Goal: Contribute content: Add original content to the website for others to see

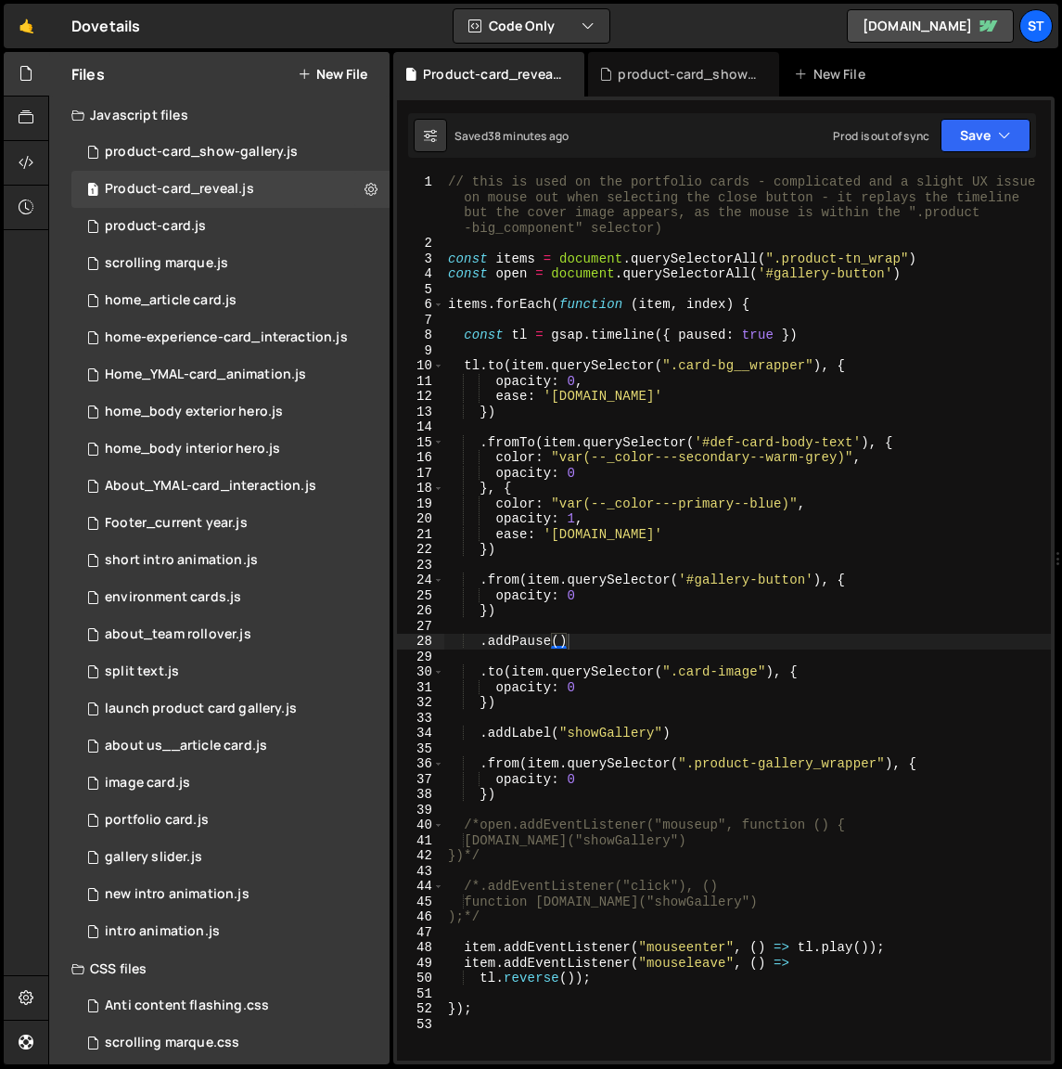
scroll to position [919, 0]
click at [925, 592] on div "// this is used on the portfolio cards - complicated and a slight UX issue on m…" at bounding box center [747, 655] width 607 height 963
drag, startPoint x: 566, startPoint y: 644, endPoint x: 483, endPoint y: 640, distance: 82.7
click at [483, 640] on div "// this is used on the portfolio cards - complicated and a slight UX issue on m…" at bounding box center [747, 655] width 607 height 963
type textarea ".addPause()"
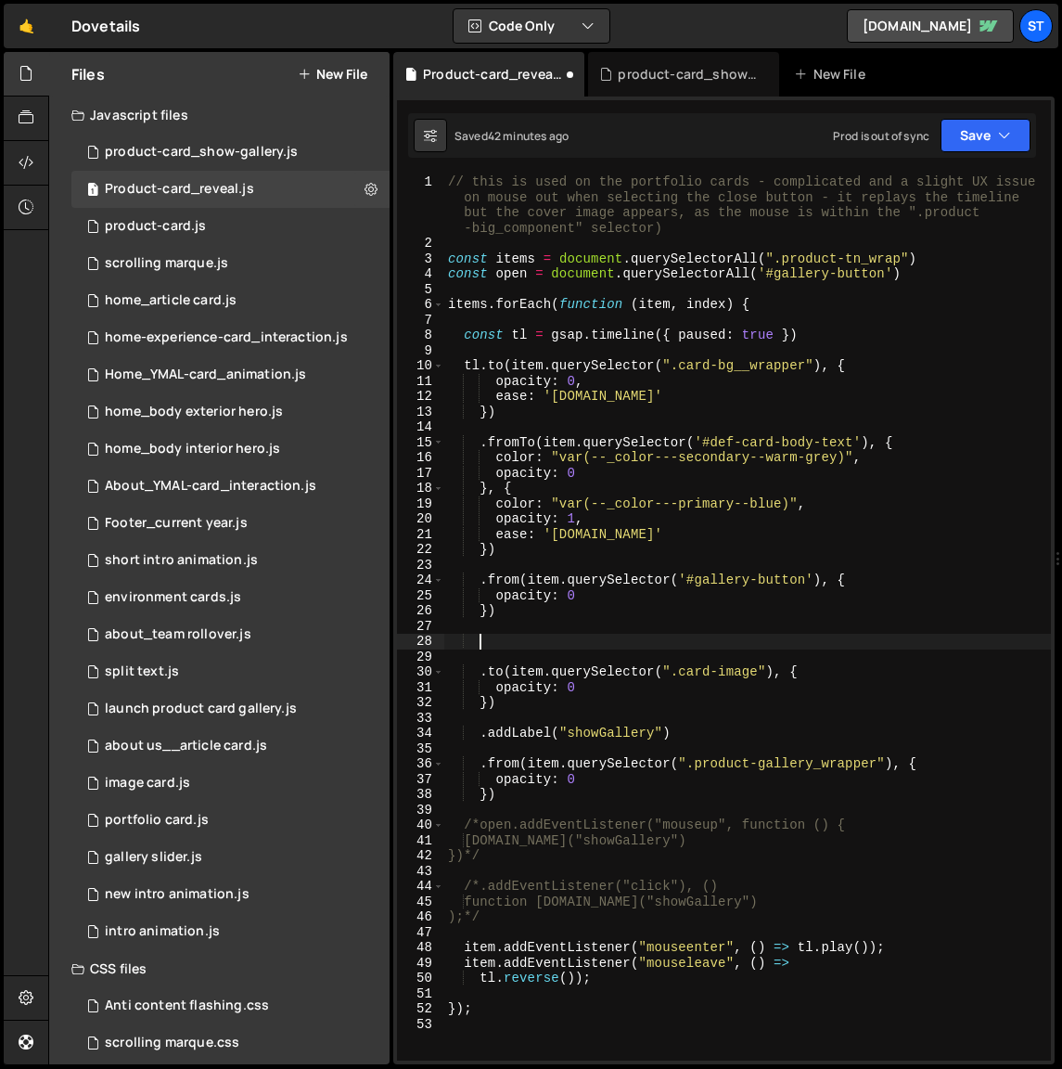
click at [482, 580] on div "// this is used on the portfolio cards - complicated and a slight UX issue on m…" at bounding box center [747, 655] width 607 height 963
paste textarea "addPause()."
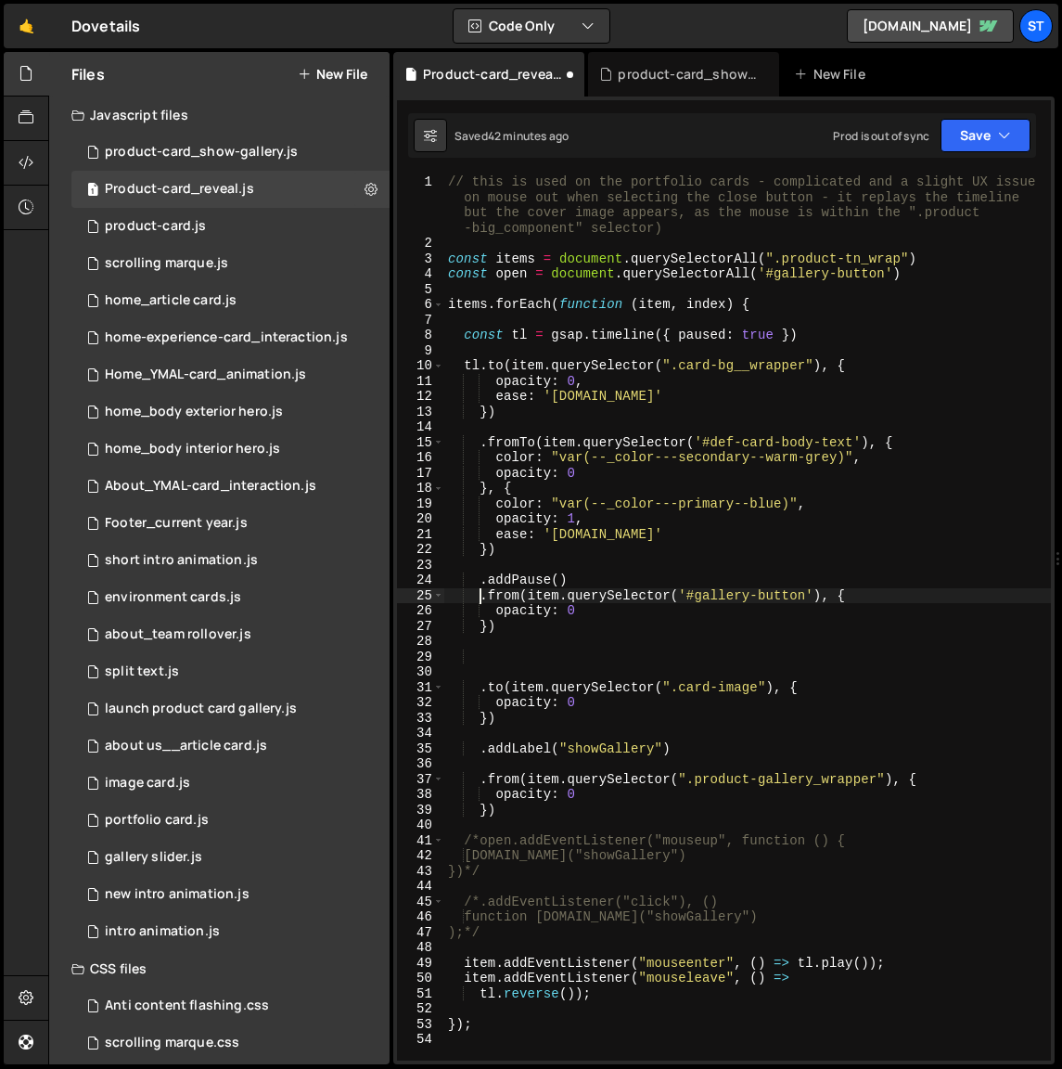
scroll to position [0, 2]
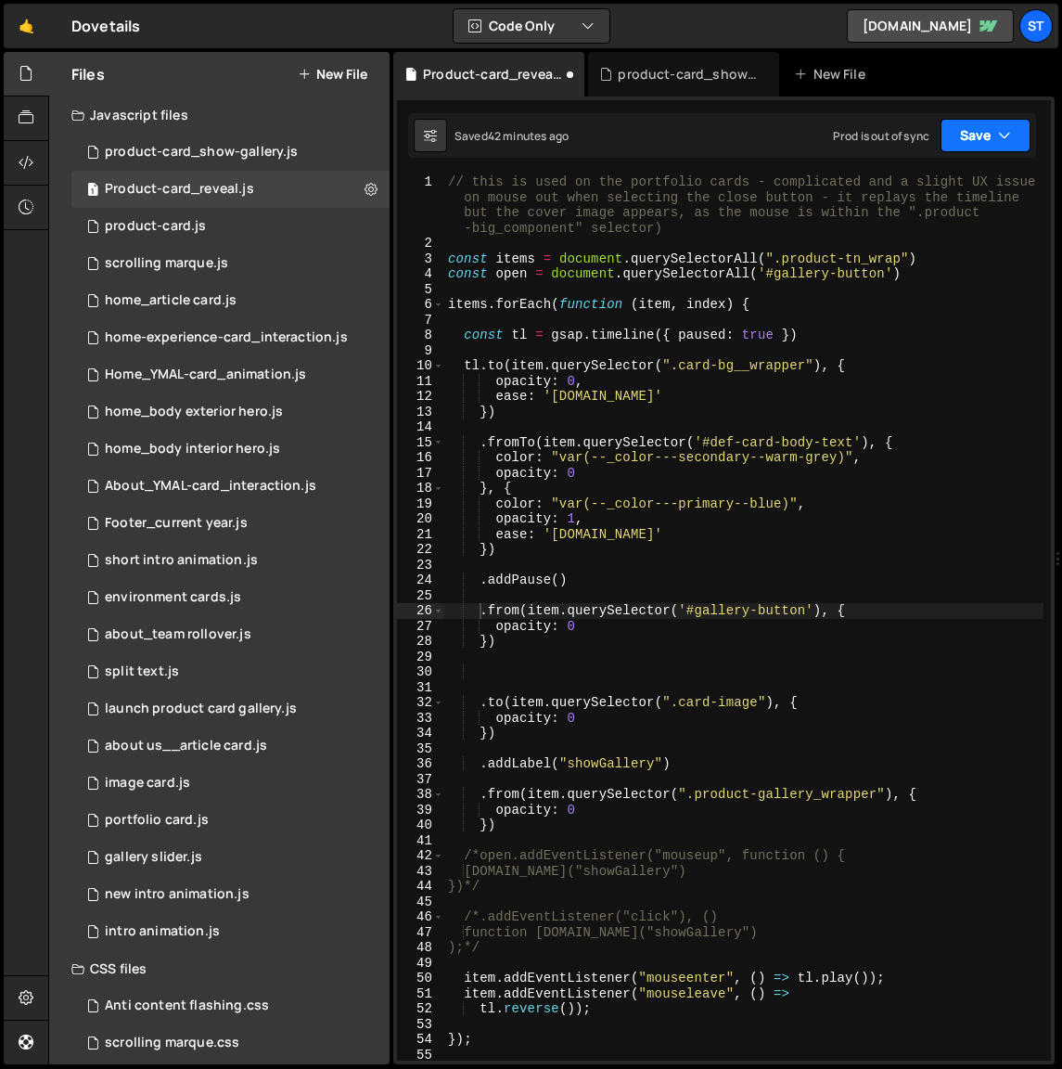
click at [967, 125] on button "Save" at bounding box center [986, 135] width 90 height 33
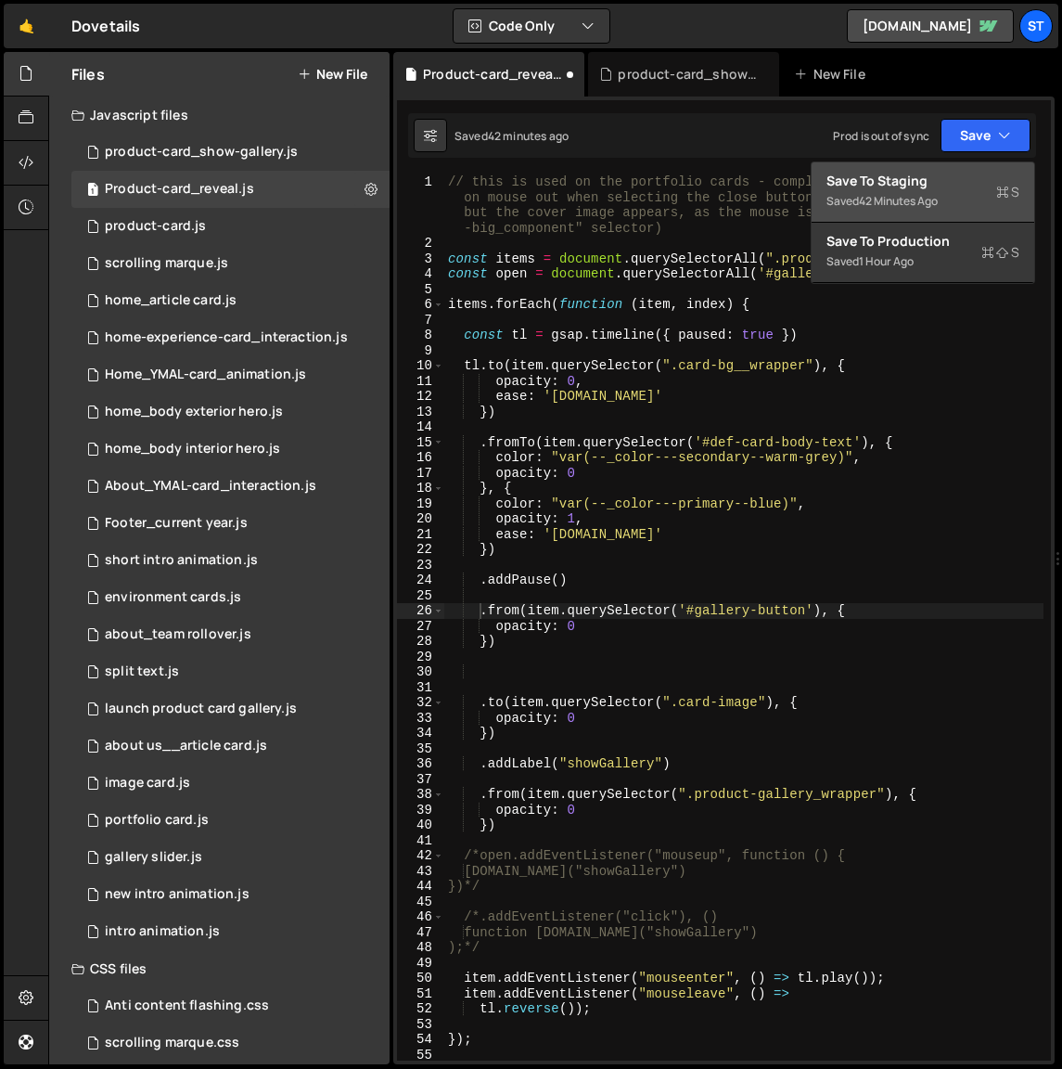
click at [889, 190] on div "Saved 42 minutes ago" at bounding box center [923, 201] width 193 height 22
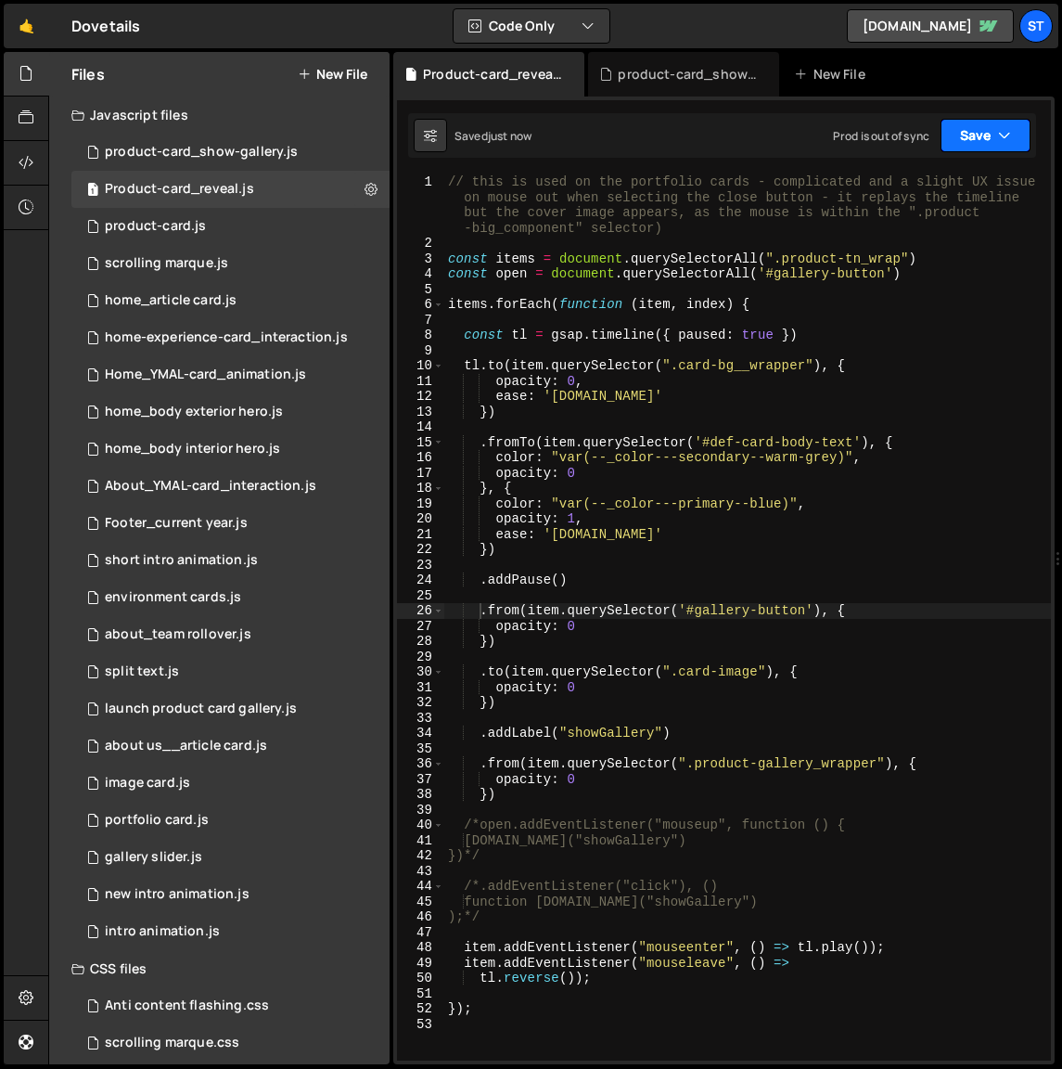
click at [1006, 137] on icon "button" at bounding box center [1004, 135] width 13 height 19
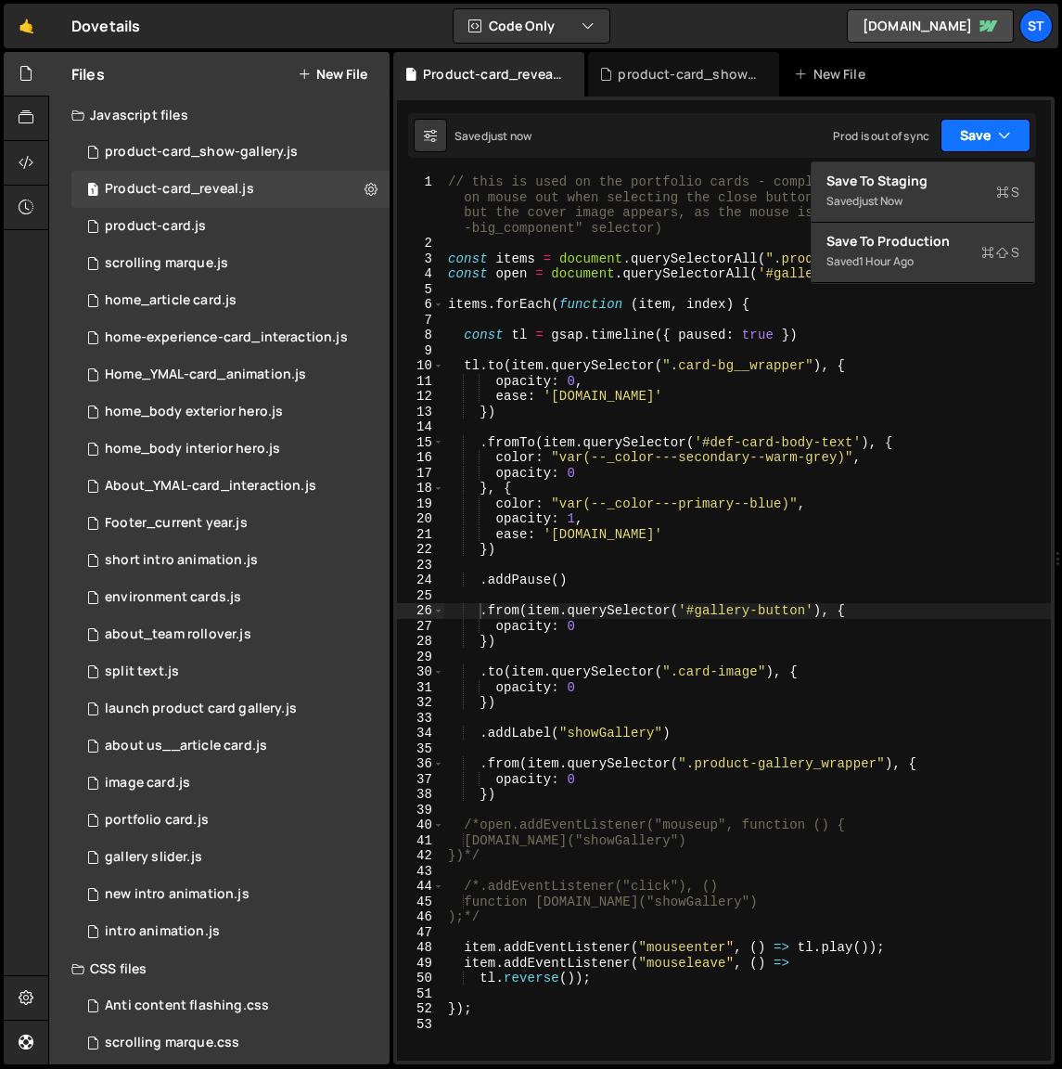
click at [1006, 137] on icon "button" at bounding box center [1004, 135] width 13 height 19
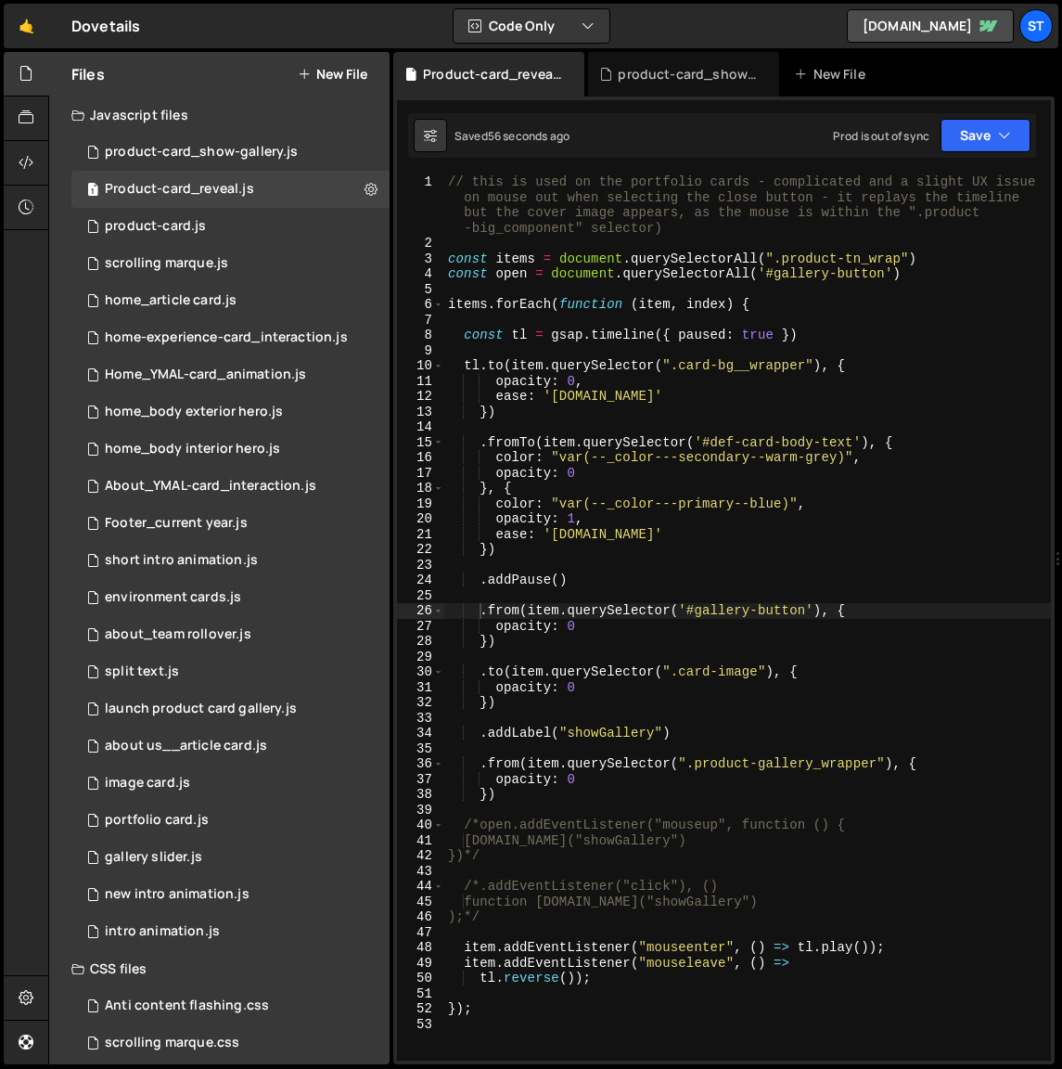
type textarea ".addPause()"
drag, startPoint x: 570, startPoint y: 582, endPoint x: 481, endPoint y: 583, distance: 89.1
click at [481, 583] on div "// this is used on the portfolio cards - complicated and a slight UX issue on m…" at bounding box center [747, 655] width 607 height 963
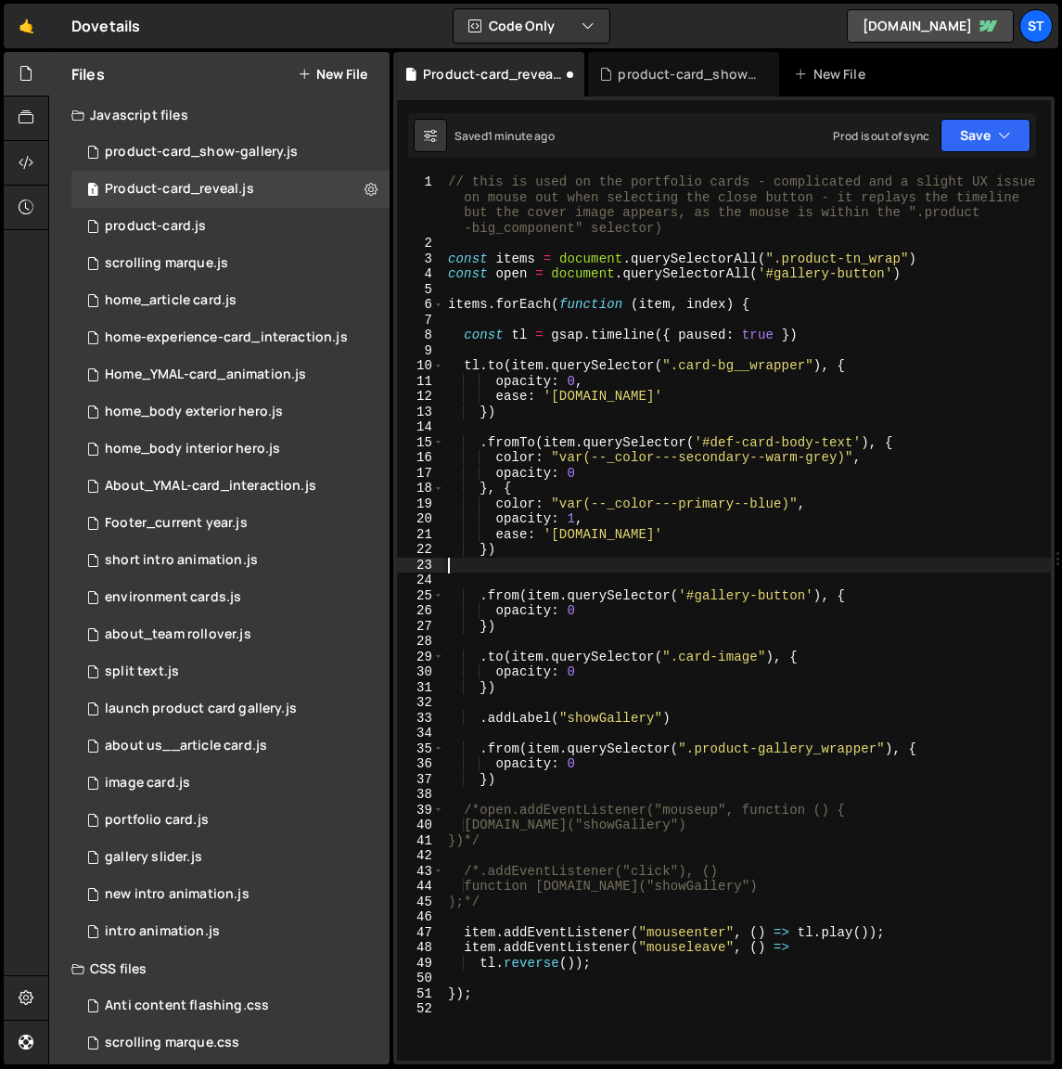
type textarea "})"
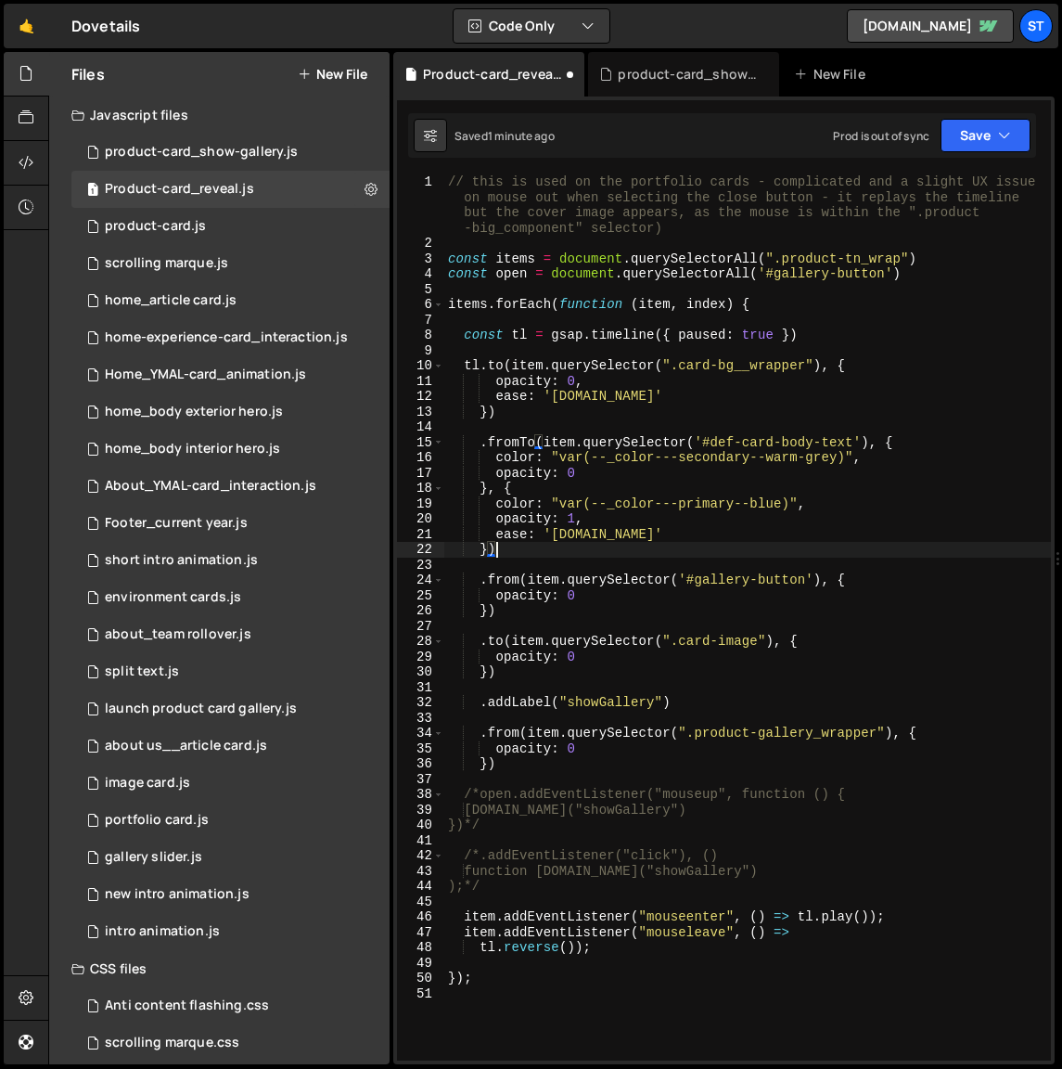
click at [510, 675] on div "// this is used on the portfolio cards - complicated and a slight UX issue on m…" at bounding box center [747, 655] width 607 height 963
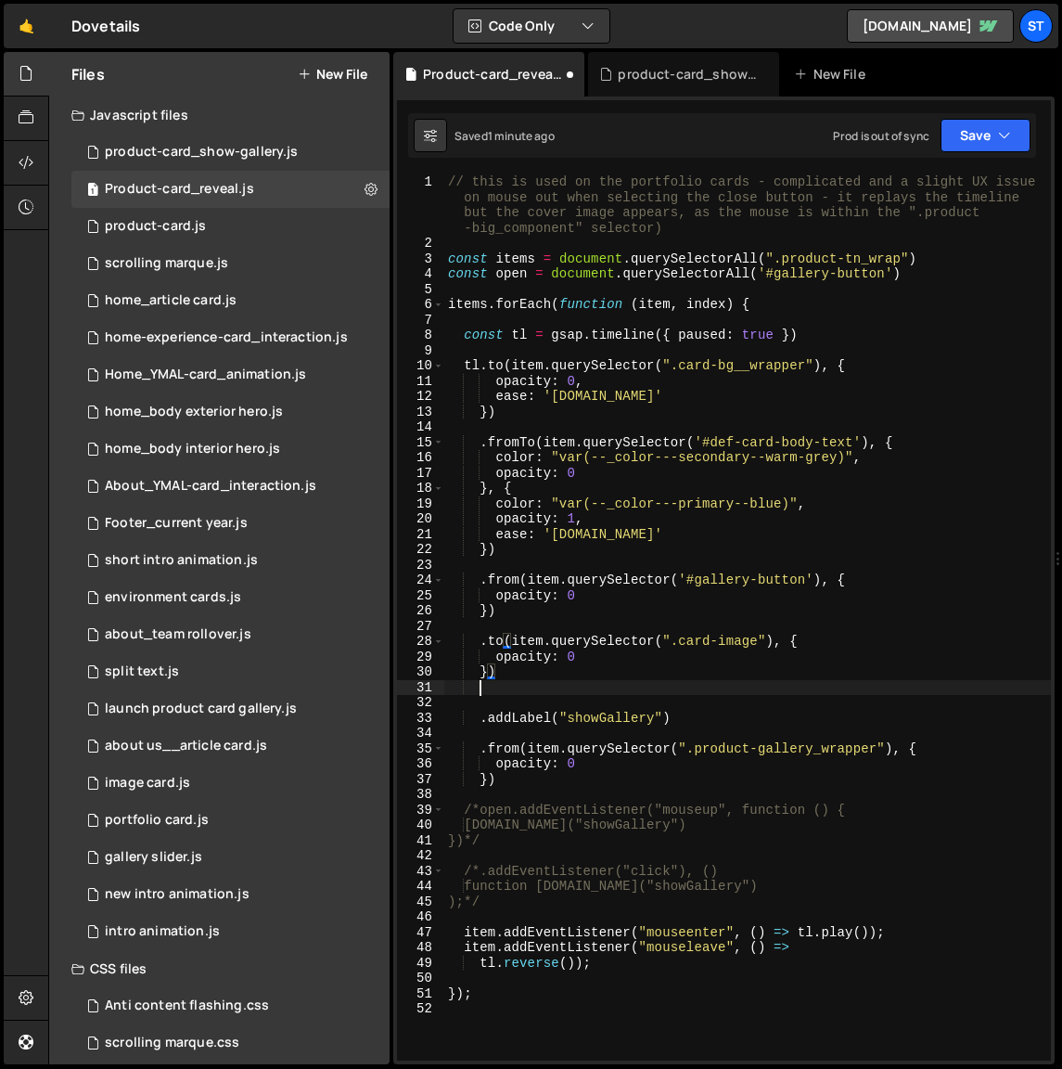
scroll to position [0, 1]
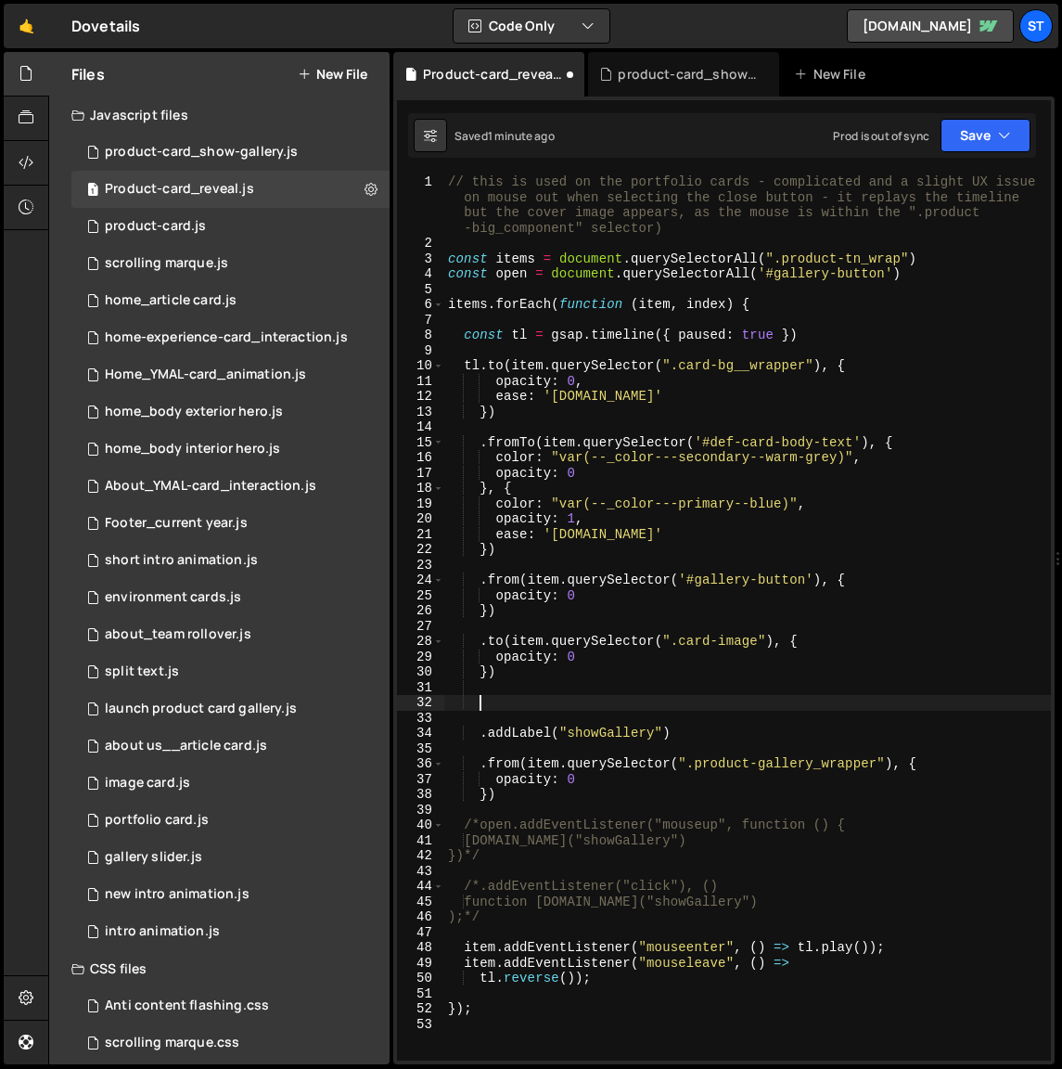
paste textarea ".addPause()"
type textarea ".addPause()"
click at [988, 139] on button "Save" at bounding box center [986, 135] width 90 height 33
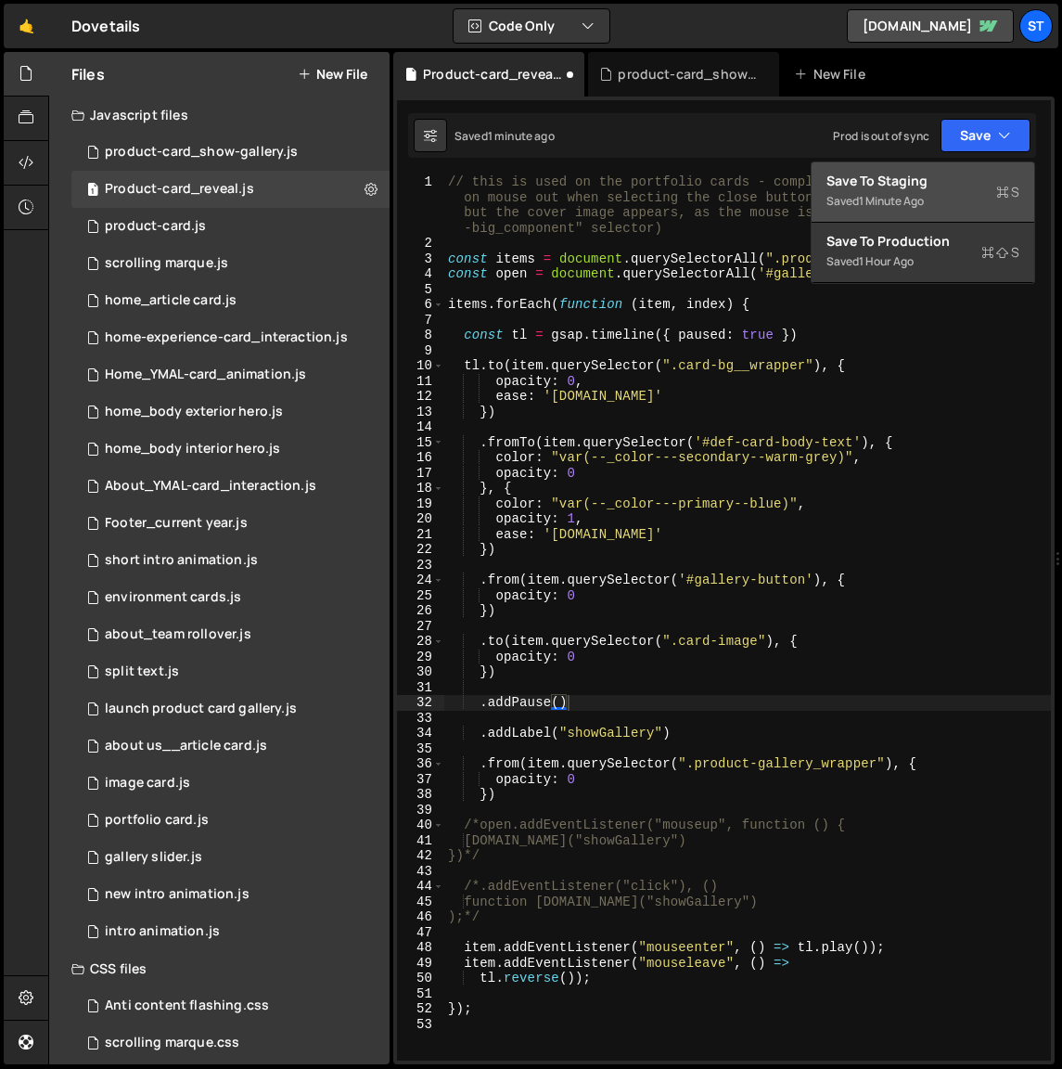
click at [889, 197] on div "1 minute ago" at bounding box center [891, 201] width 65 height 16
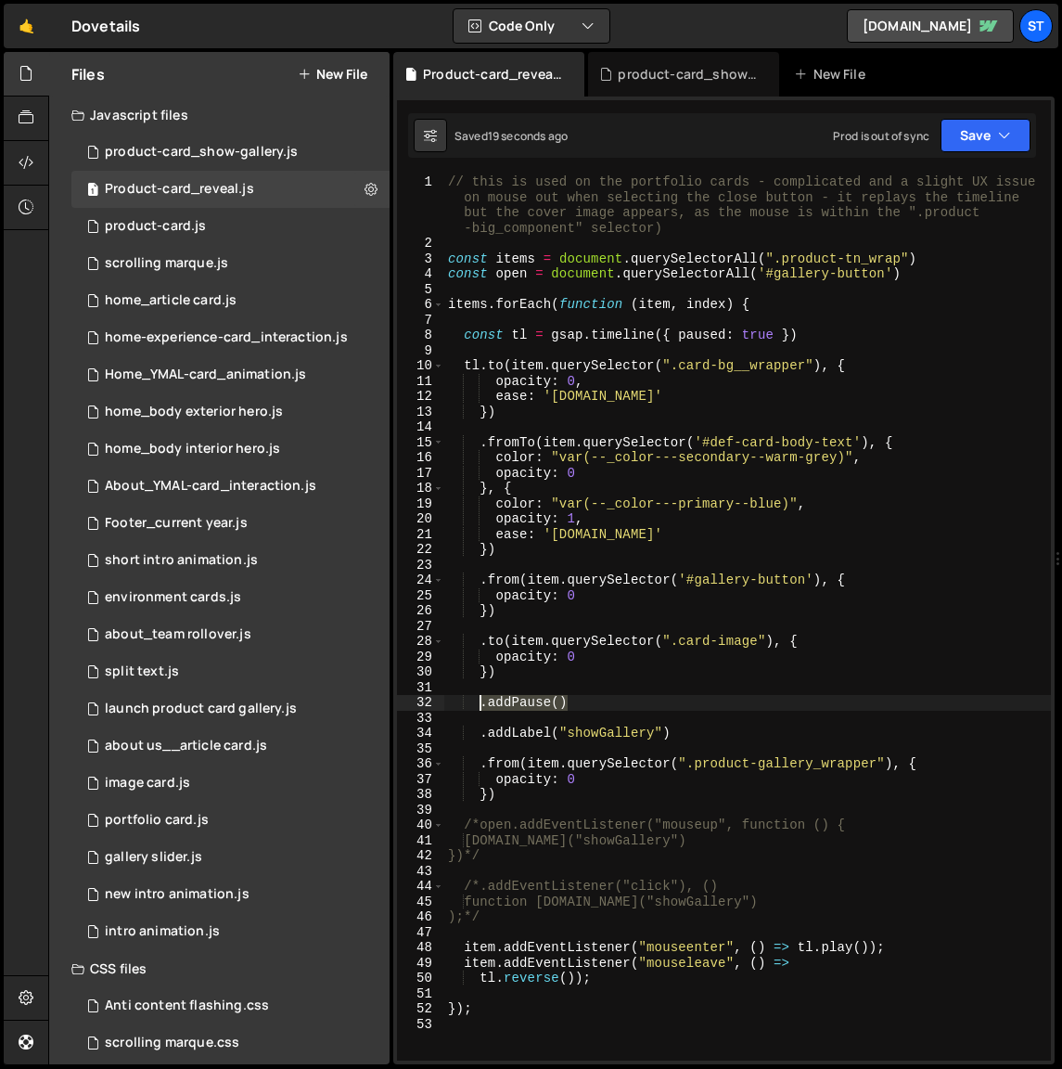
drag, startPoint x: 569, startPoint y: 703, endPoint x: 480, endPoint y: 703, distance: 89.1
click at [480, 703] on div "// this is used on the portfolio cards - complicated and a slight UX issue on m…" at bounding box center [747, 655] width 607 height 963
click at [480, 644] on div "// this is used on the portfolio cards - complicated and a slight UX issue on m…" at bounding box center [747, 655] width 607 height 963
paste textarea "addPause()."
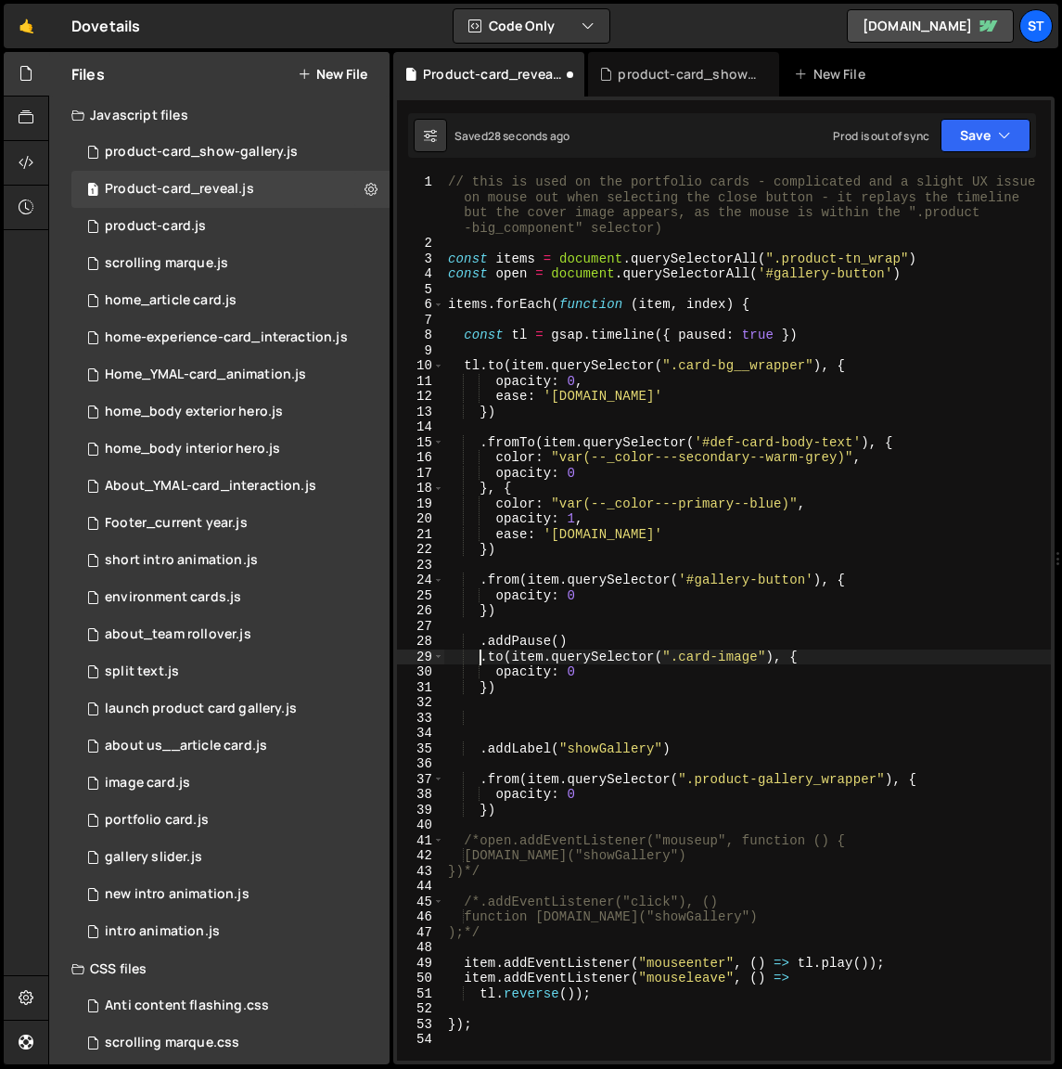
scroll to position [0, 2]
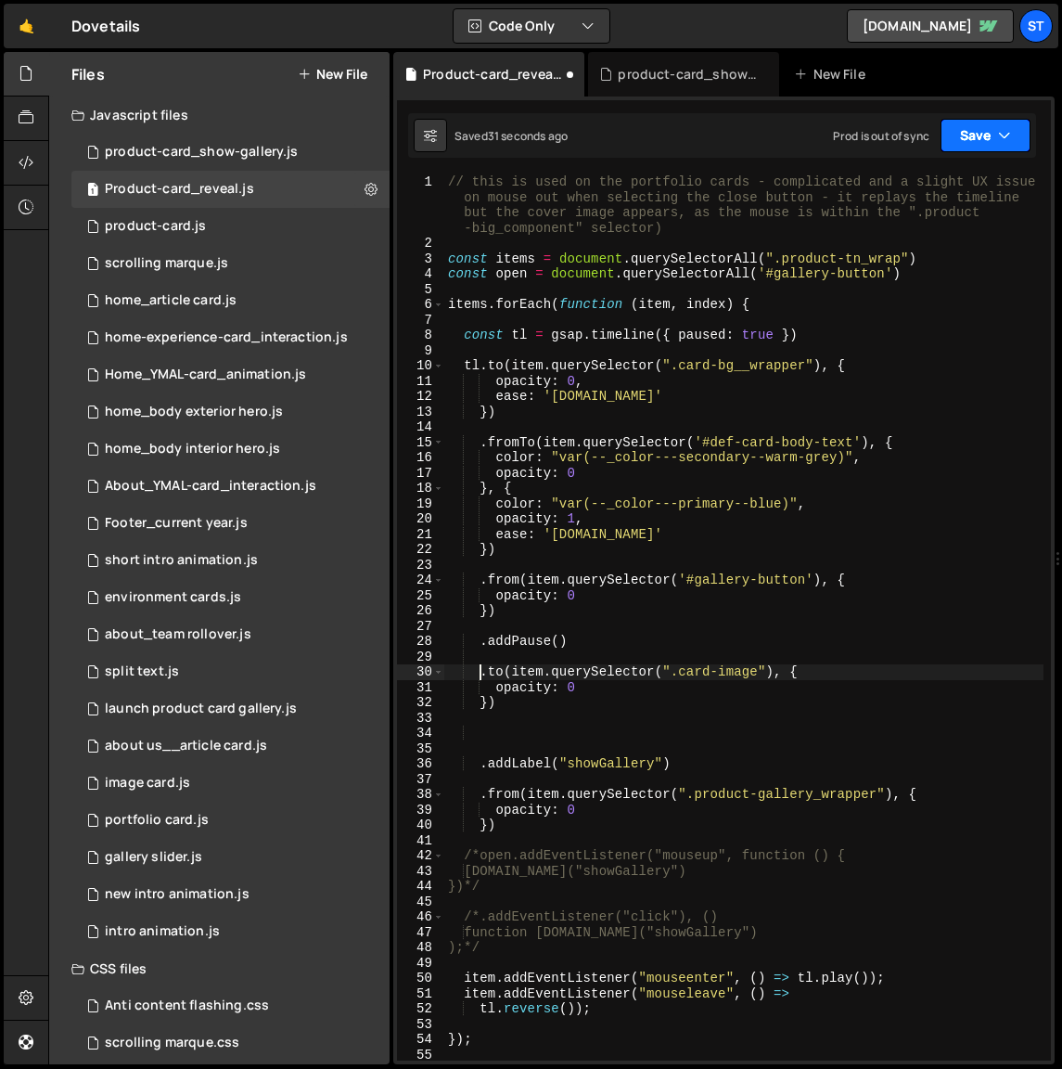
click at [994, 143] on button "Save" at bounding box center [986, 135] width 90 height 33
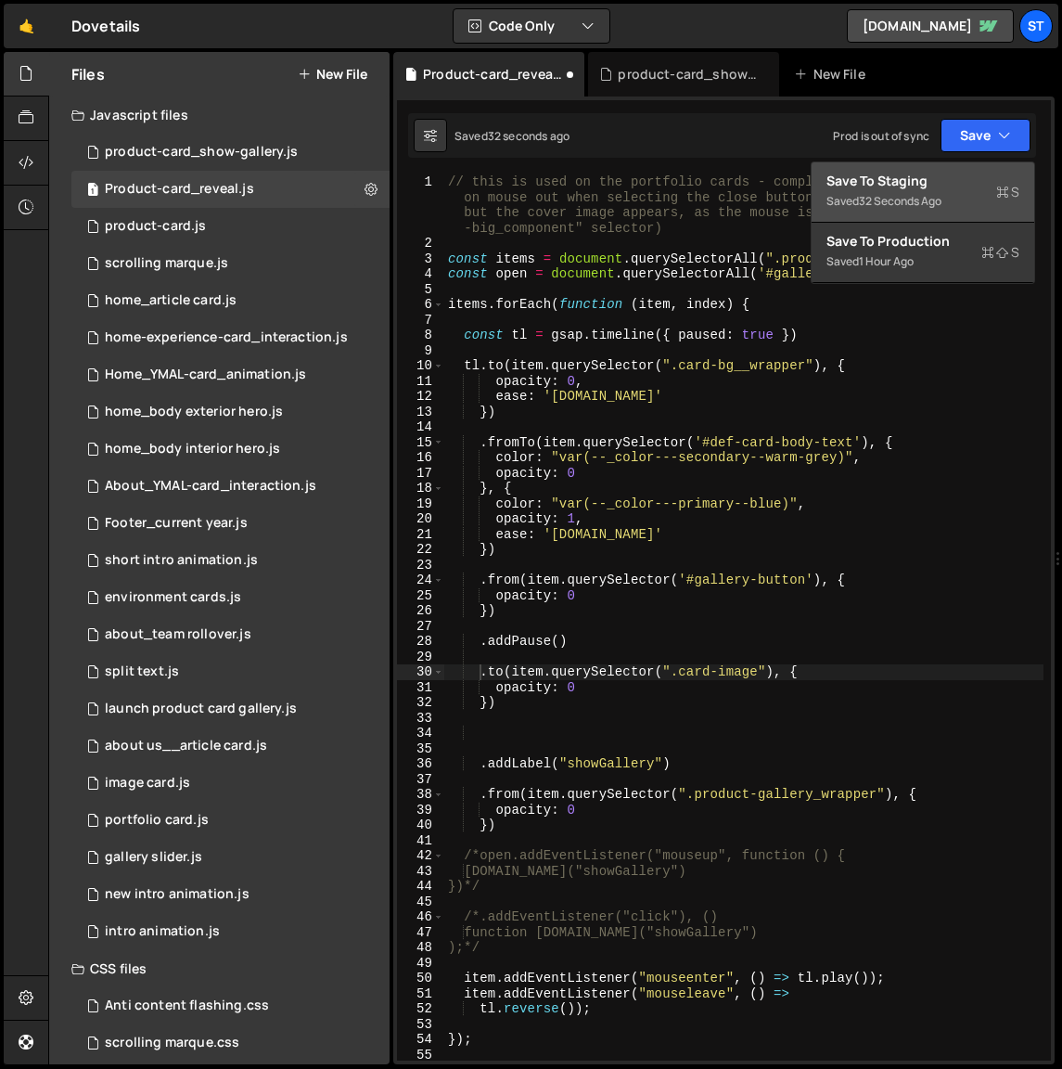
click at [932, 178] on div "Save to Staging S" at bounding box center [923, 181] width 193 height 19
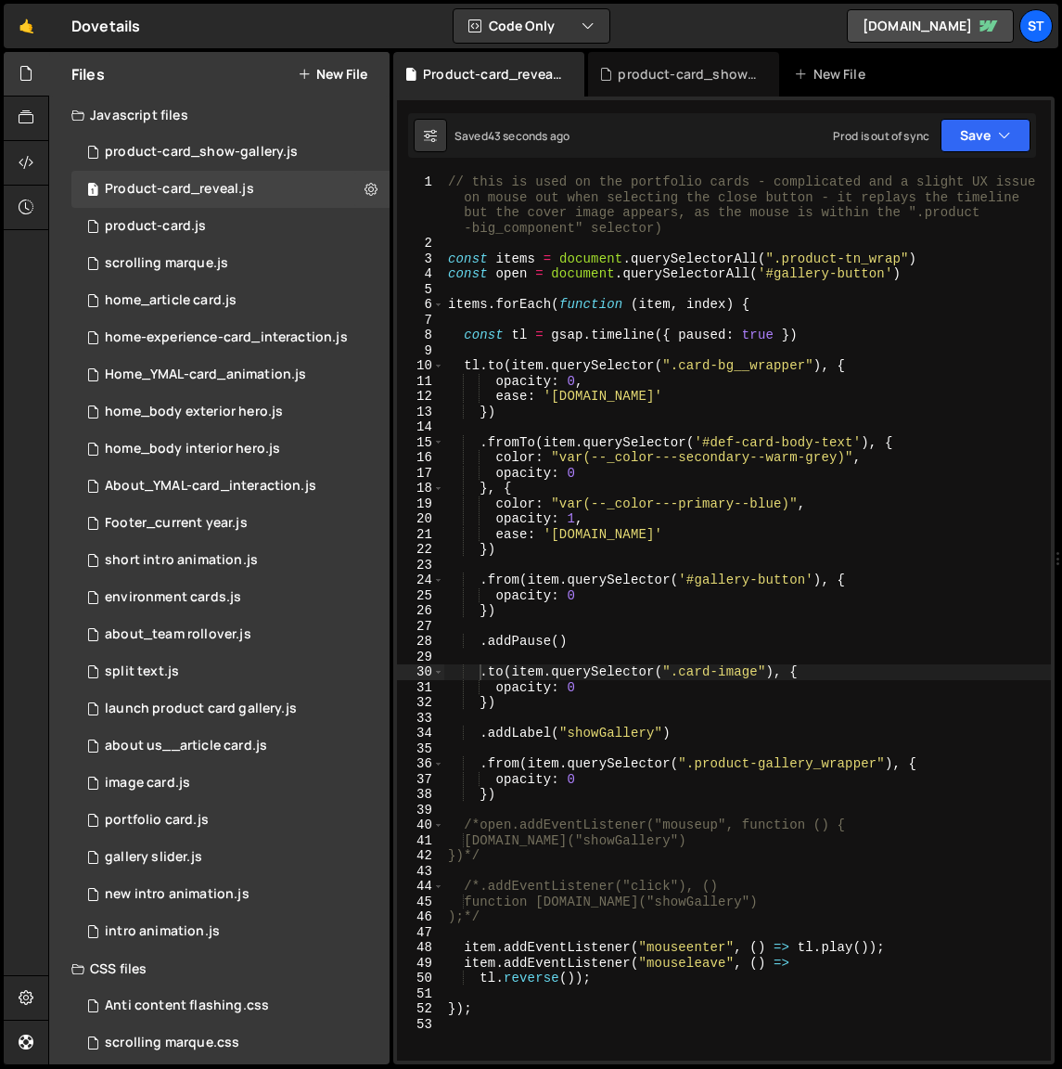
type textarea ".addPause()"
drag, startPoint x: 571, startPoint y: 638, endPoint x: 480, endPoint y: 639, distance: 90.9
click at [480, 639] on div "// this is used on the portfolio cards - complicated and a slight UX issue on m…" at bounding box center [747, 655] width 607 height 963
click at [477, 579] on div "// this is used on the portfolio cards - complicated and a slight UX issue on m…" at bounding box center [747, 655] width 607 height 963
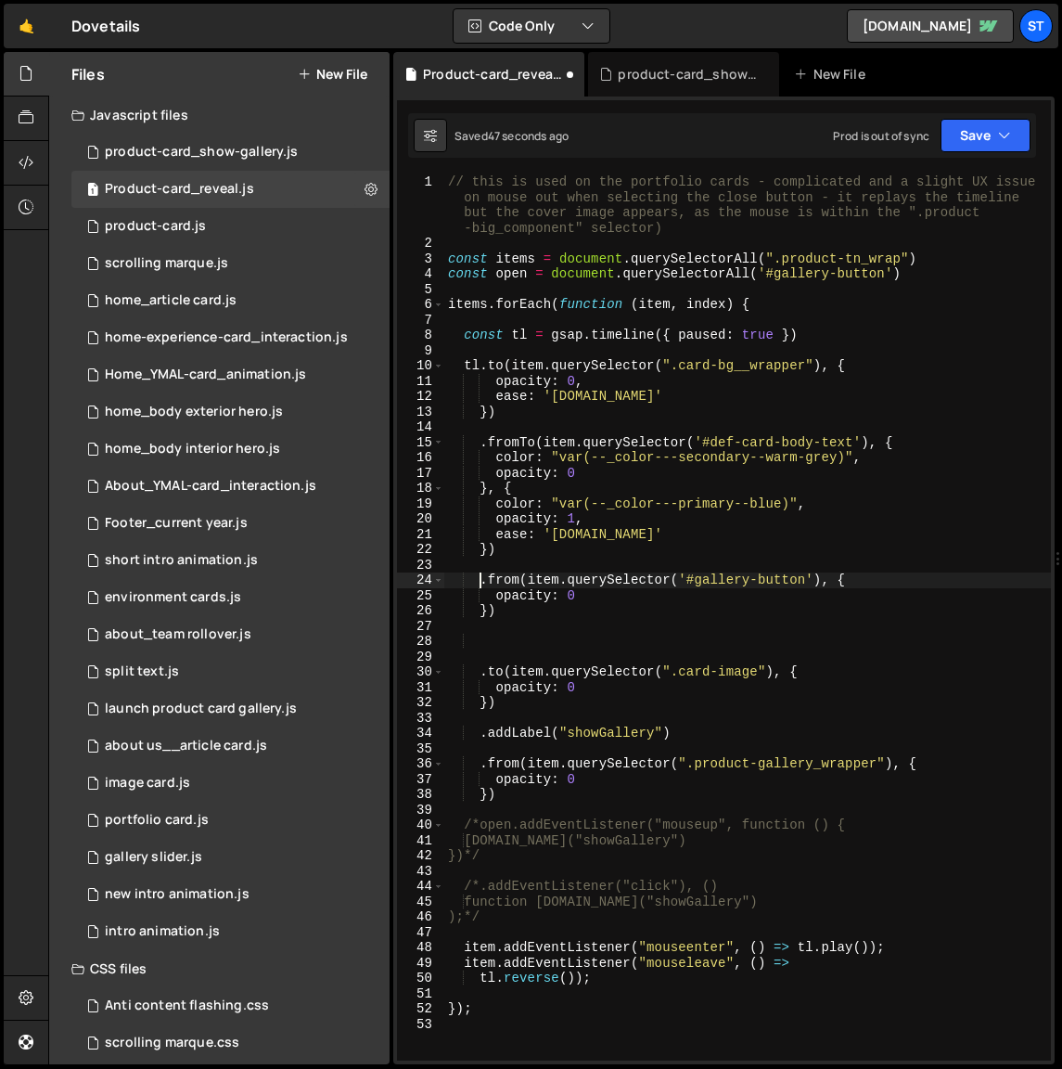
paste textarea "addPause()."
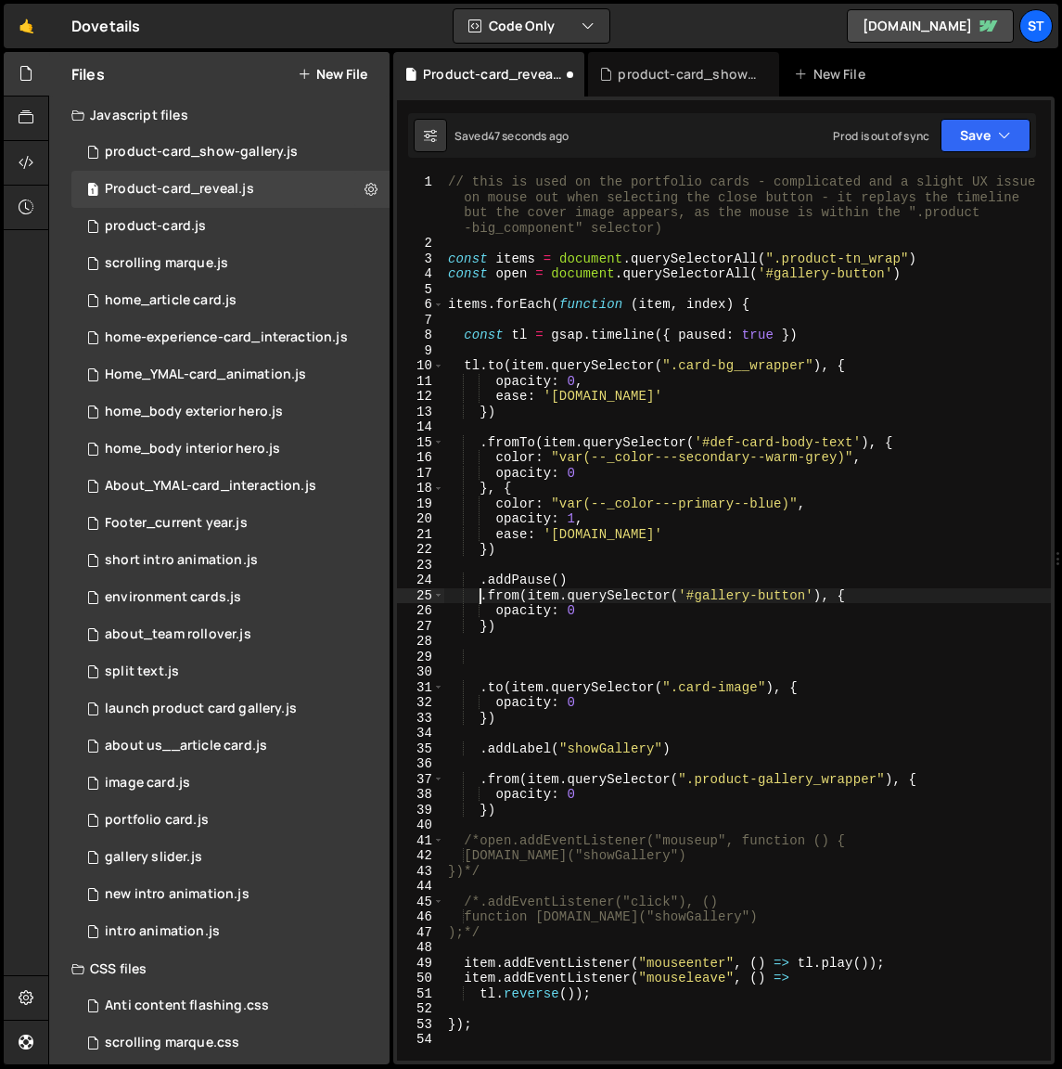
scroll to position [0, 2]
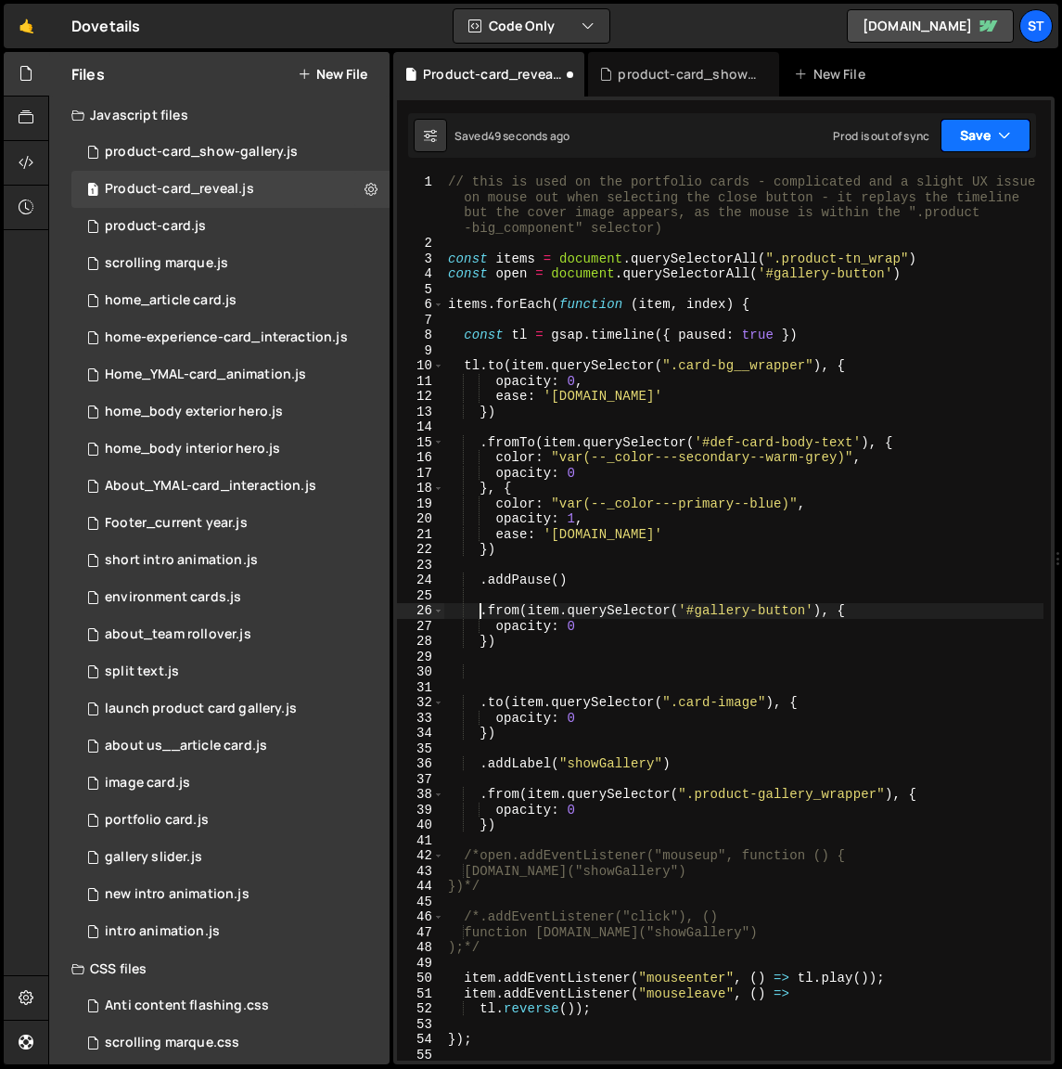
click at [995, 139] on button "Save" at bounding box center [986, 135] width 90 height 33
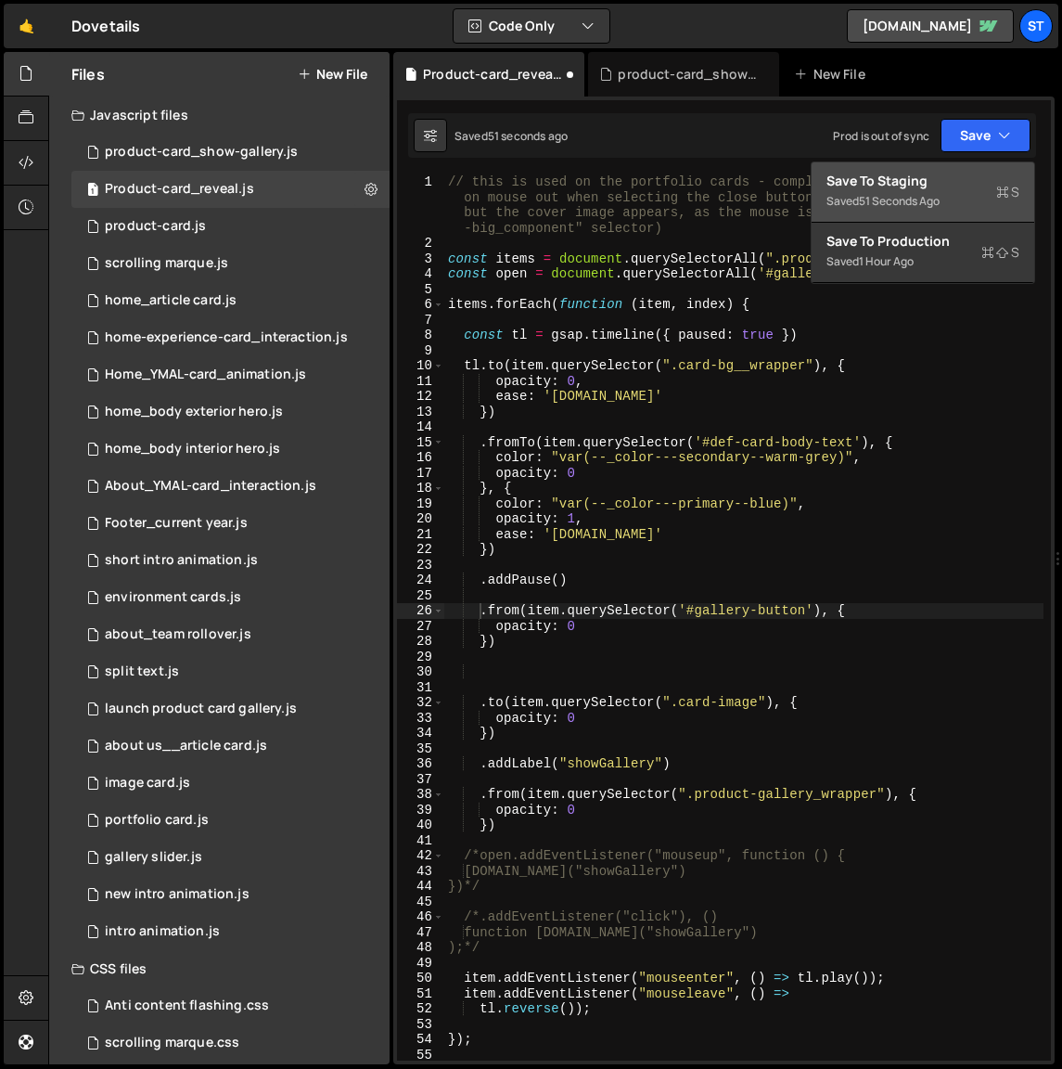
click at [917, 187] on div "Save to Staging S" at bounding box center [923, 181] width 193 height 19
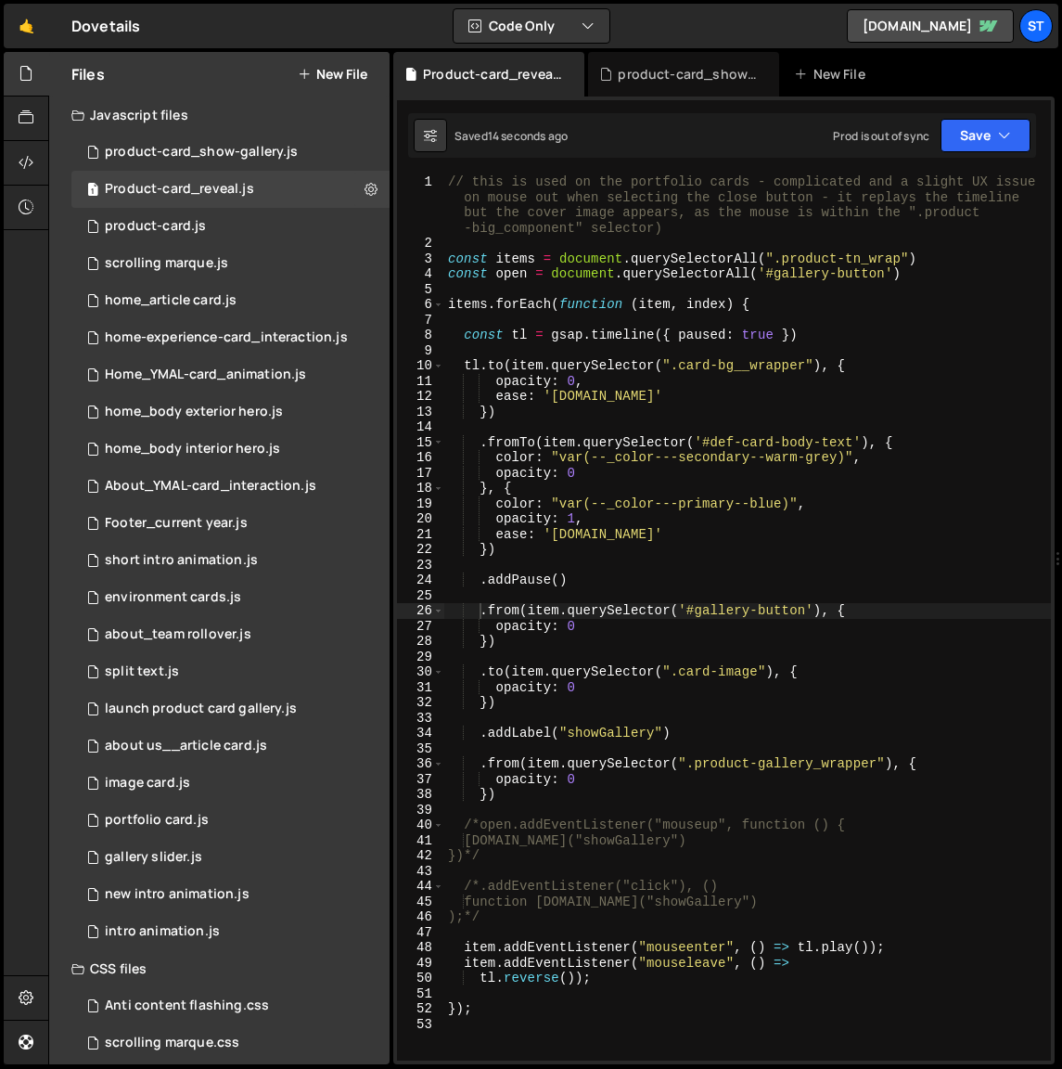
click at [464, 364] on div "// this is used on the portfolio cards - complicated and a slight UX issue on m…" at bounding box center [747, 655] width 607 height 963
drag, startPoint x: 769, startPoint y: 672, endPoint x: 665, endPoint y: 671, distance: 103.9
click at [665, 671] on div "// this is used on the portfolio cards - complicated and a slight UX issue on m…" at bounding box center [747, 655] width 607 height 963
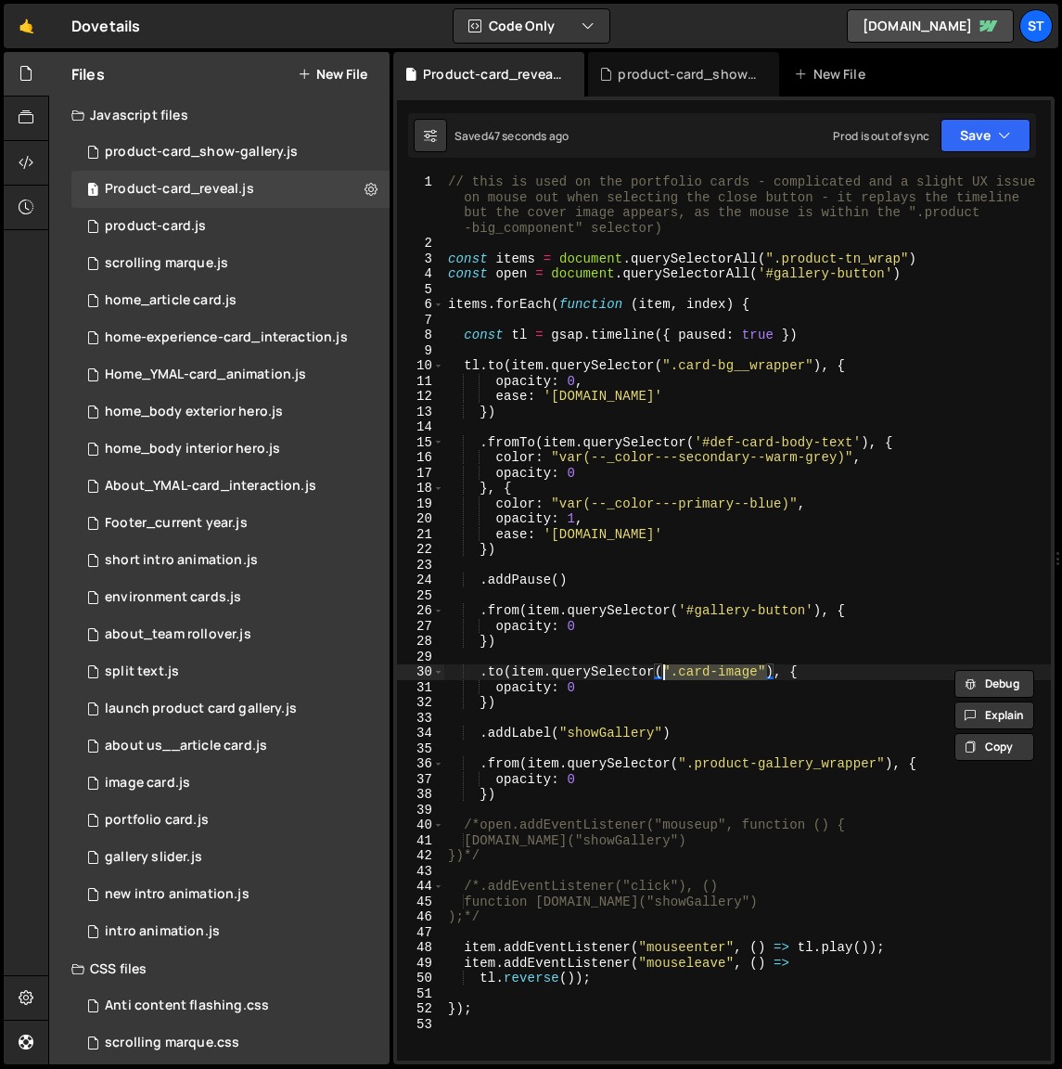
click at [814, 366] on div "// this is used on the portfolio cards - complicated and a slight UX issue on m…" at bounding box center [747, 655] width 607 height 963
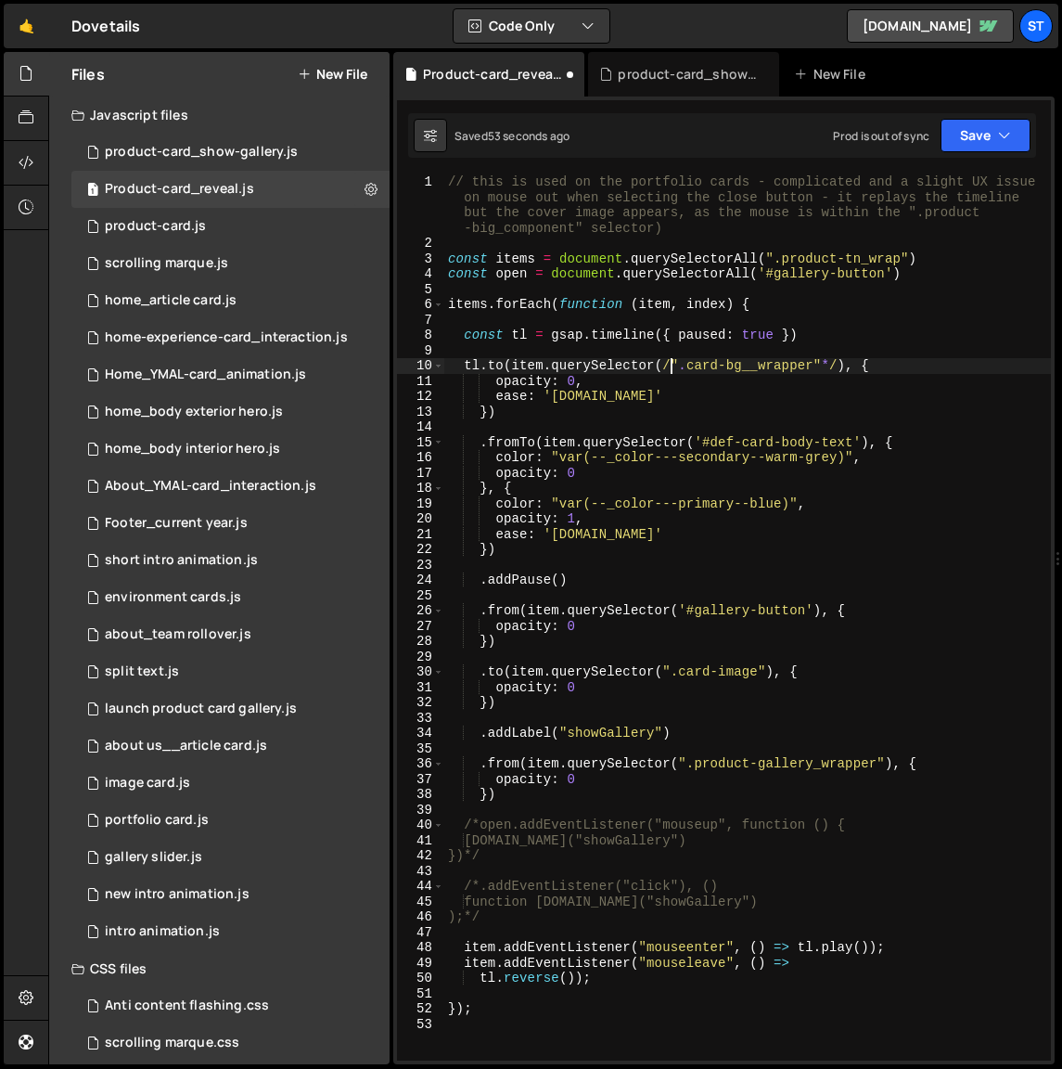
scroll to position [0, 16]
paste textarea "".card-image""
click at [480, 673] on div "// this is used on the portfolio cards - complicated and a slight UX issue on m…" at bounding box center [747, 655] width 607 height 963
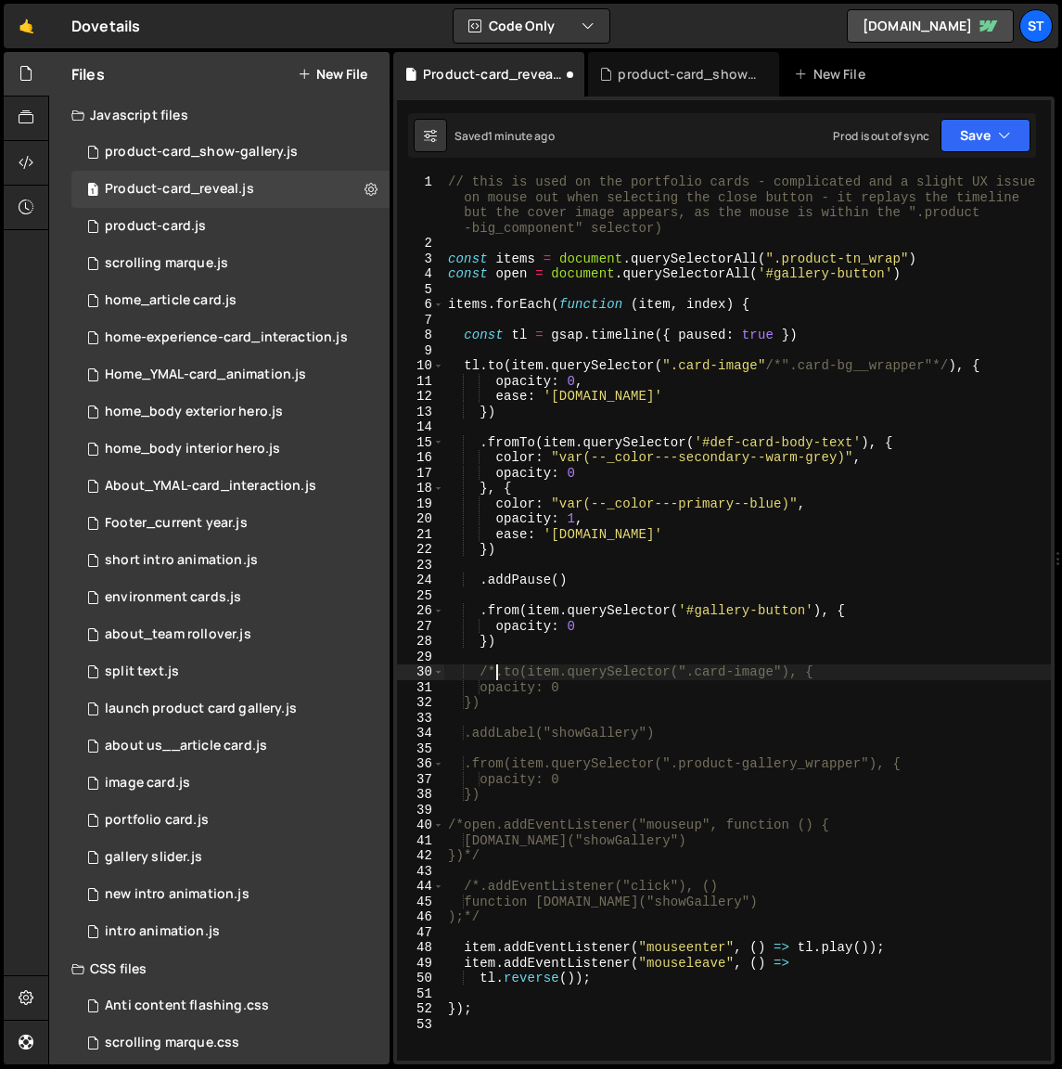
click at [530, 700] on div "// this is used on the portfolio cards - complicated and a slight UX issue on m…" at bounding box center [747, 655] width 607 height 963
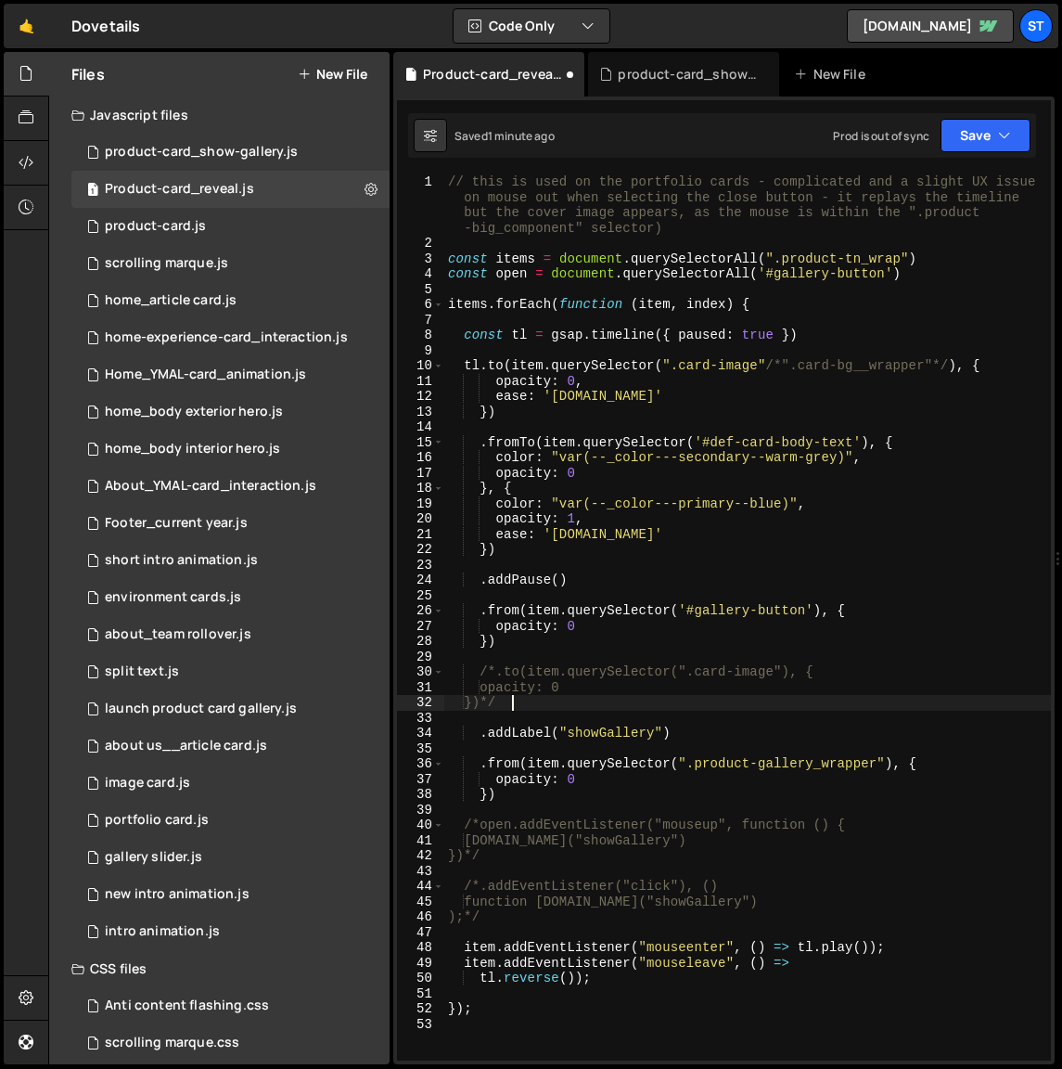
click at [718, 694] on div "// this is used on the portfolio cards - complicated and a slight UX issue on m…" at bounding box center [747, 655] width 607 height 963
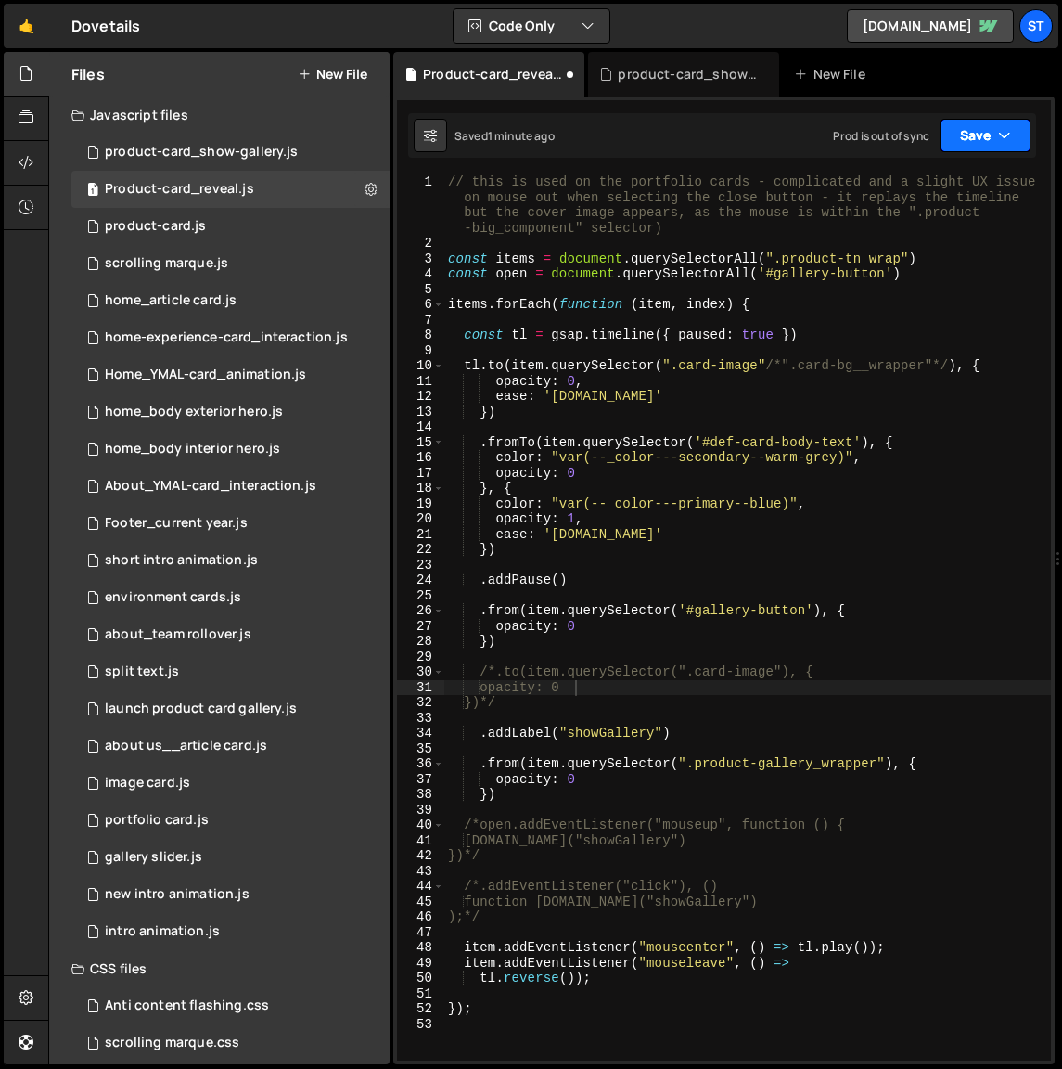
click at [998, 130] on icon "button" at bounding box center [1004, 135] width 13 height 19
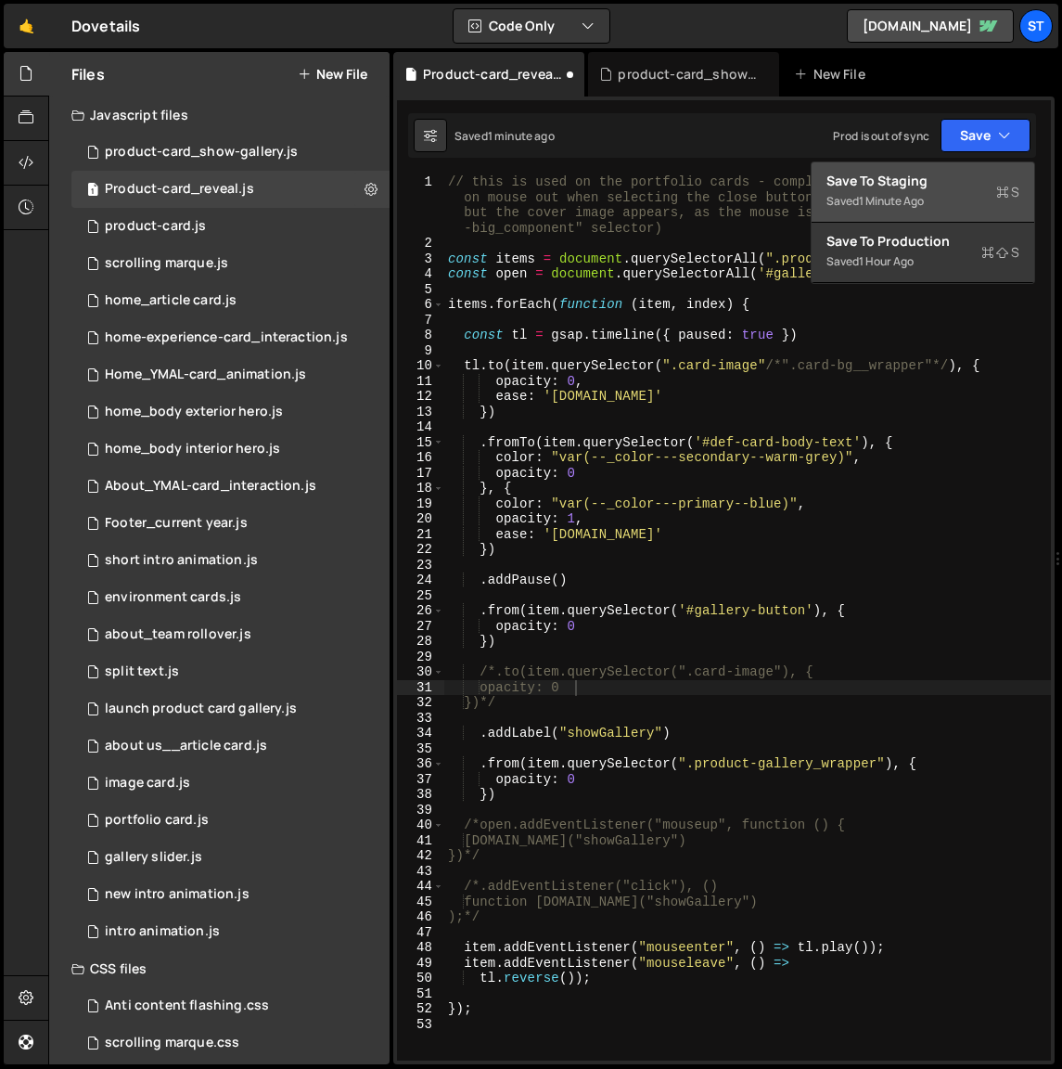
click at [904, 188] on div "Save to Staging S" at bounding box center [923, 181] width 193 height 19
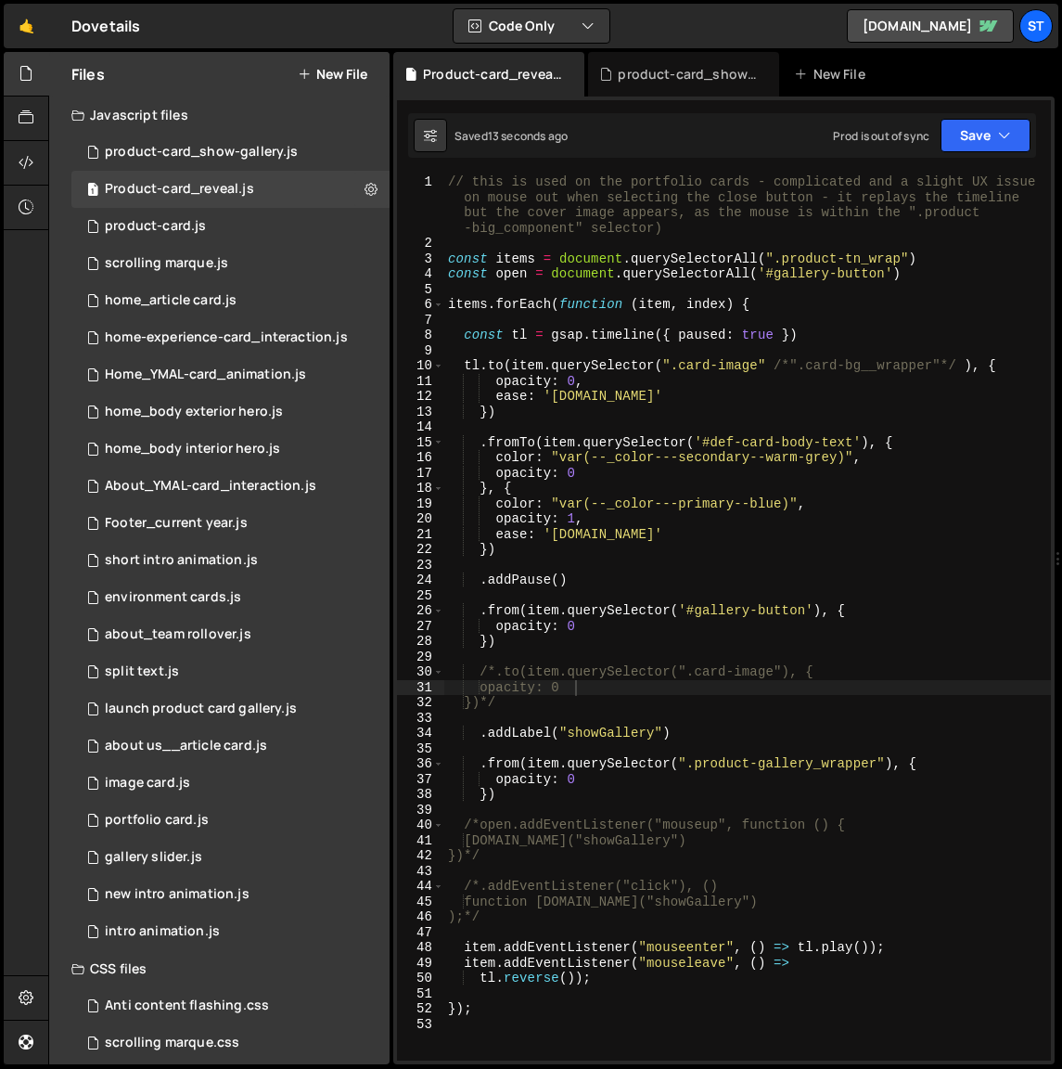
type textarea ".addPause()"
drag, startPoint x: 566, startPoint y: 579, endPoint x: 480, endPoint y: 584, distance: 86.4
click at [480, 584] on div "// this is used on the portfolio cards - complicated and a slight UX issue on m…" at bounding box center [747, 655] width 607 height 963
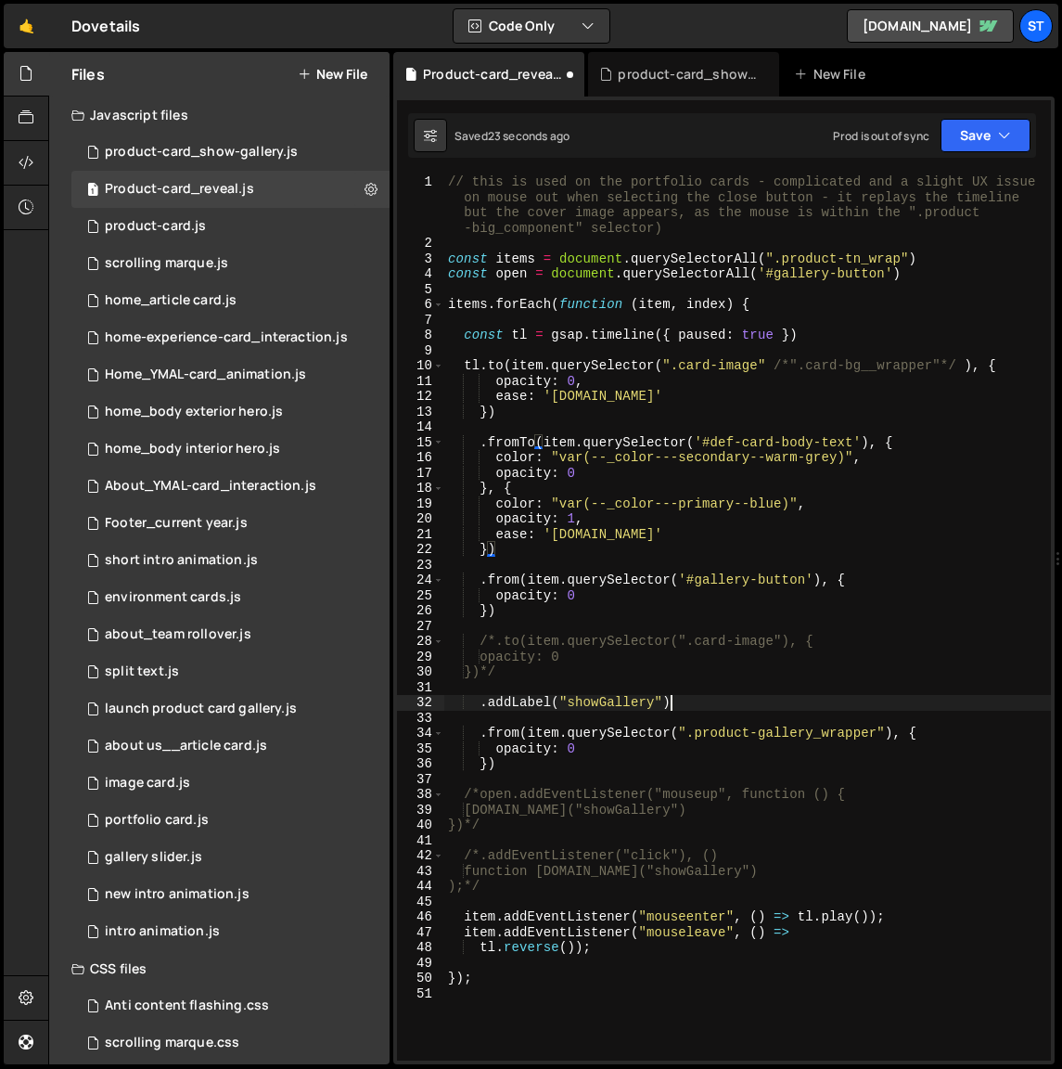
click at [695, 700] on div "// this is used on the portfolio cards - complicated and a slight UX issue on m…" at bounding box center [747, 655] width 607 height 963
type textarea ".addLabel("showGallery")"
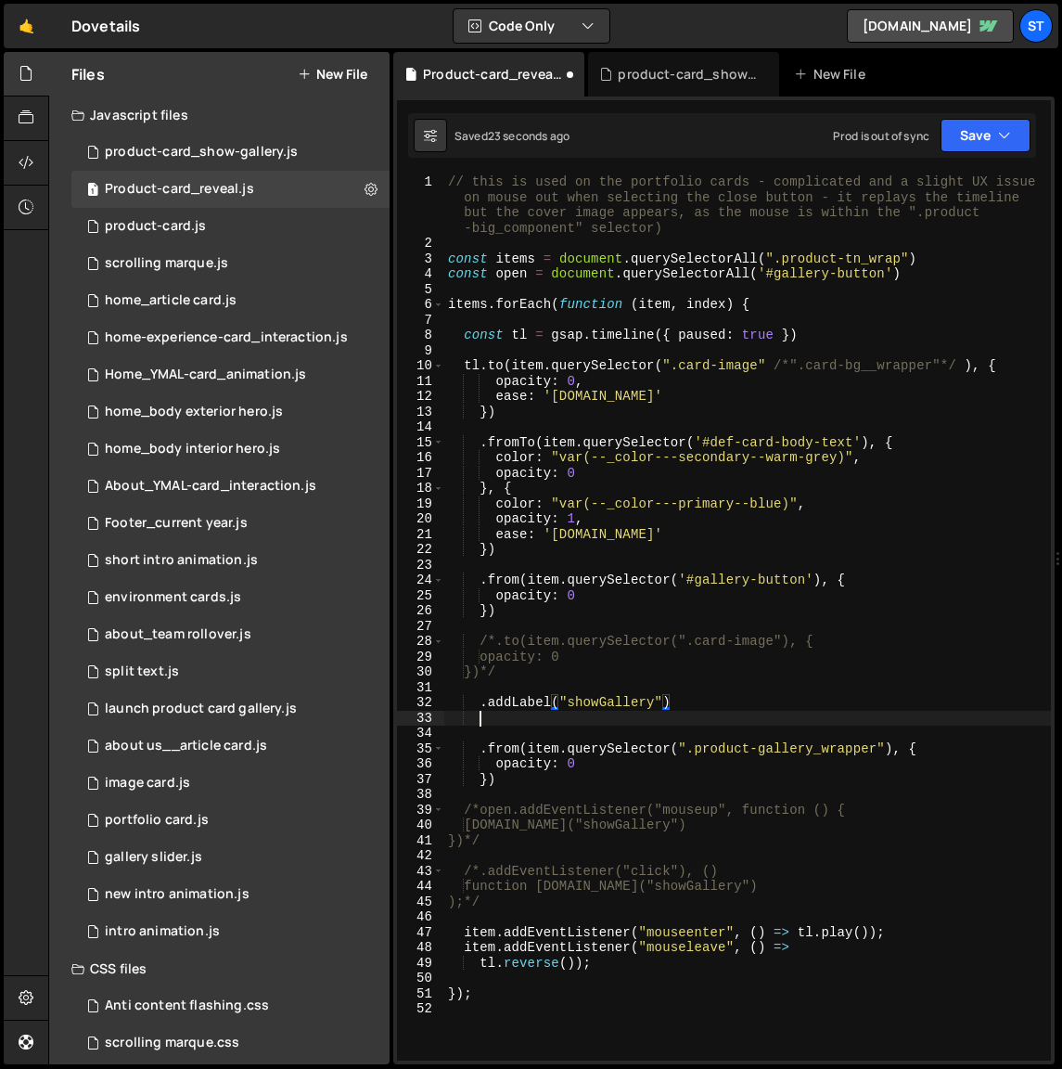
scroll to position [0, 1]
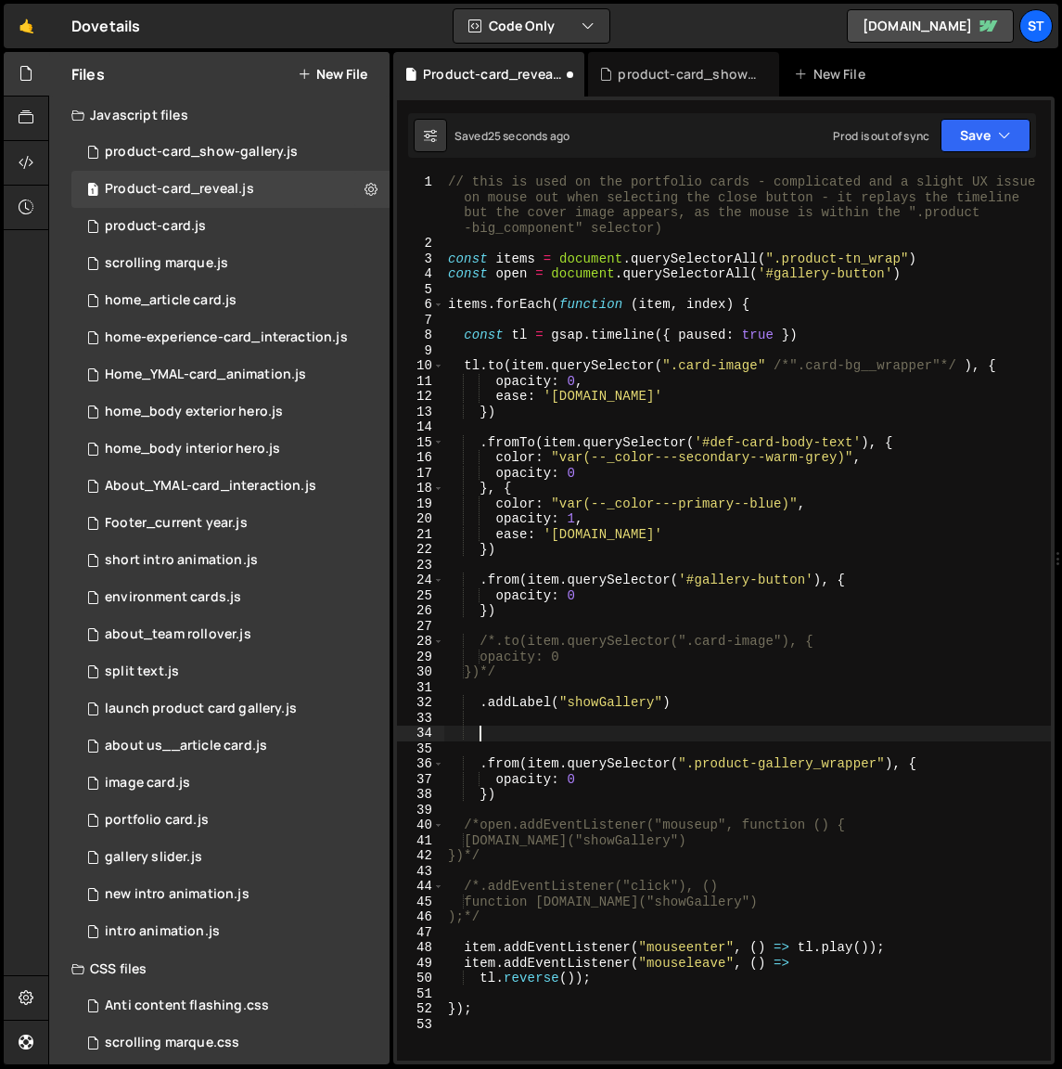
paste textarea ".addPause()"
type textarea ".addPause()"
click at [985, 130] on button "Save" at bounding box center [986, 135] width 90 height 33
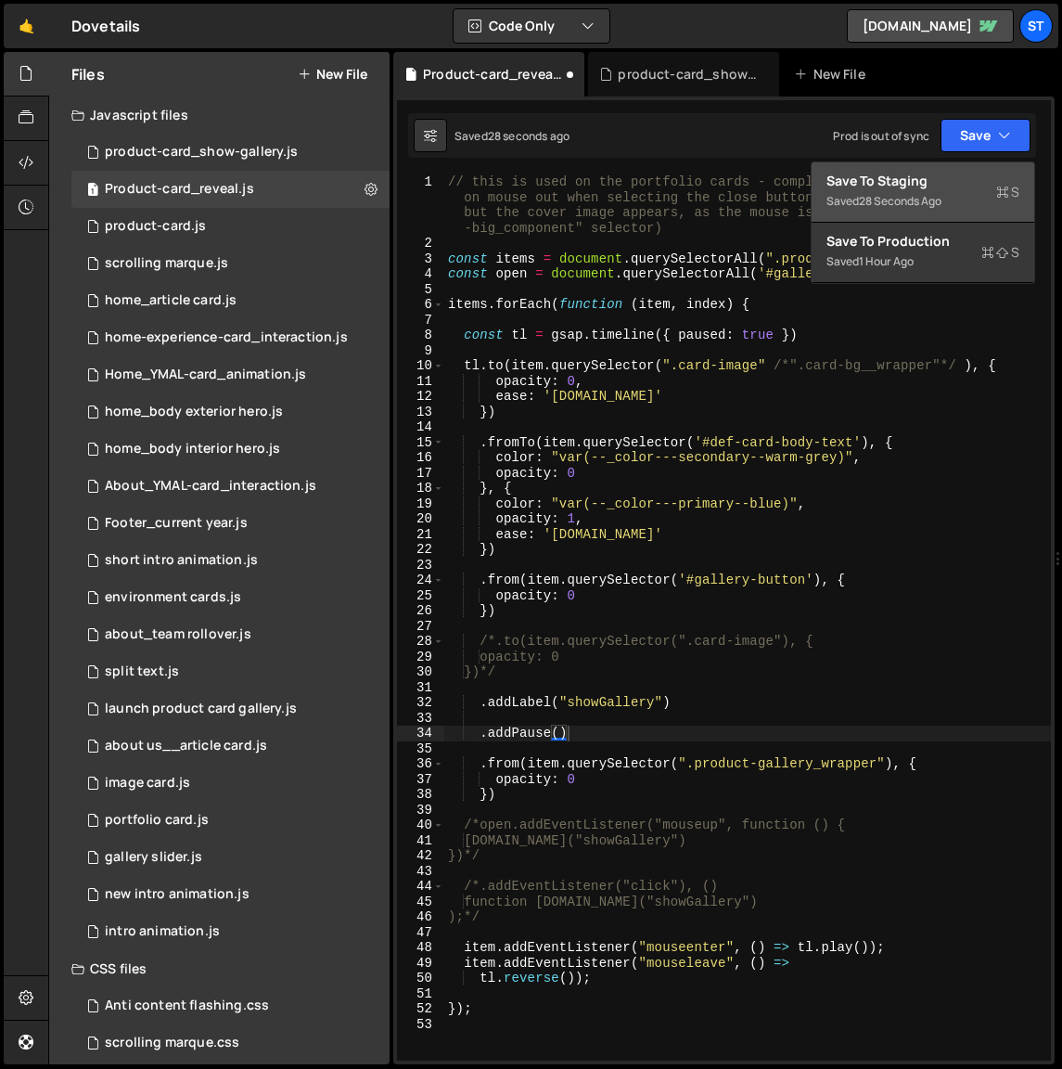
click at [891, 179] on div "Save to Staging S" at bounding box center [923, 181] width 193 height 19
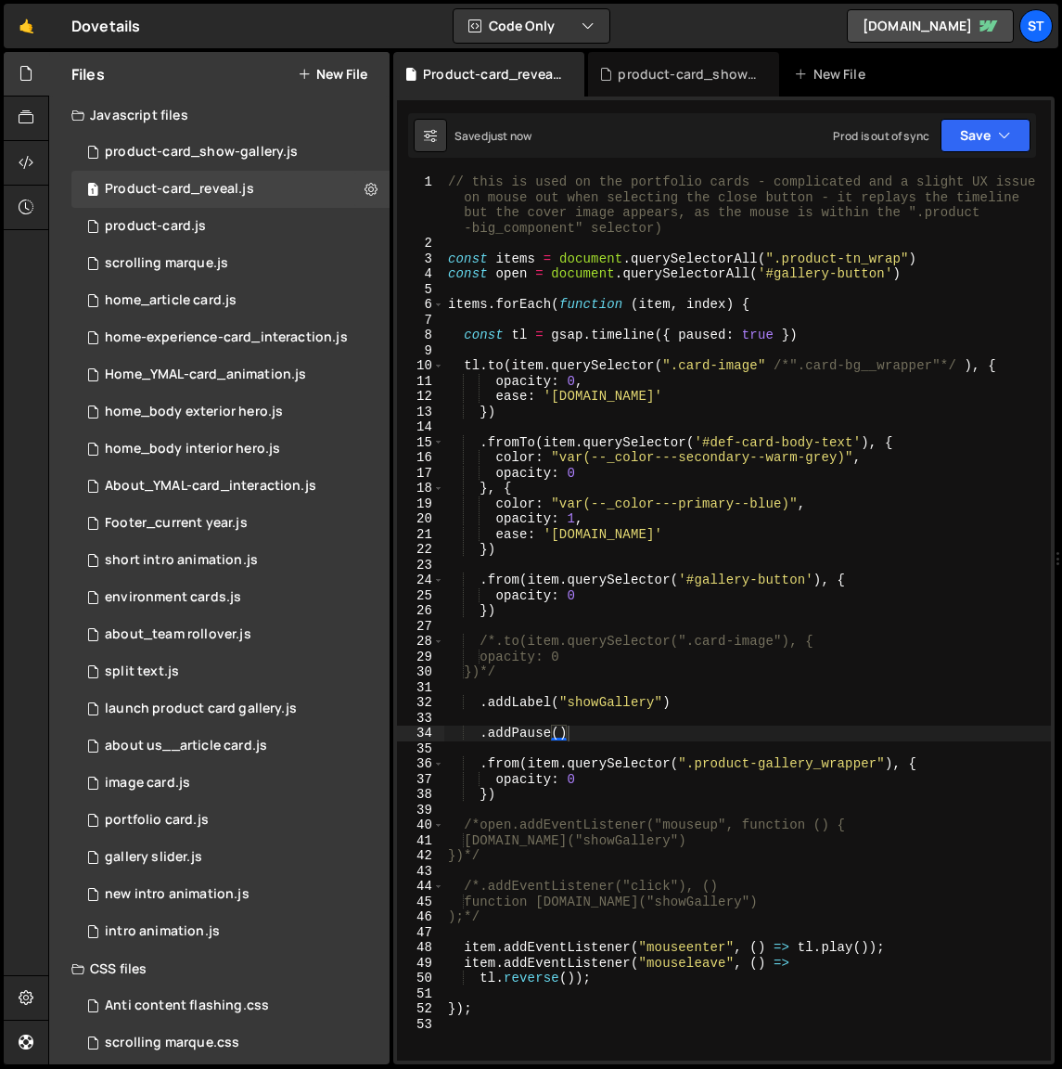
click at [621, 733] on div "// this is used on the portfolio cards - complicated and a slight UX issue on m…" at bounding box center [747, 655] width 607 height 963
drag, startPoint x: 572, startPoint y: 737, endPoint x: 480, endPoint y: 734, distance: 91.9
click at [480, 734] on div "// this is used on the portfolio cards - complicated and a slight UX issue on m…" at bounding box center [747, 655] width 607 height 963
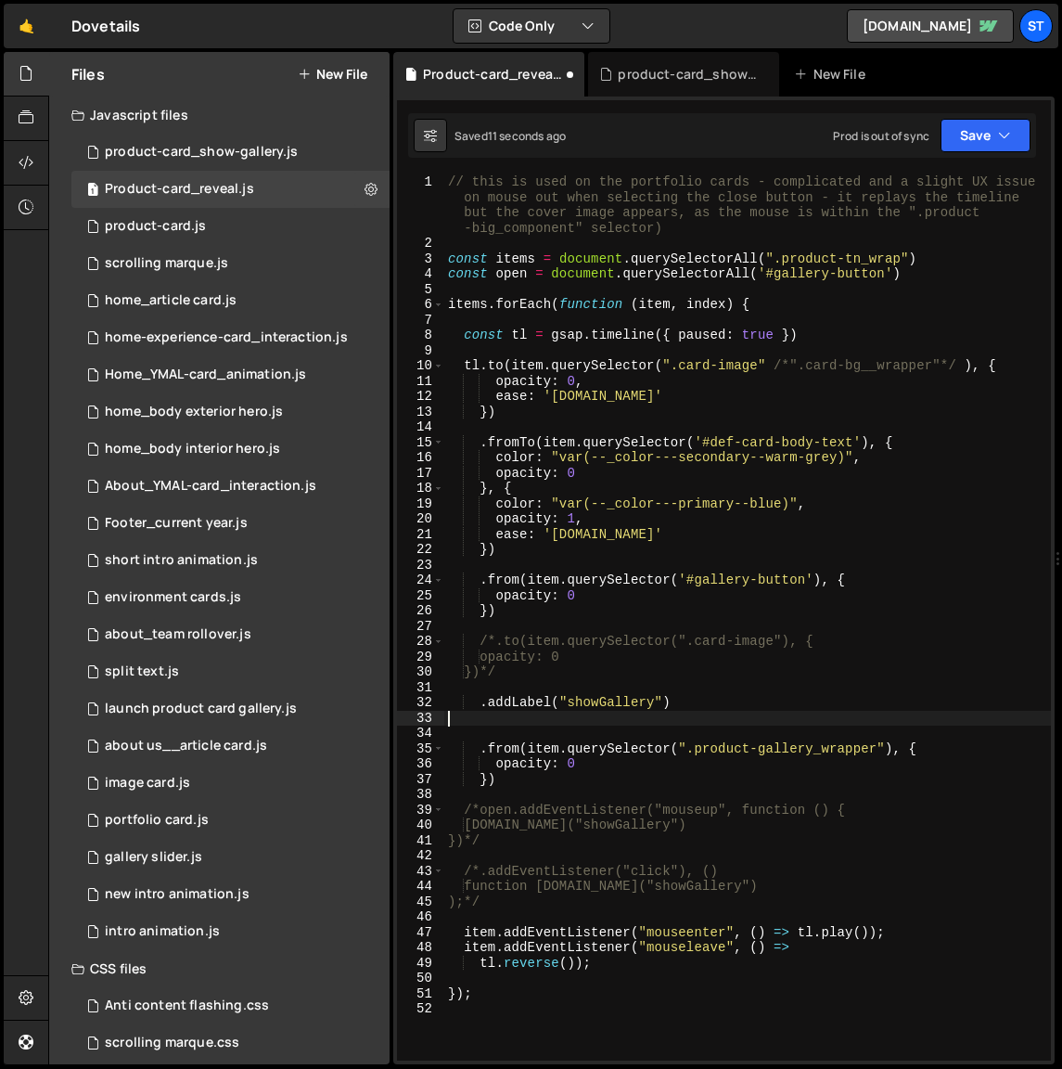
type textarea ".addLabel("showGallery")"
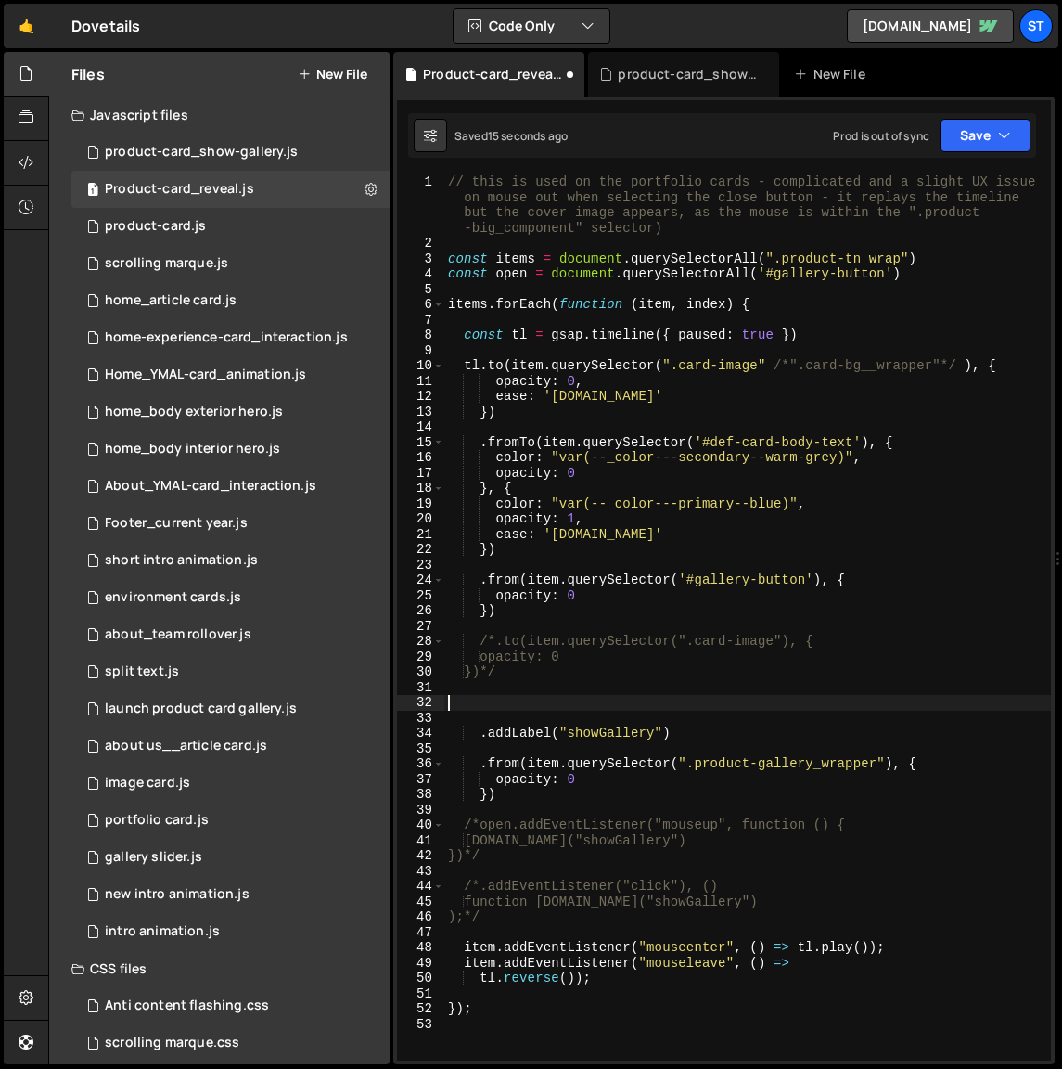
paste textarea ".addPause()"
click at [982, 143] on button "Save" at bounding box center [986, 135] width 90 height 33
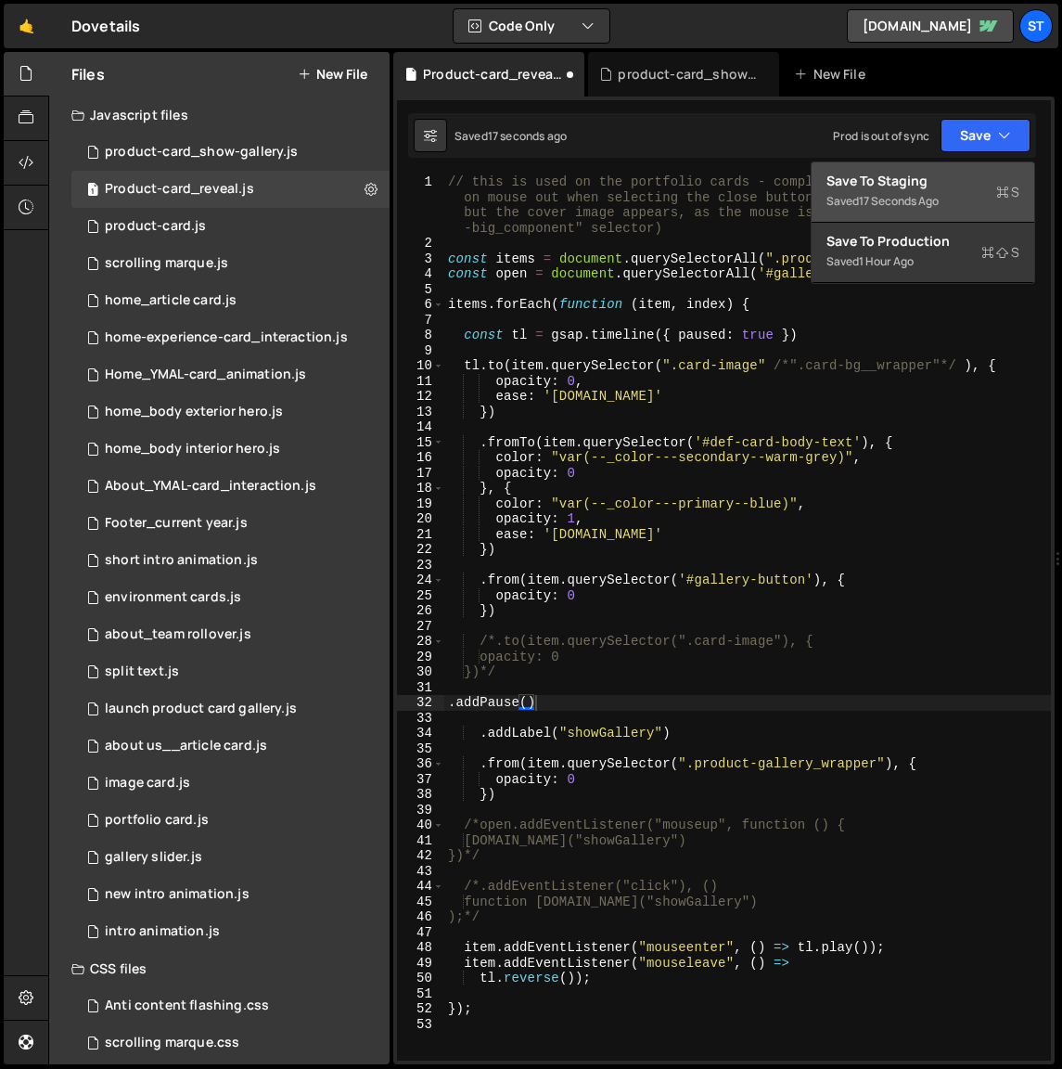
click at [938, 185] on div "Save to Staging S" at bounding box center [923, 181] width 193 height 19
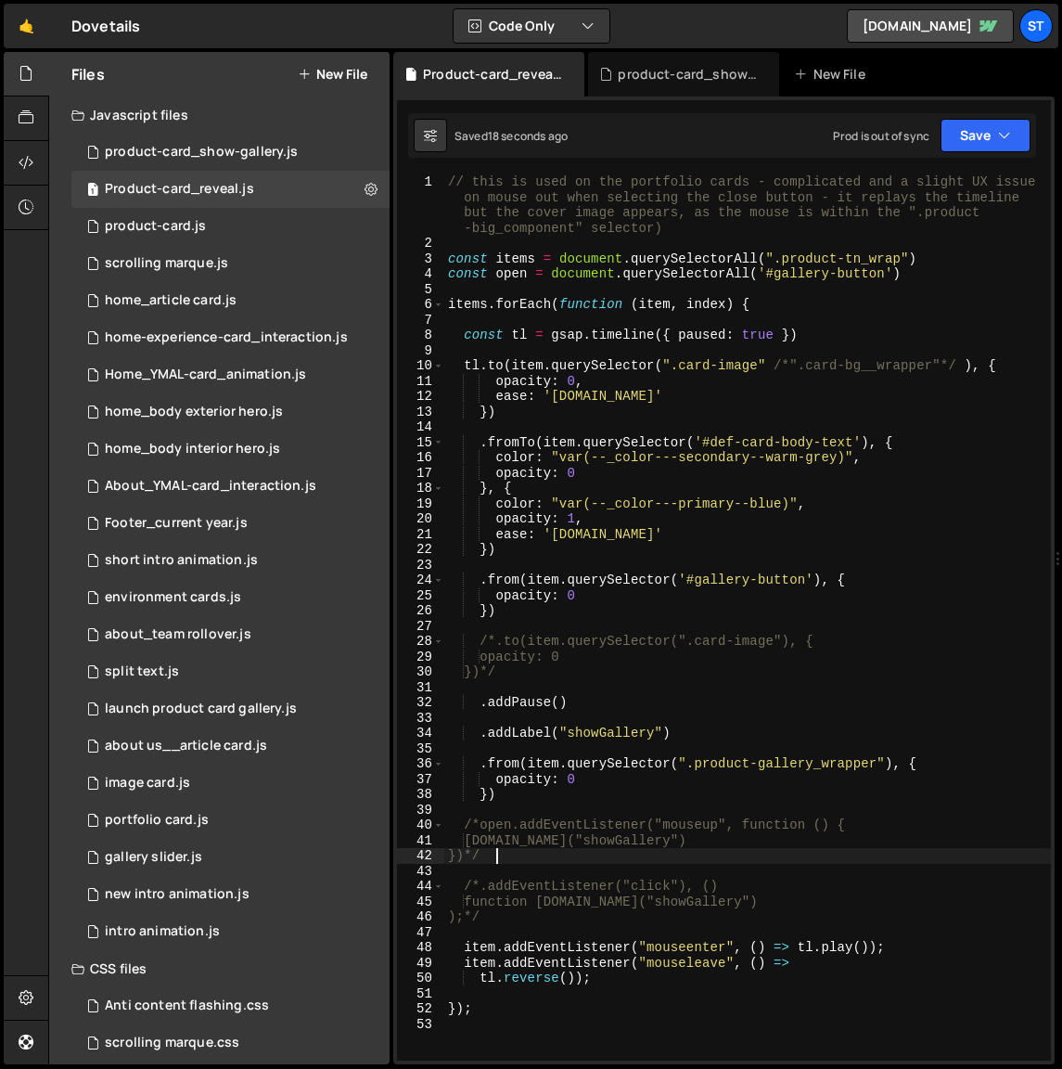
click at [495, 860] on div "// this is used on the portfolio cards - complicated and a slight UX issue on m…" at bounding box center [747, 655] width 607 height 963
click at [477, 826] on div "// this is used on the portfolio cards - complicated and a slight UX issue on m…" at bounding box center [747, 655] width 607 height 963
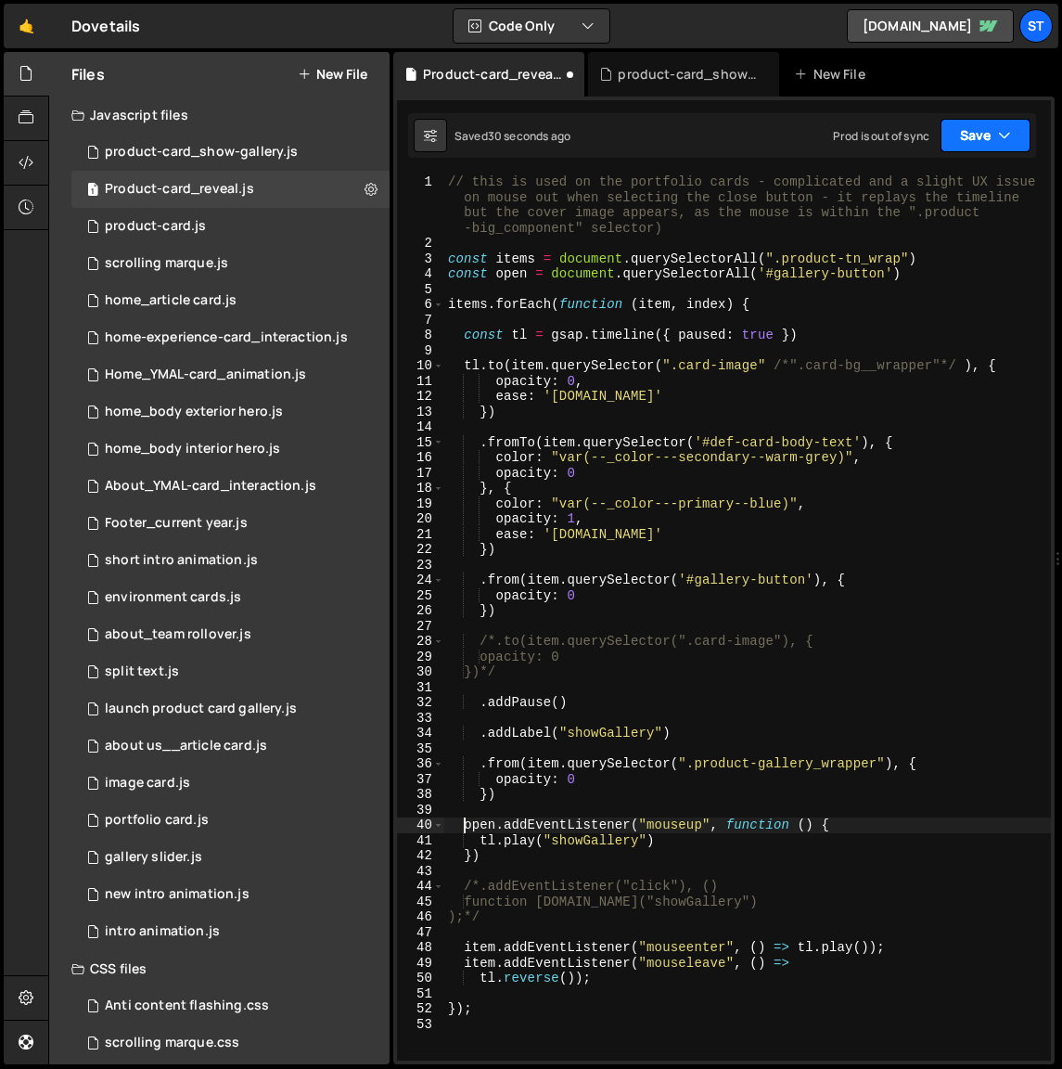
click at [994, 129] on button "Save" at bounding box center [986, 135] width 90 height 33
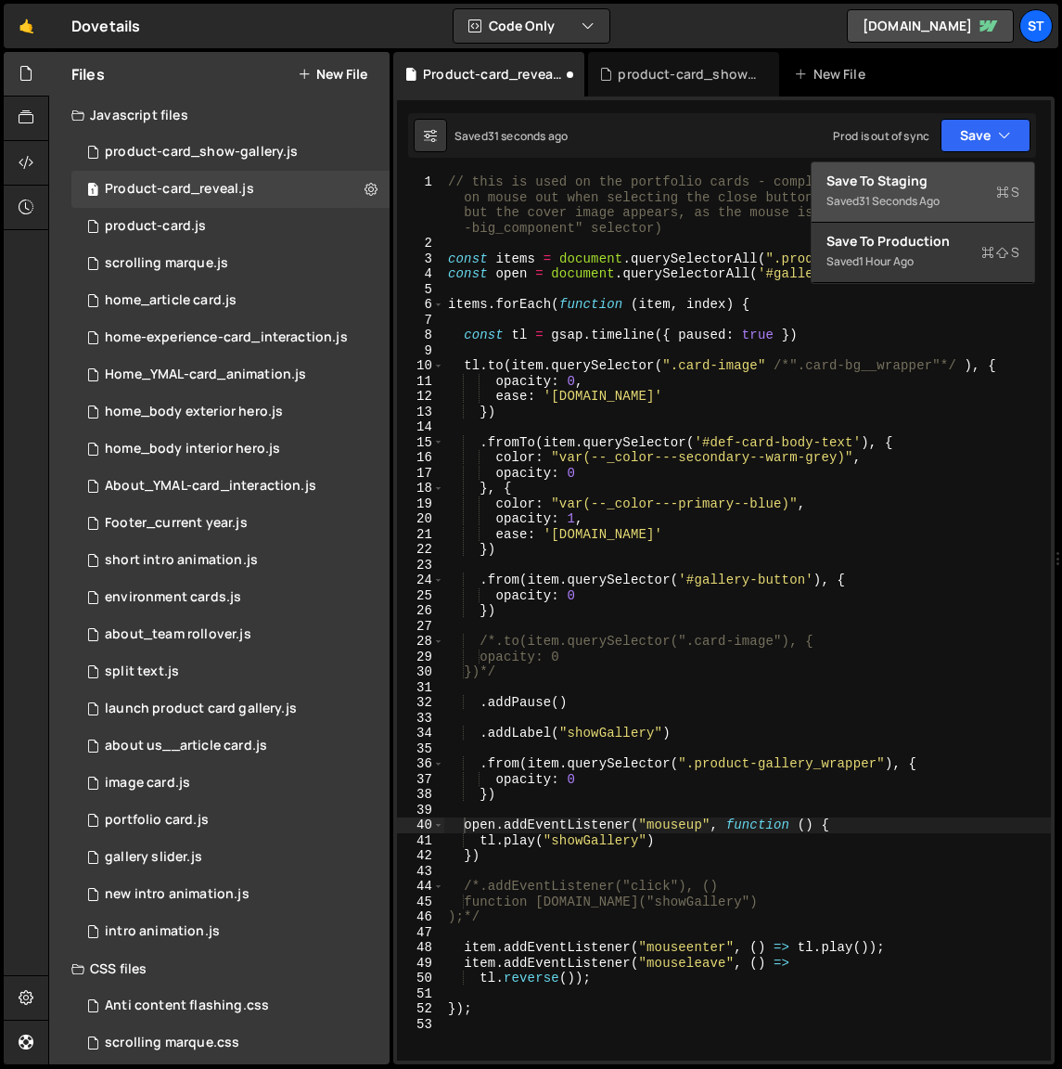
click at [914, 188] on div "Save to Staging S" at bounding box center [923, 181] width 193 height 19
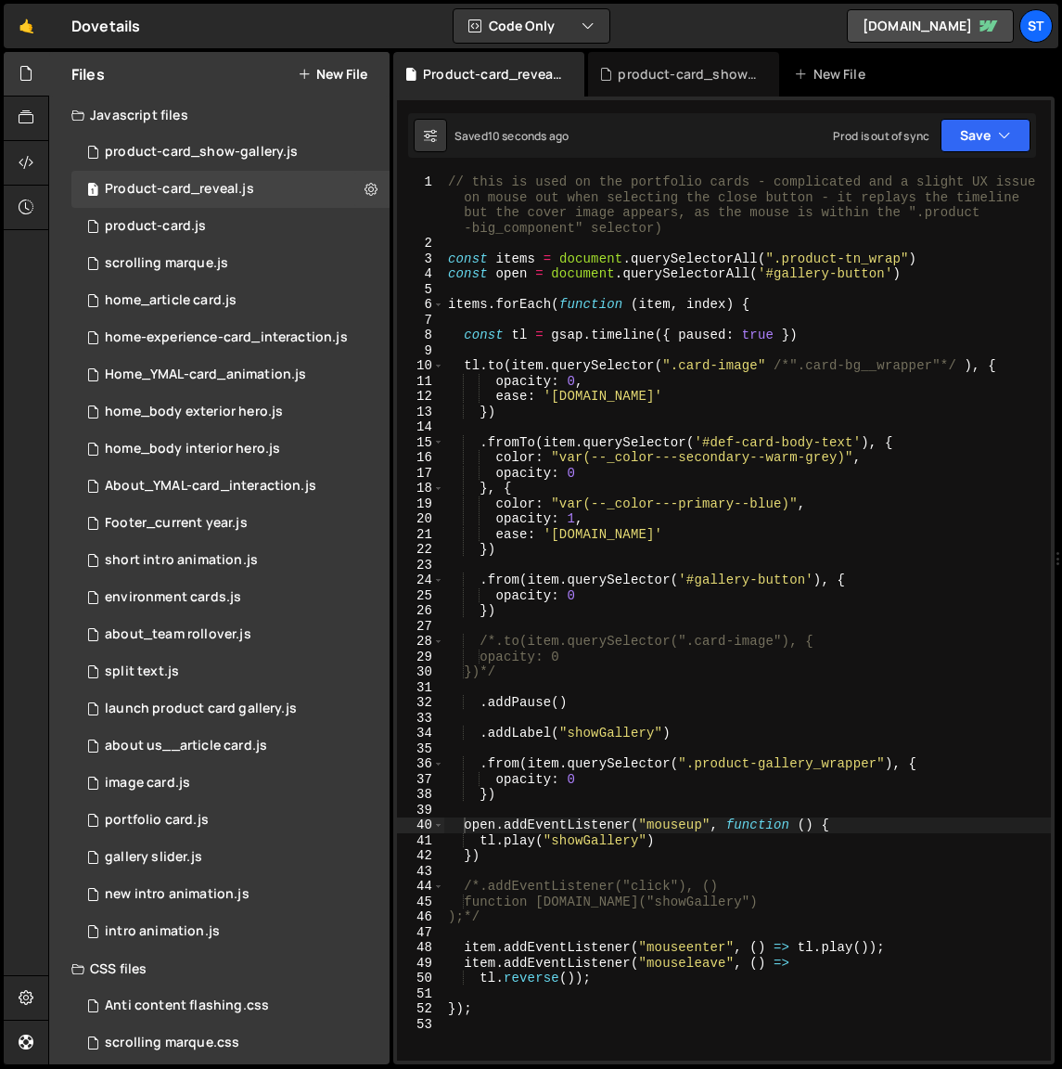
click at [482, 764] on div "// this is used on the portfolio cards - complicated and a slight UX issue on m…" at bounding box center [747, 655] width 607 height 963
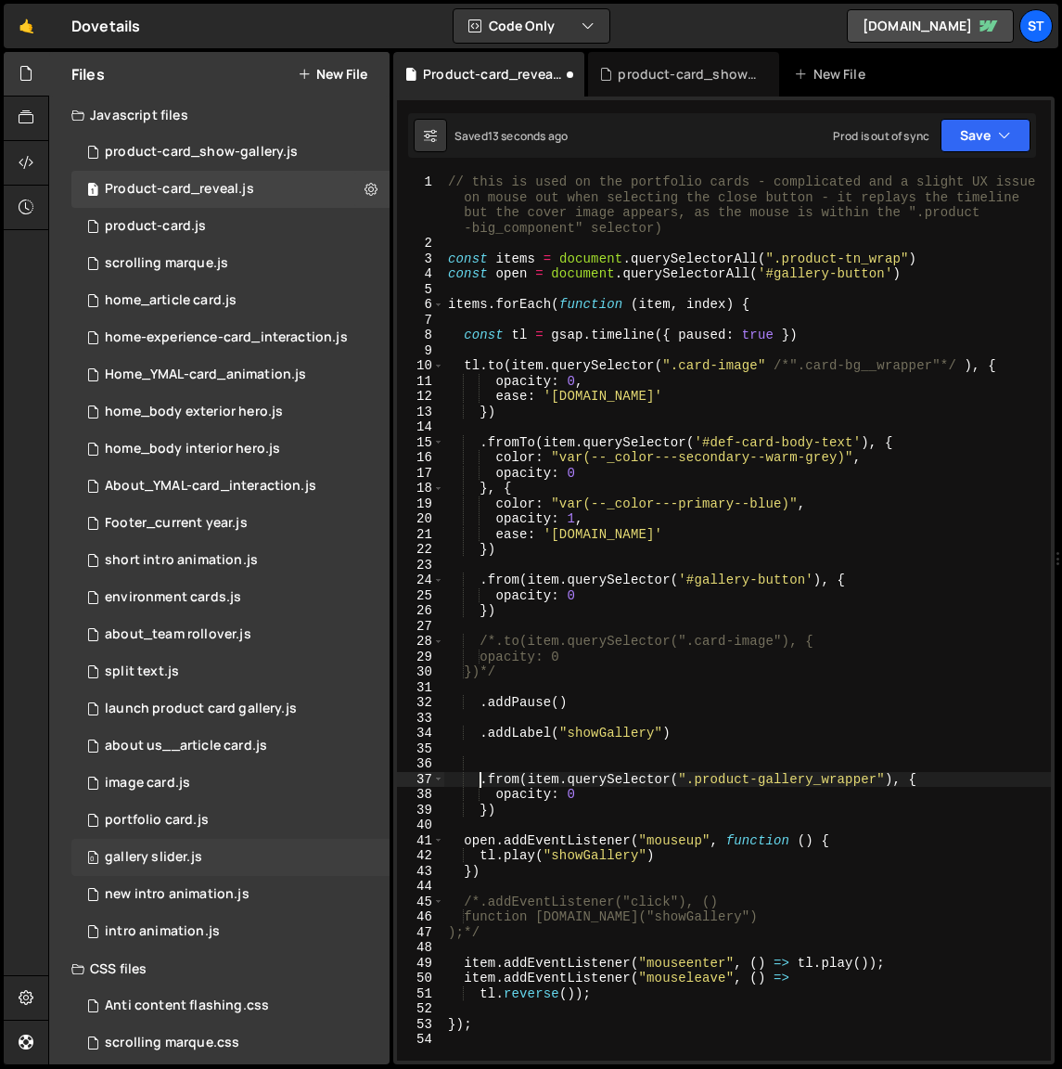
scroll to position [0, 2]
type textarea ".from(item.querySelector(".product-gallery_wrapper"), {"
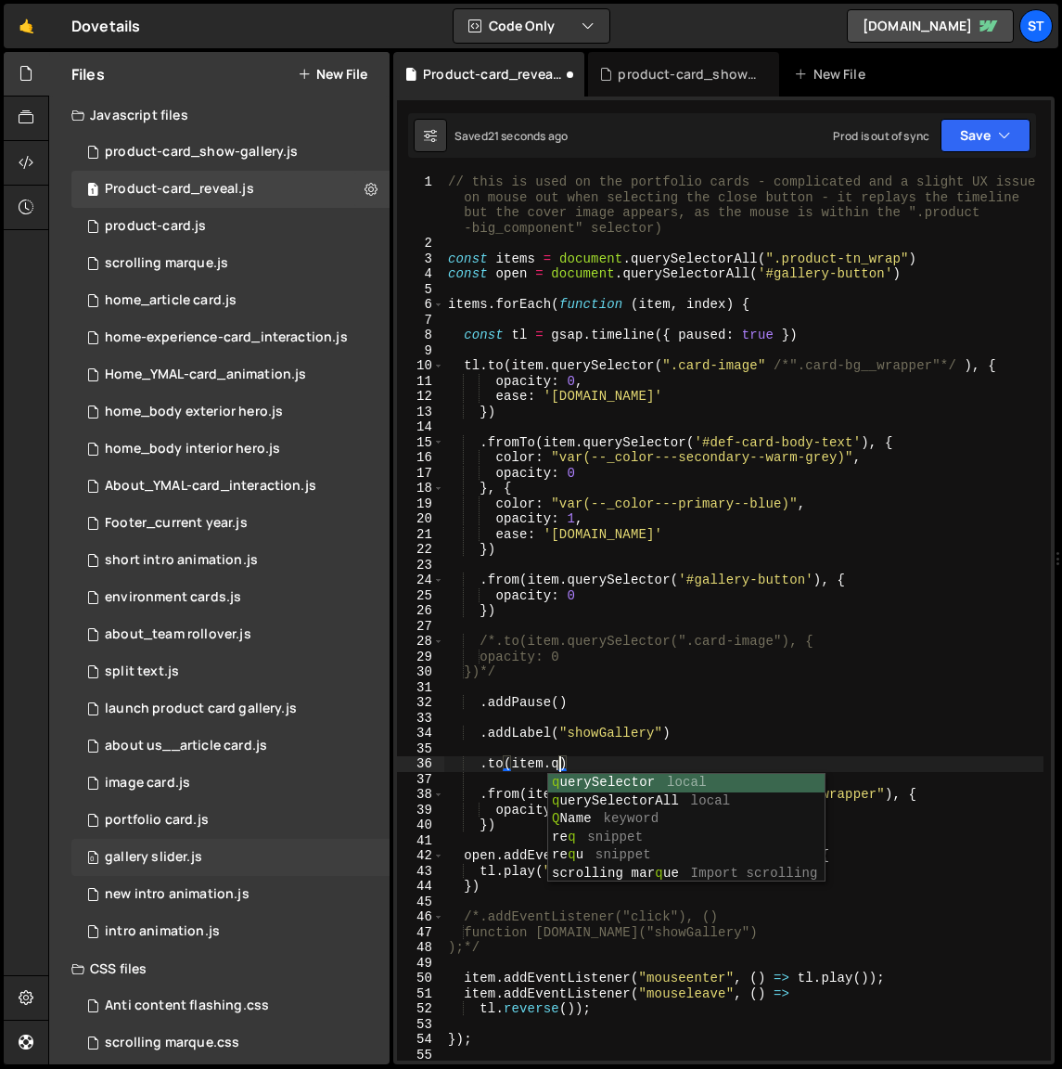
scroll to position [0, 7]
click at [623, 786] on div "qu erySelector local qu erySelectorAll local re qu snippet scrolling mar qu e I…" at bounding box center [686, 828] width 277 height 109
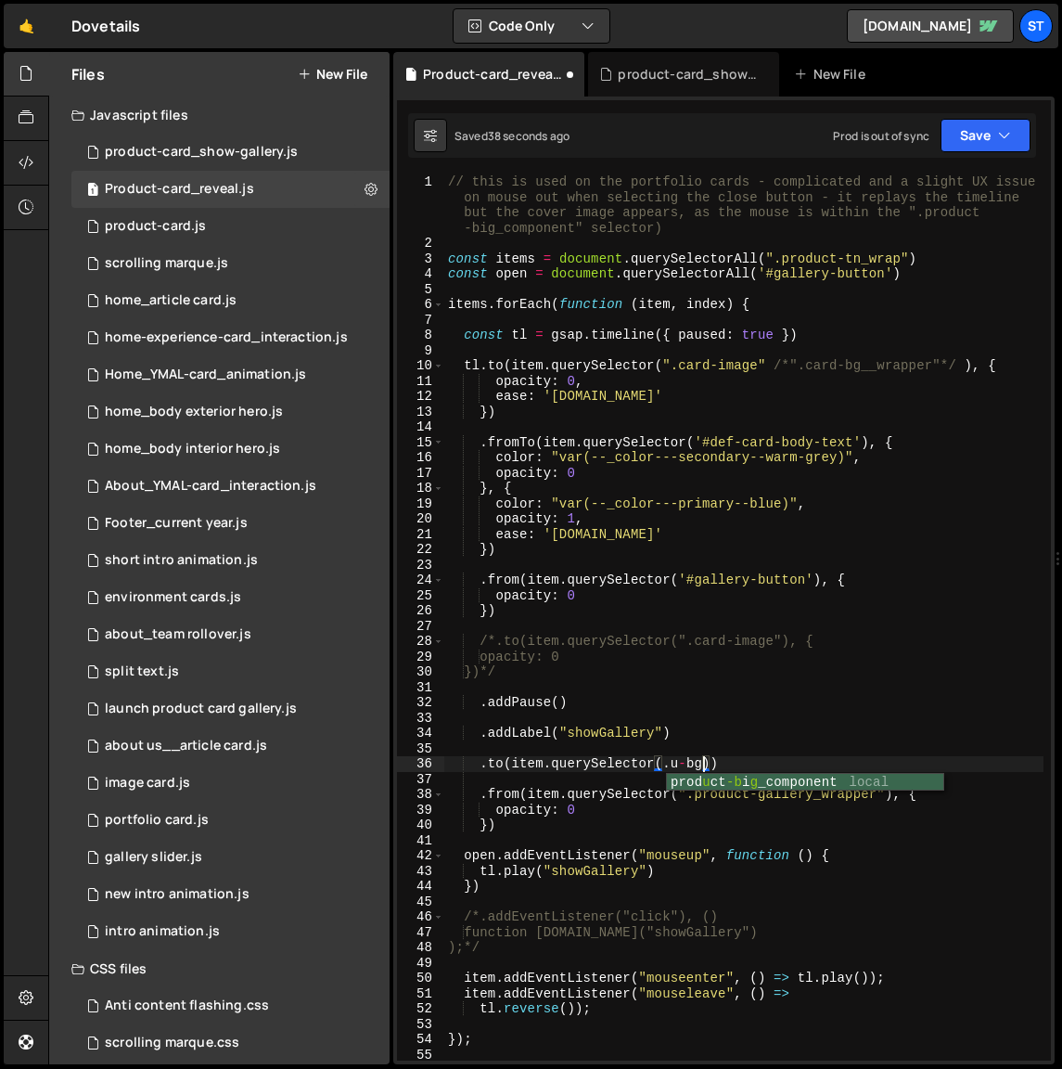
scroll to position [0, 18]
drag, startPoint x: 710, startPoint y: 766, endPoint x: 665, endPoint y: 761, distance: 44.9
click at [665, 761] on div "// this is used on the portfolio cards - complicated and a slight UX issue on m…" at bounding box center [743, 655] width 599 height 963
paste textarea "bg-image'"
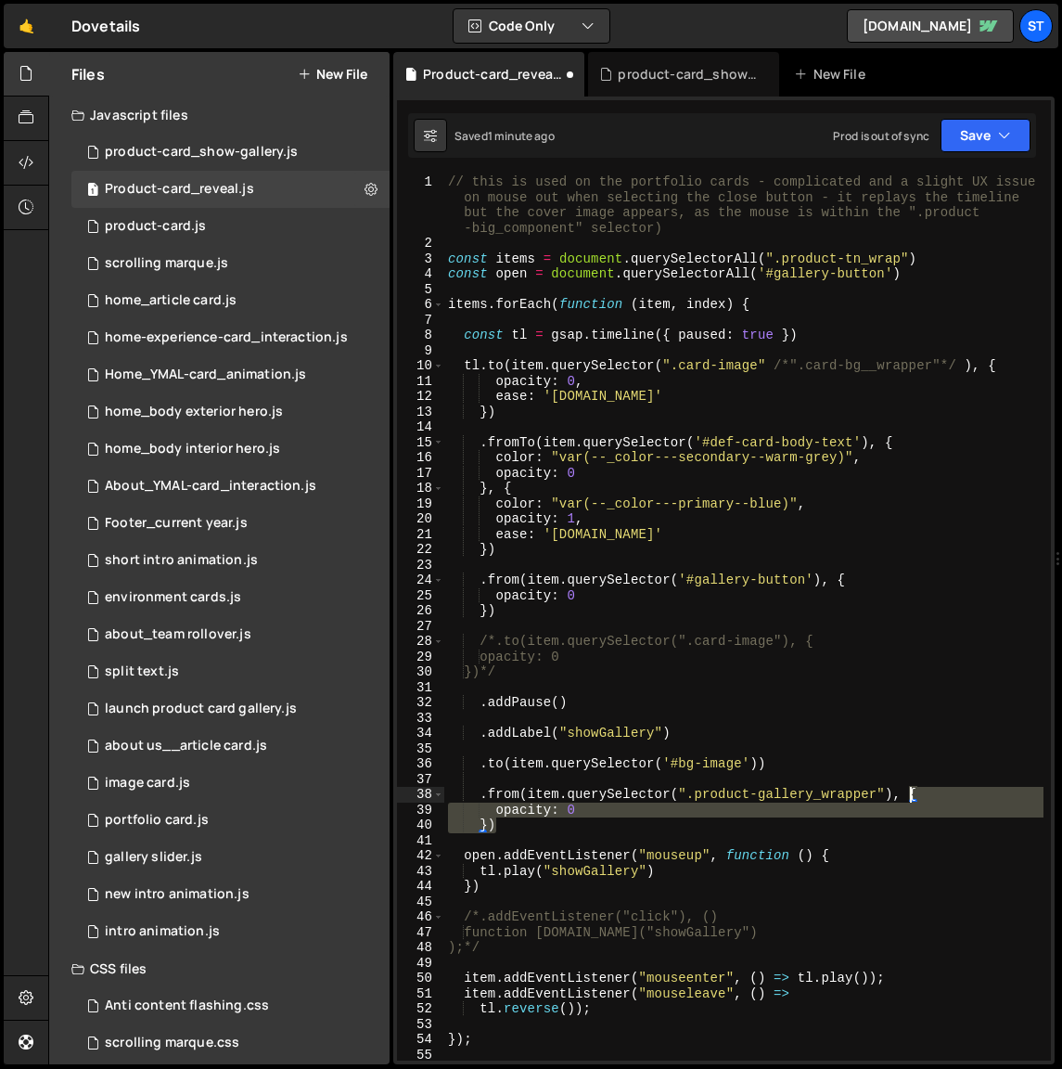
drag, startPoint x: 507, startPoint y: 831, endPoint x: 908, endPoint y: 794, distance: 403.4
click at [908, 794] on div "// this is used on the portfolio cards - complicated and a slight UX issue on m…" at bounding box center [743, 655] width 599 height 963
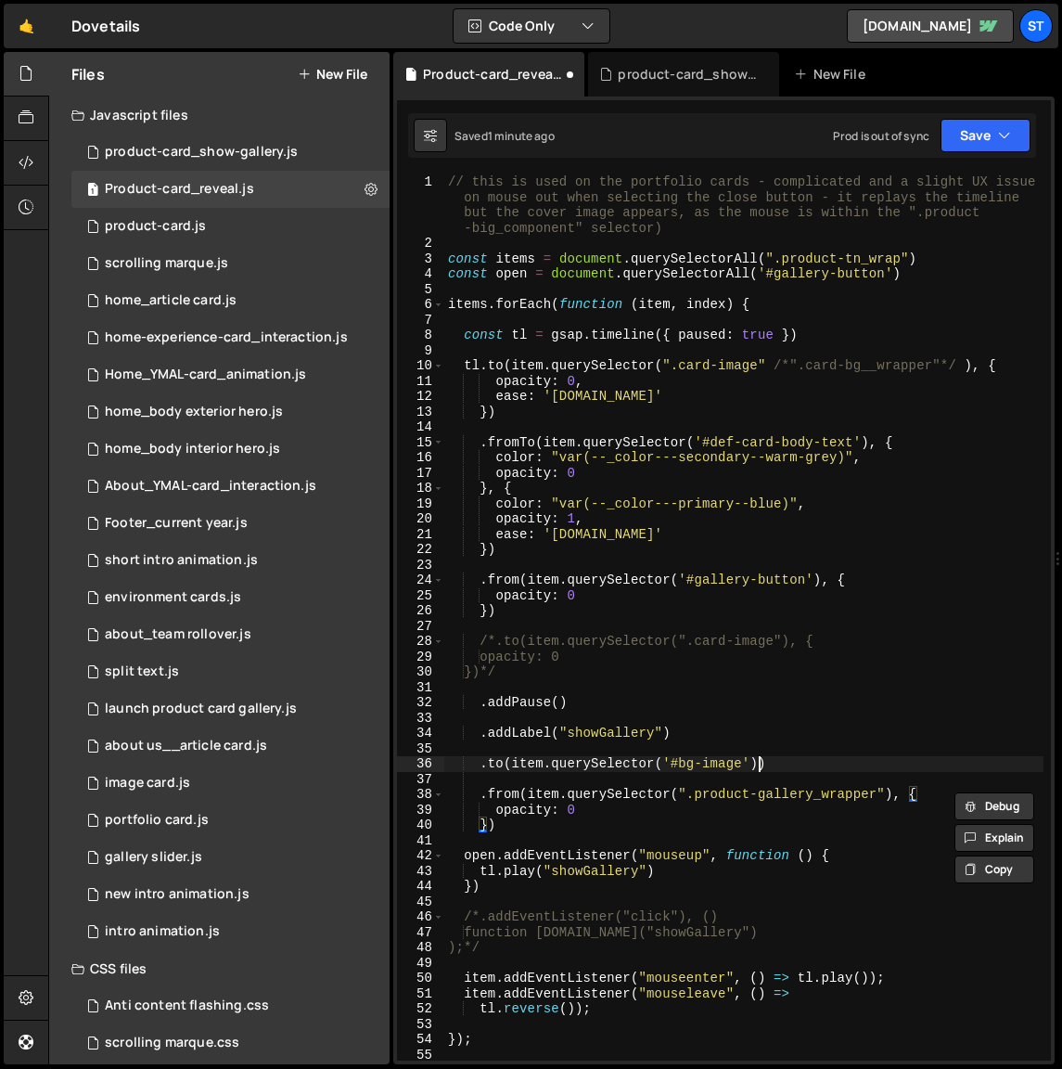
click at [758, 762] on div "// this is used on the portfolio cards - complicated and a slight UX issue on m…" at bounding box center [743, 655] width 599 height 963
paste textarea "}"
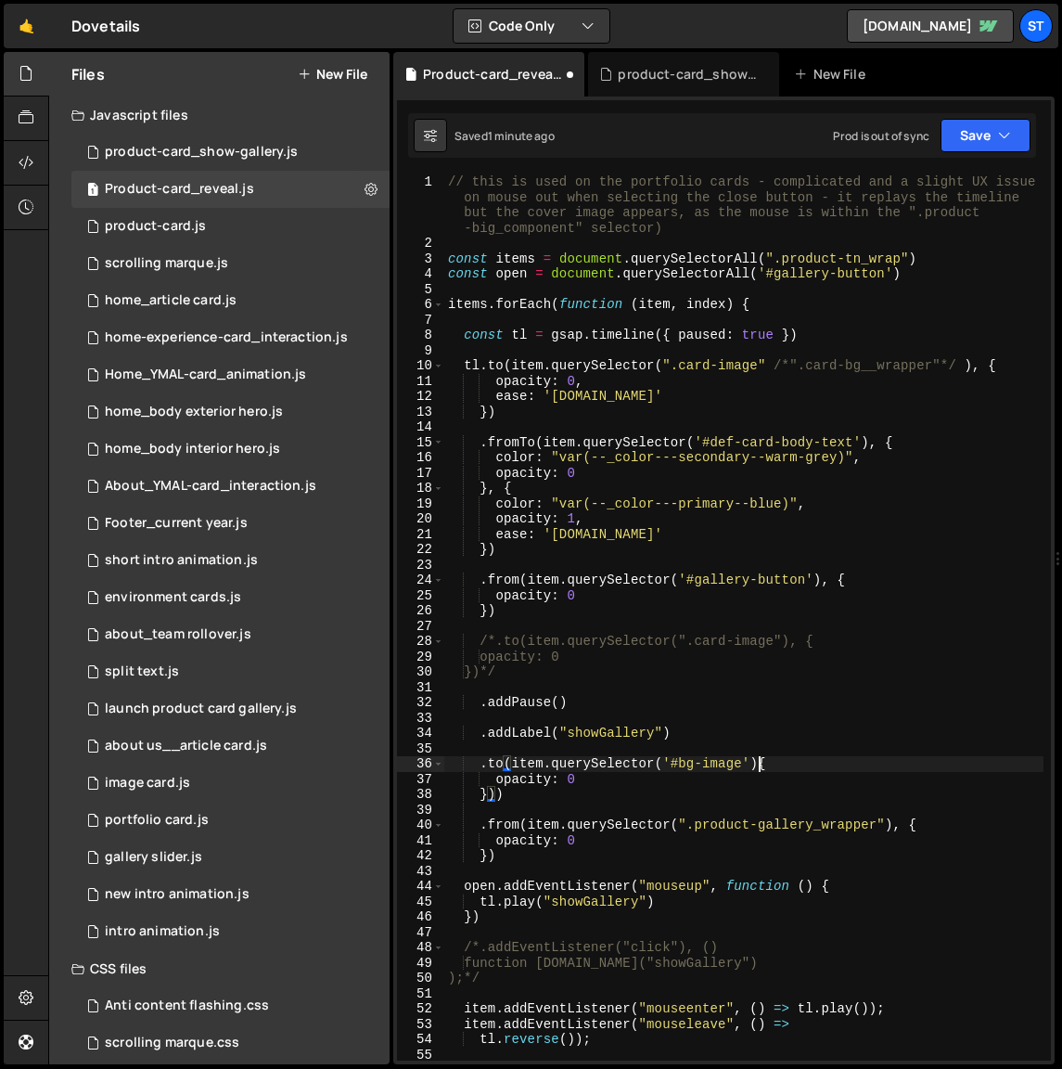
click at [758, 764] on div "// this is used on the portfolio cards - complicated and a slight UX issue on m…" at bounding box center [743, 655] width 599 height 963
click at [507, 793] on div "// this is used on the portfolio cards - complicated and a slight UX issue on m…" at bounding box center [743, 655] width 599 height 963
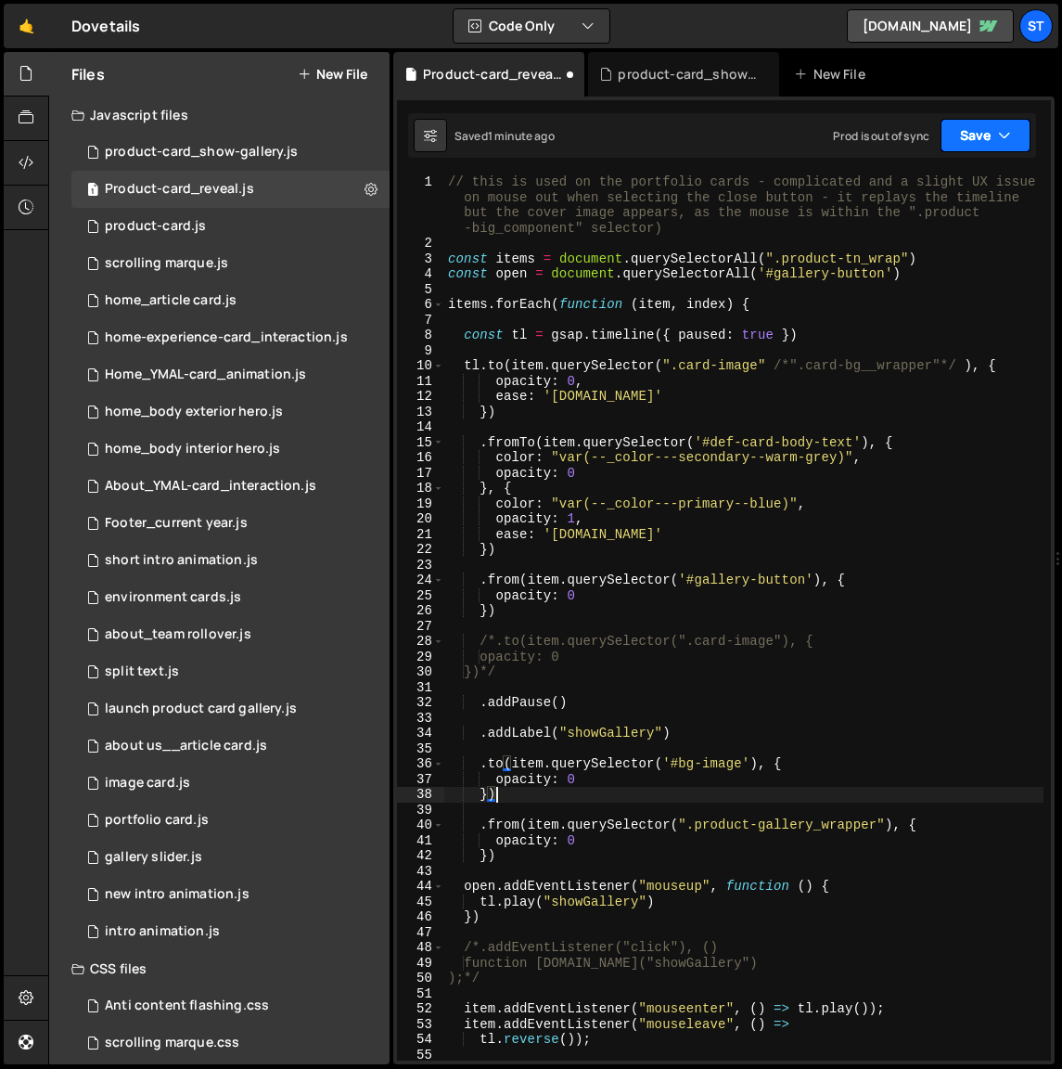
click at [977, 134] on button "Save" at bounding box center [986, 135] width 90 height 33
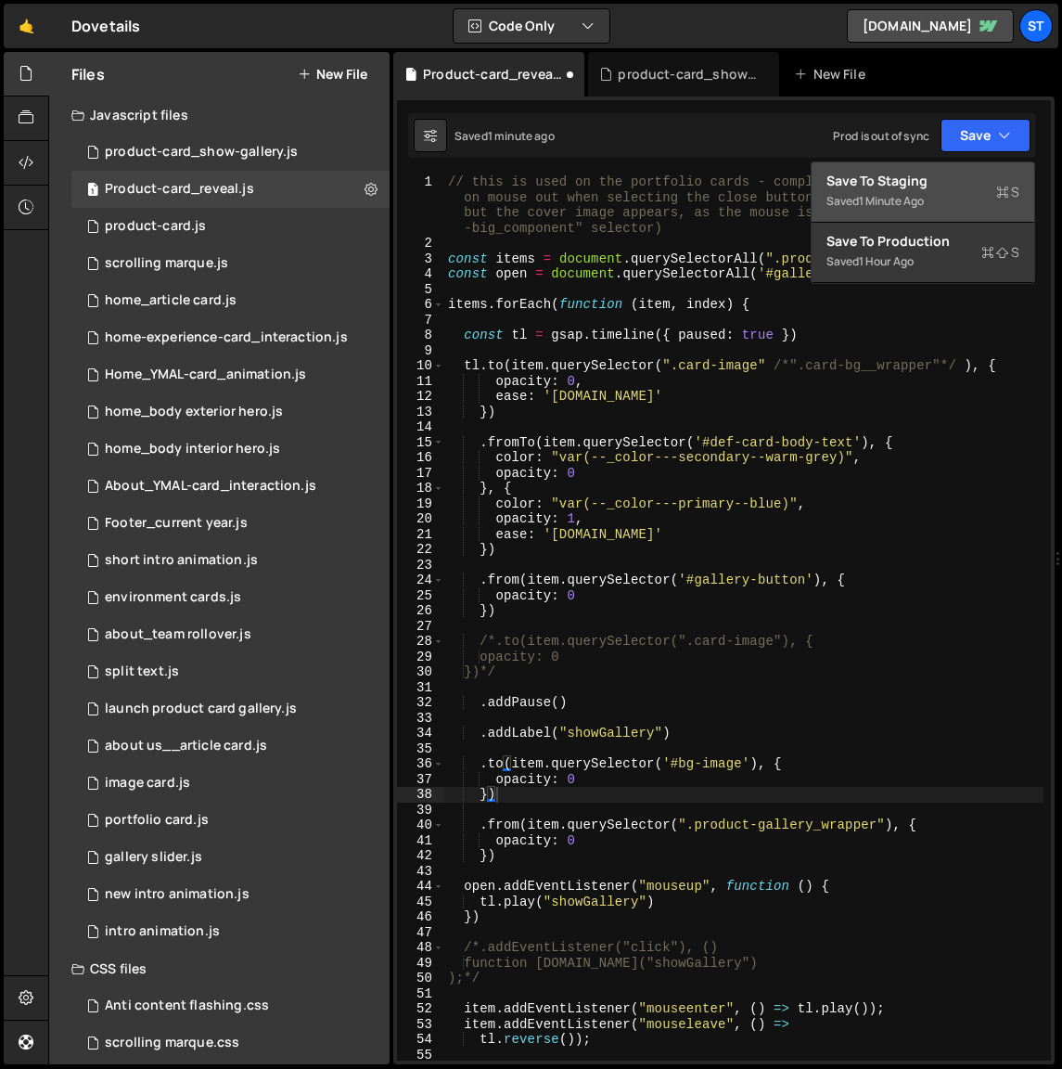
click at [932, 181] on div "Save to Staging S" at bounding box center [923, 181] width 193 height 19
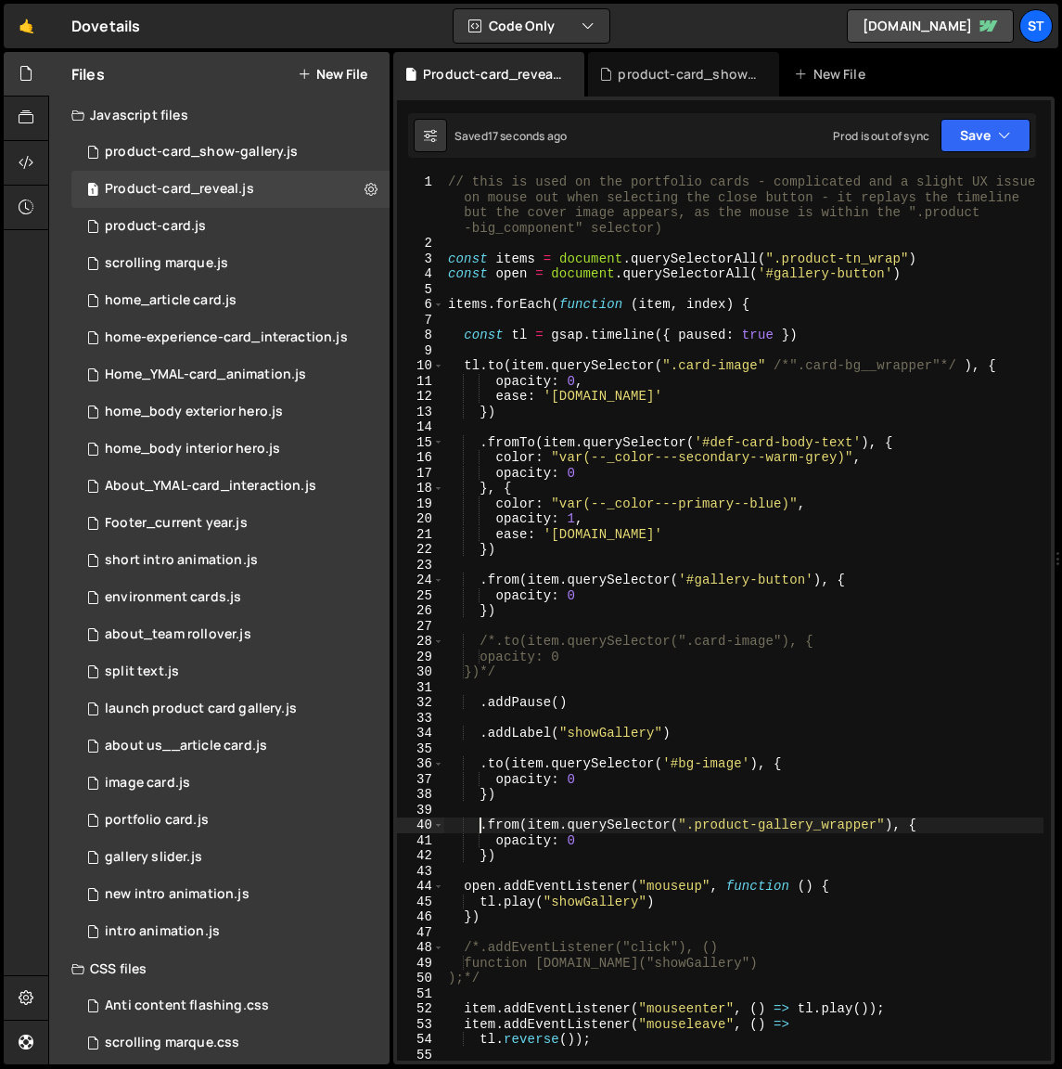
click at [482, 826] on div "// this is used on the portfolio cards - complicated and a slight UX issue on m…" at bounding box center [743, 655] width 599 height 963
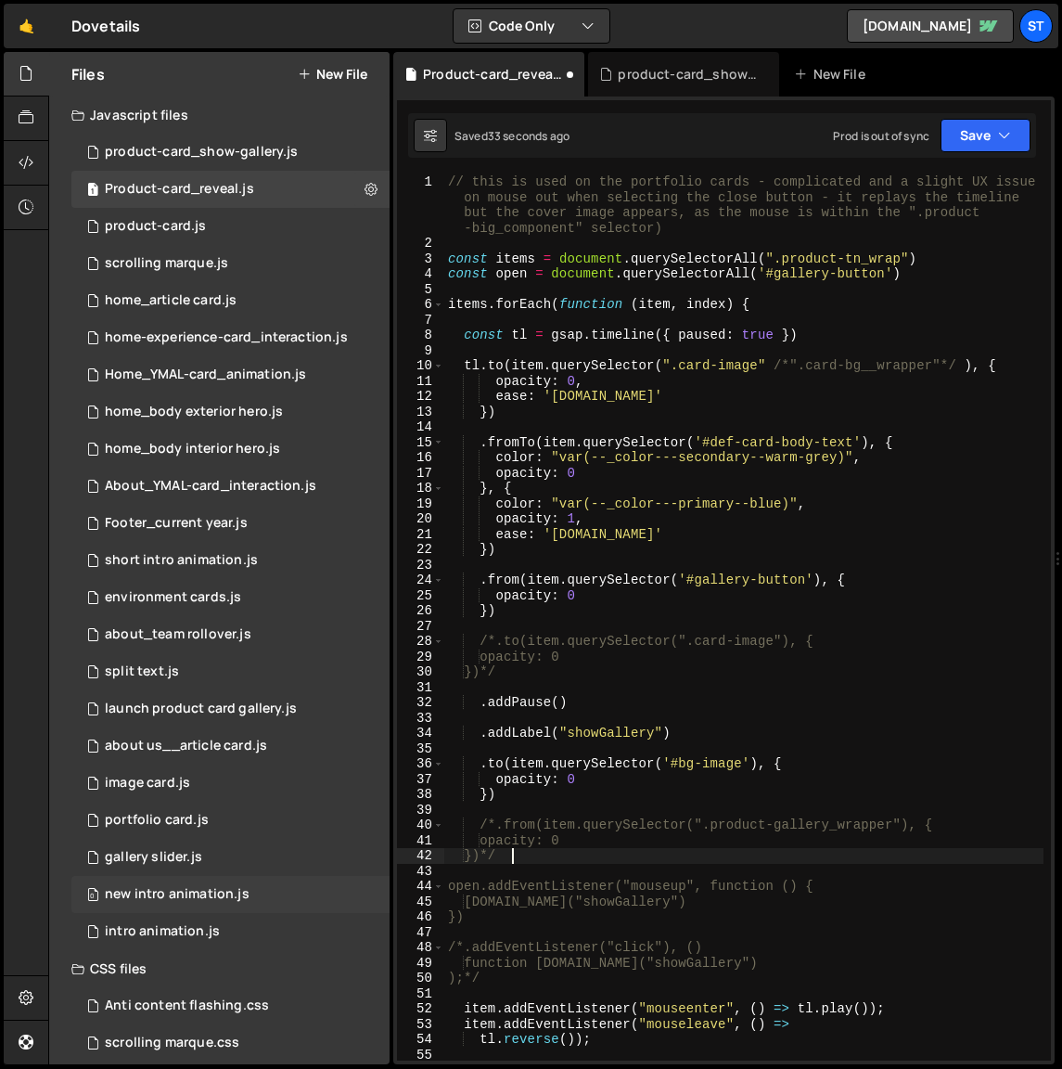
scroll to position [0, 3]
click at [971, 137] on button "Save" at bounding box center [986, 135] width 90 height 33
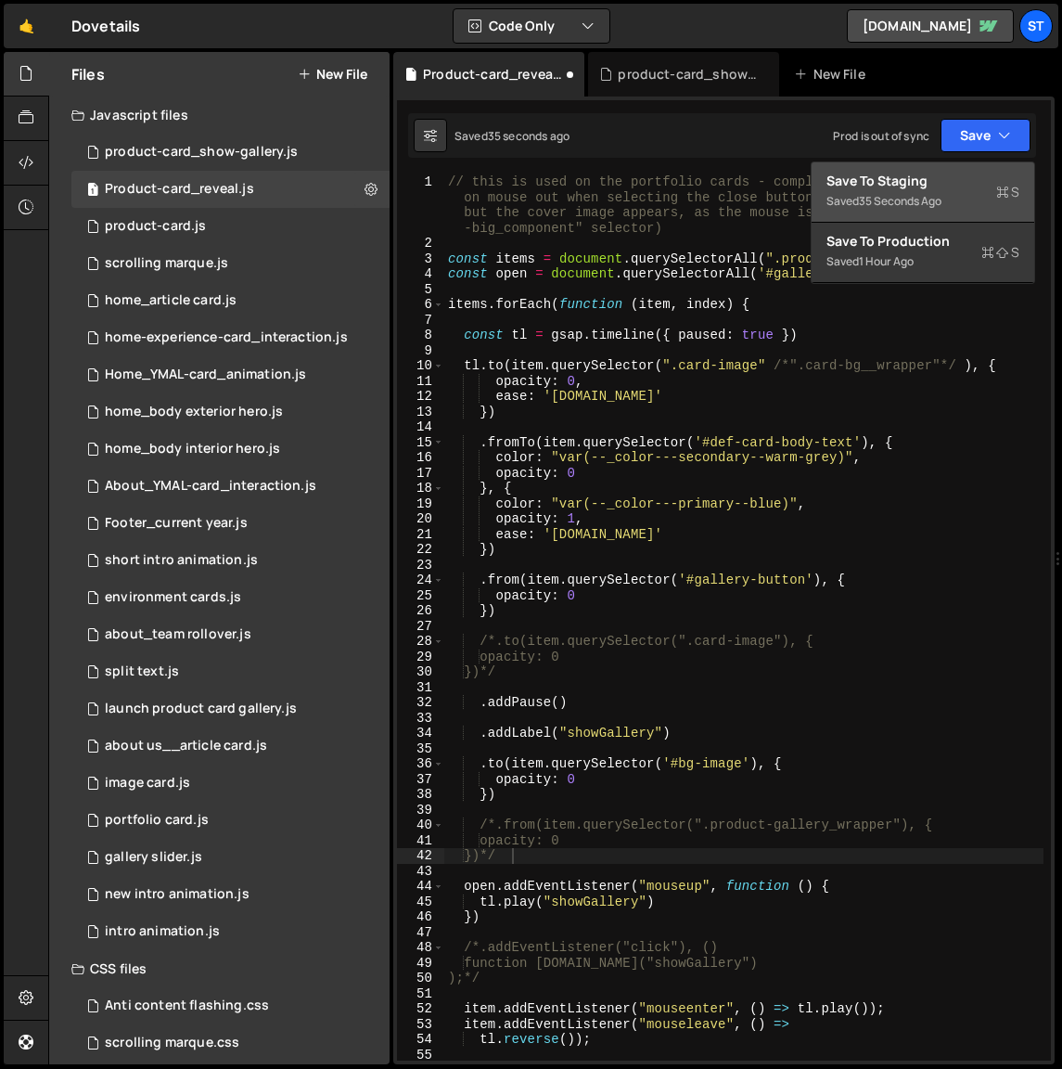
click at [898, 175] on div "Save to Staging S" at bounding box center [923, 181] width 193 height 19
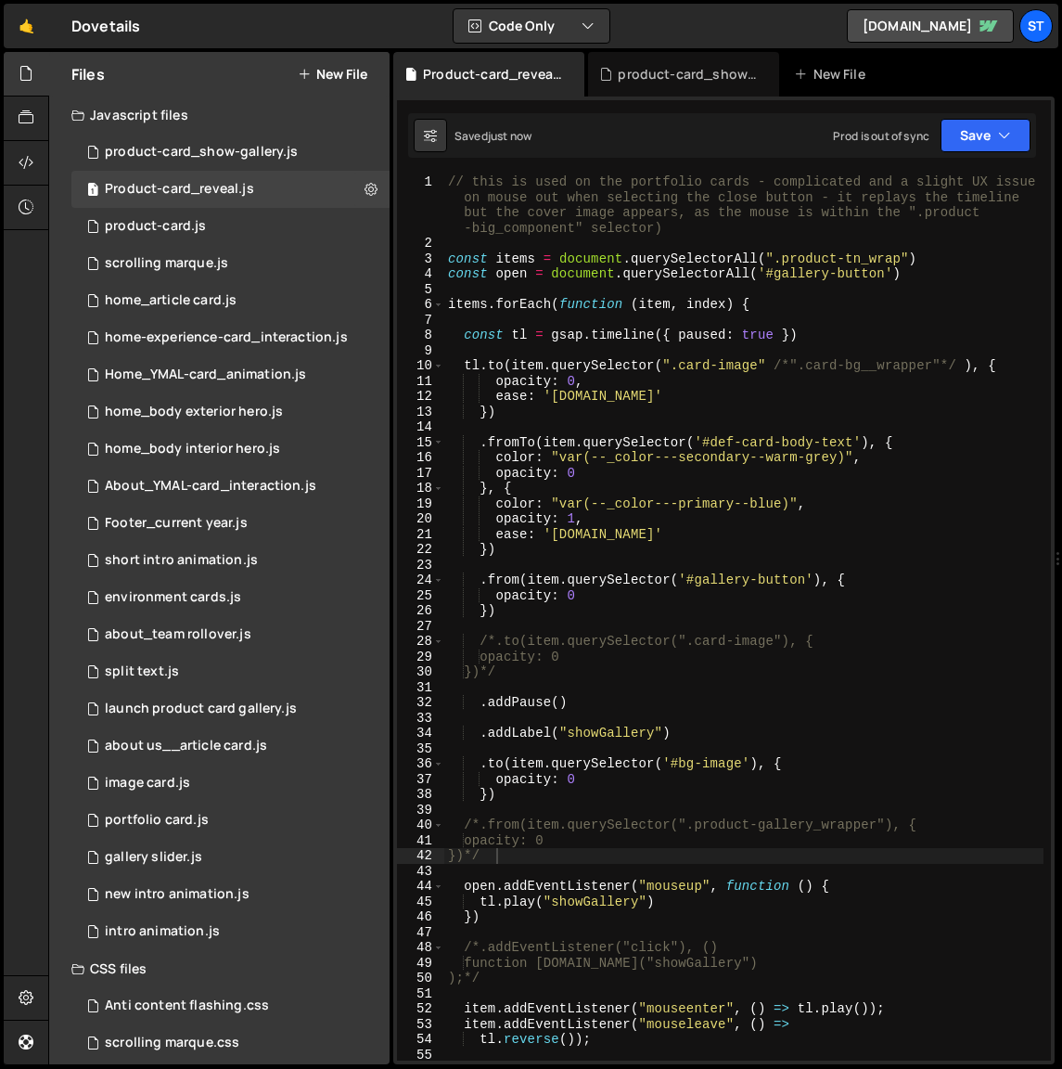
scroll to position [0, 2]
click at [549, 982] on div "// this is used on the portfolio cards - complicated and a slight UX issue on m…" at bounding box center [743, 655] width 599 height 963
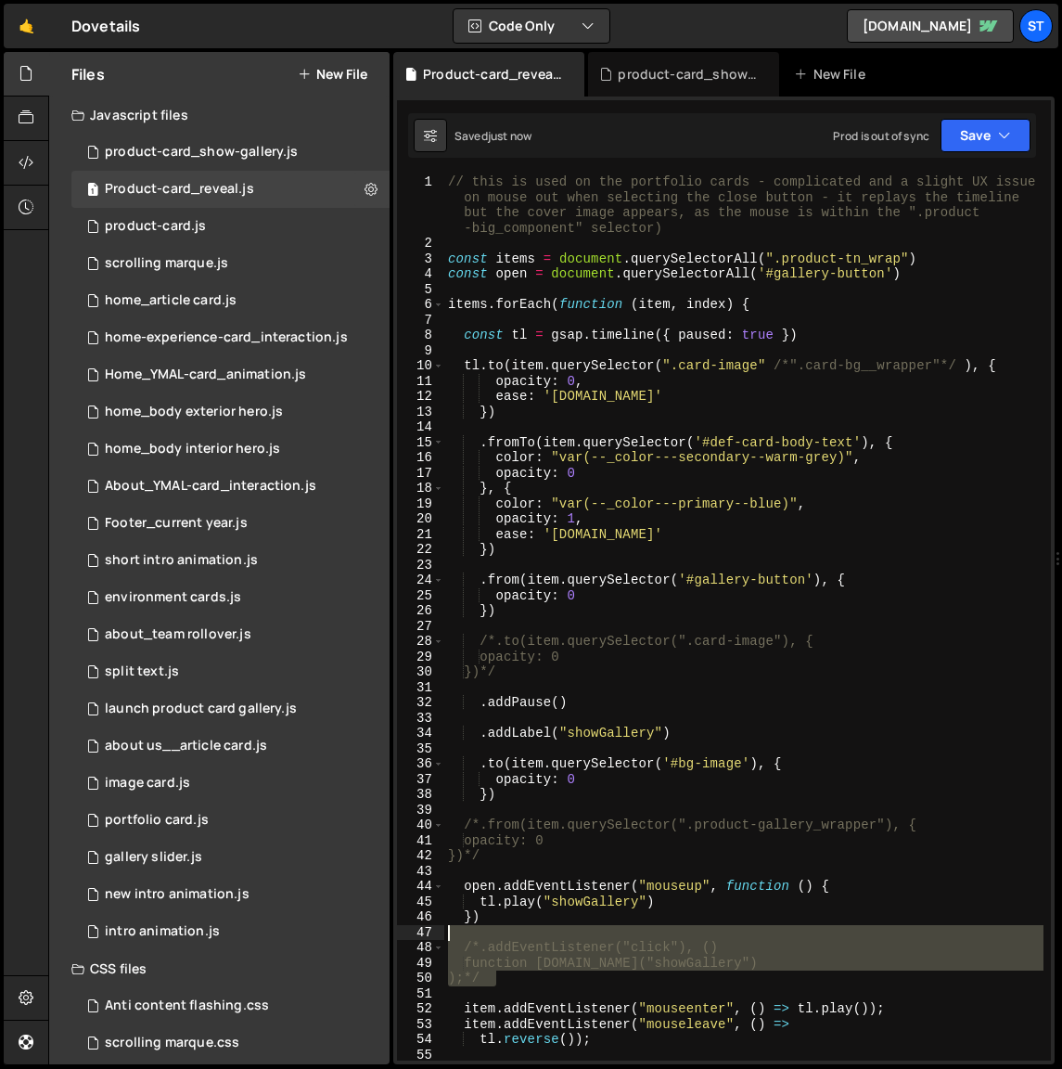
drag, startPoint x: 548, startPoint y: 982, endPoint x: 447, endPoint y: 937, distance: 110.5
click at [447, 937] on div "// this is used on the portfolio cards - complicated and a slight UX issue on m…" at bounding box center [743, 655] width 599 height 963
type textarea "/*.addEventListener("click"), ()"
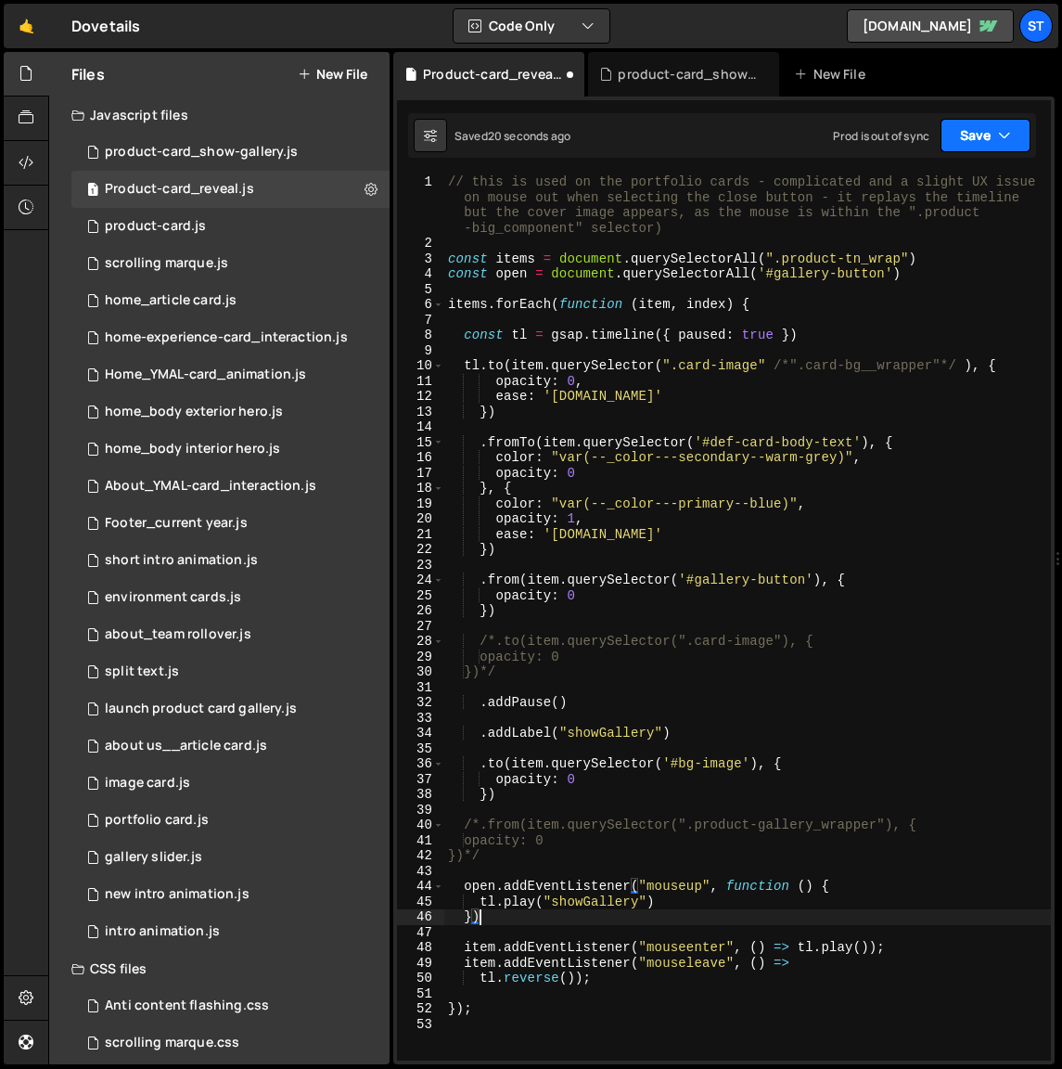
click at [967, 135] on button "Save" at bounding box center [986, 135] width 90 height 33
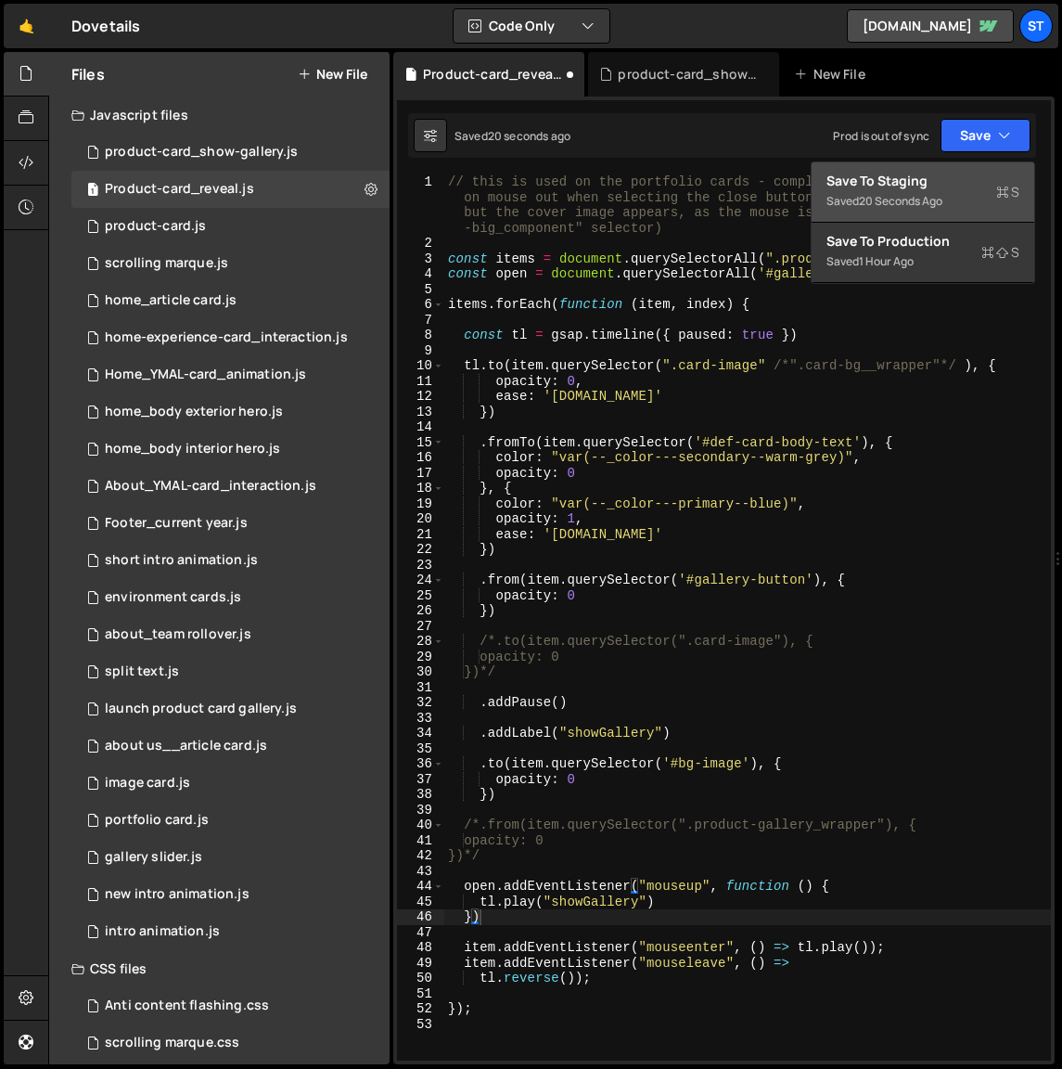
click at [955, 175] on div "Save to Staging S" at bounding box center [923, 181] width 193 height 19
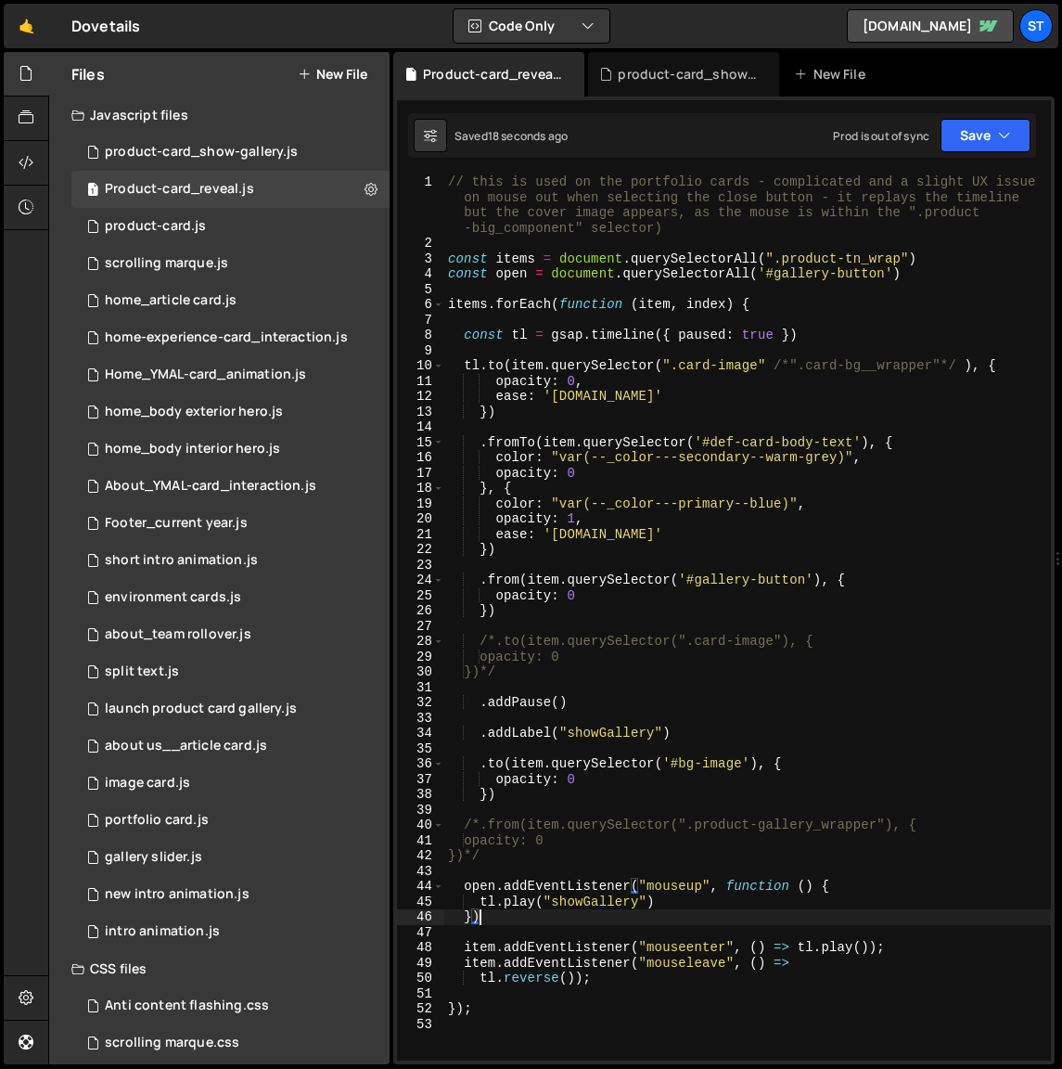
click at [483, 921] on div "// this is used on the portfolio cards - complicated and a slight UX issue on m…" at bounding box center [747, 655] width 607 height 963
drag, startPoint x: 495, startPoint y: 856, endPoint x: 483, endPoint y: 855, distance: 12.1
click at [483, 855] on div "// this is used on the portfolio cards - complicated and a slight UX issue on m…" at bounding box center [747, 655] width 607 height 963
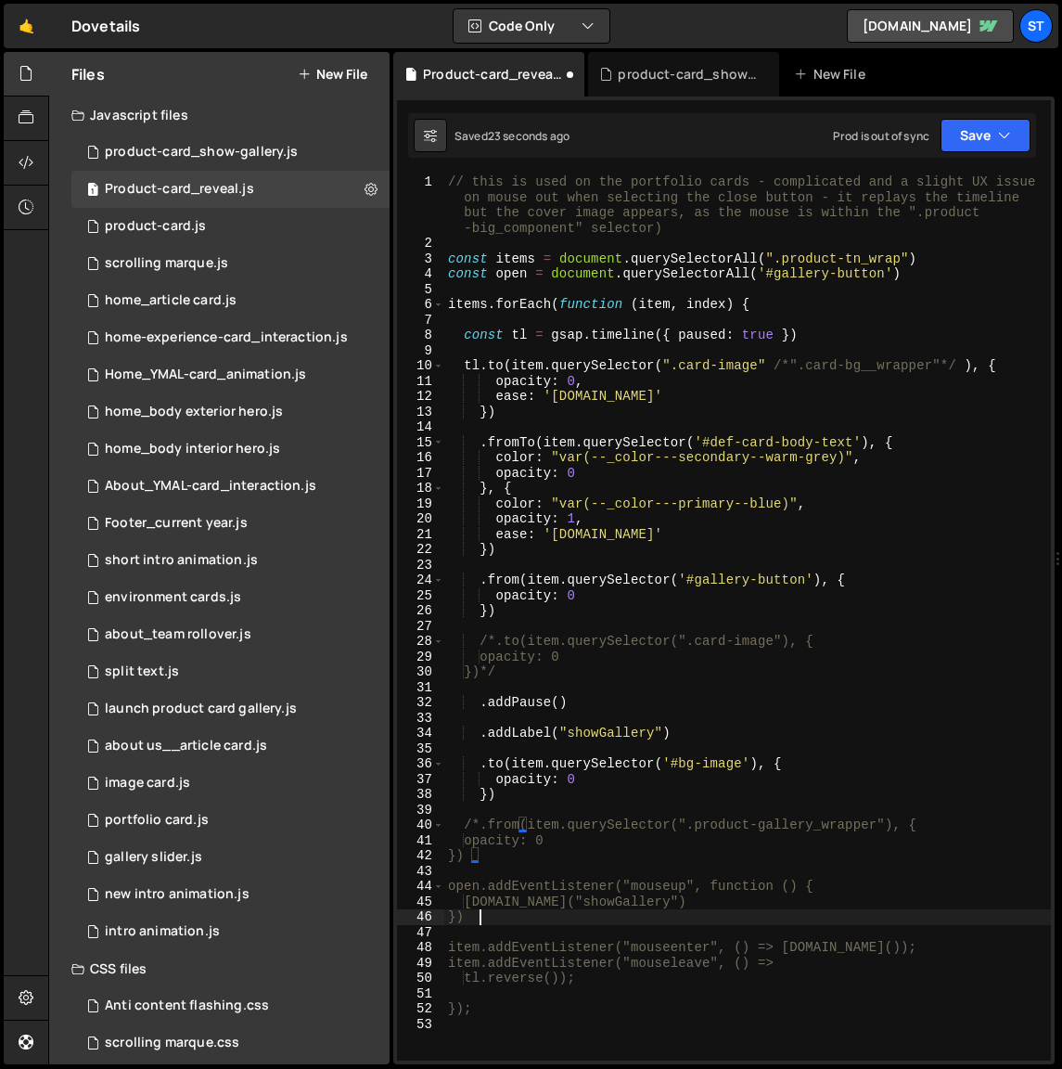
click at [482, 917] on div "// this is used on the portfolio cards - complicated and a slight UX issue on m…" at bounding box center [747, 655] width 607 height 963
paste textarea "*/"
type textarea "})*/"
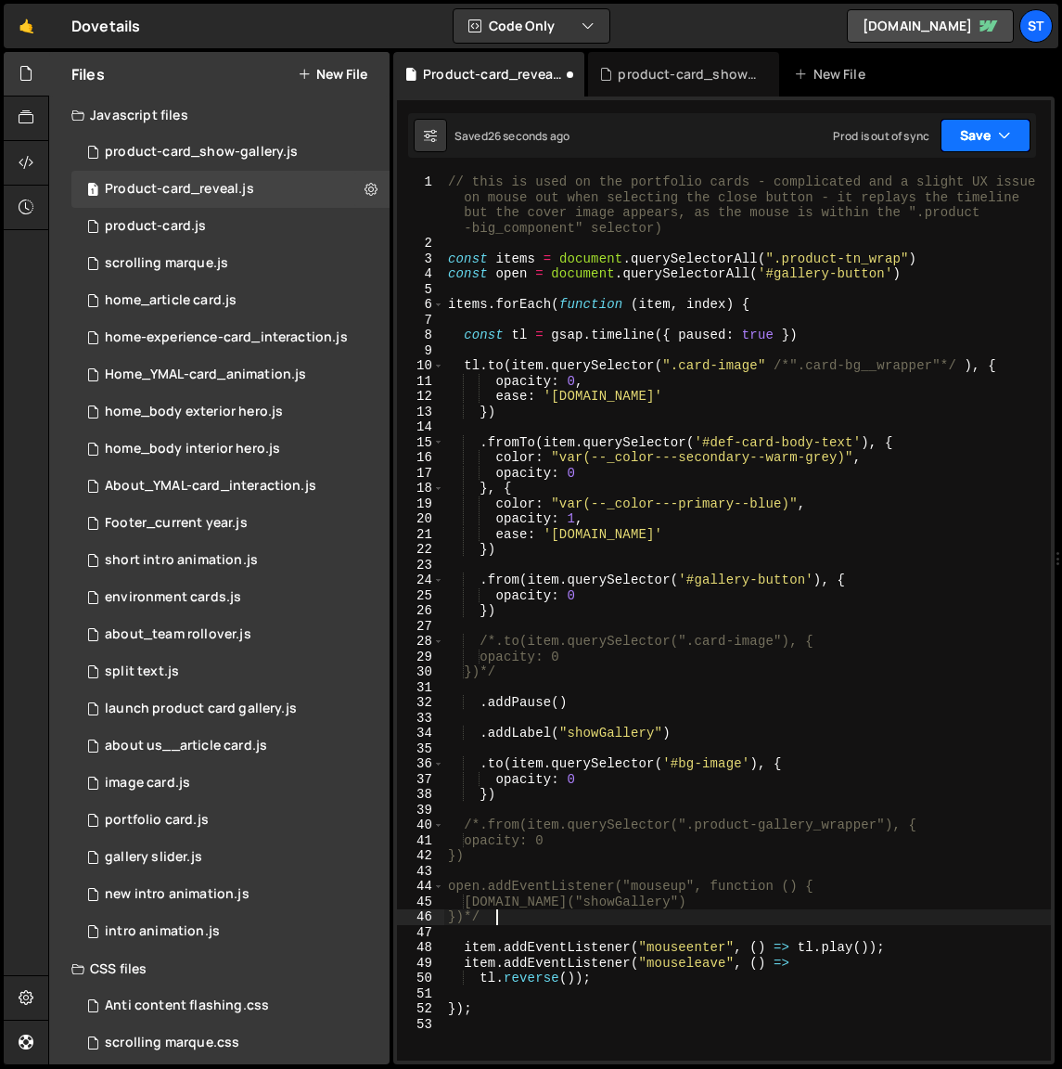
click at [1005, 133] on icon "button" at bounding box center [1004, 135] width 13 height 19
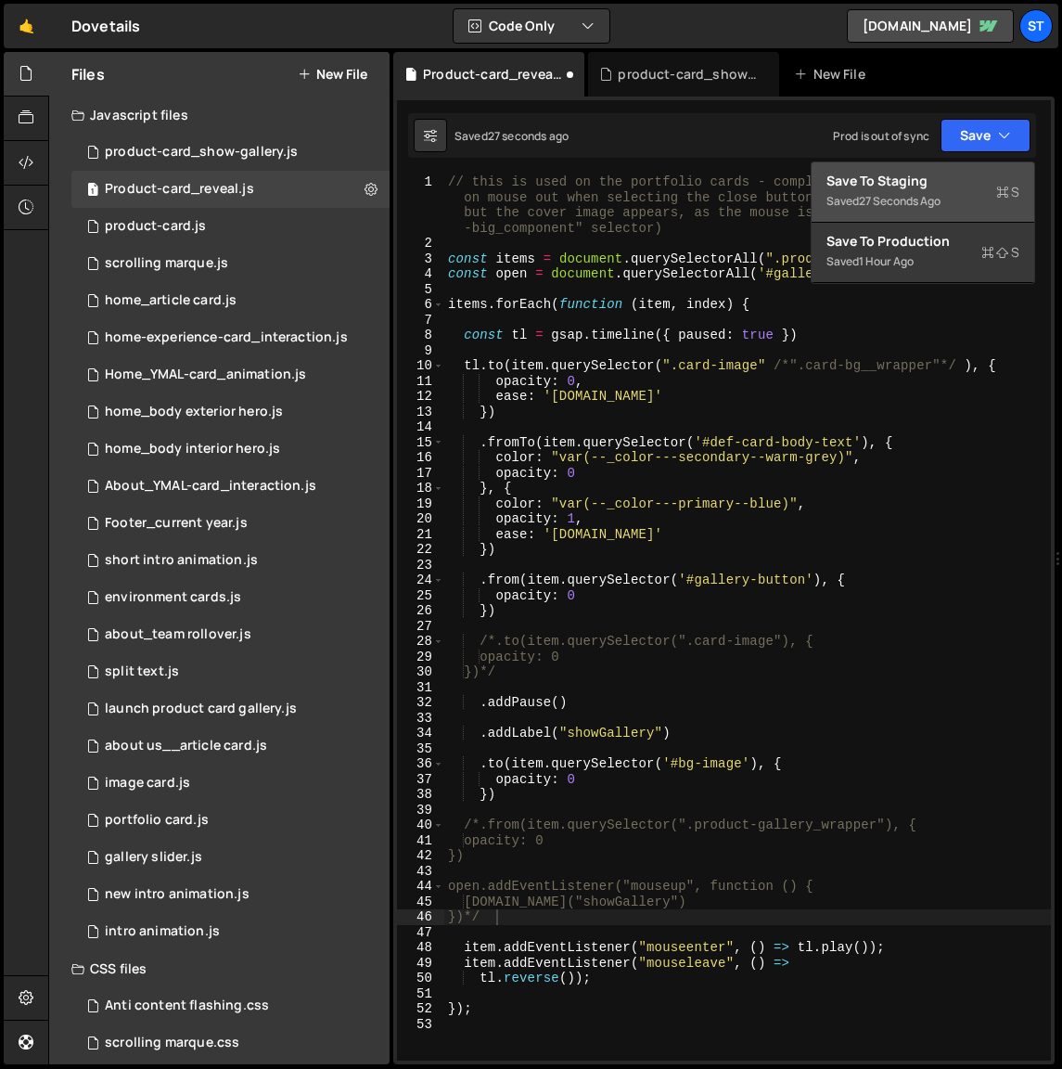
click at [886, 185] on div "Save to Staging S" at bounding box center [923, 181] width 193 height 19
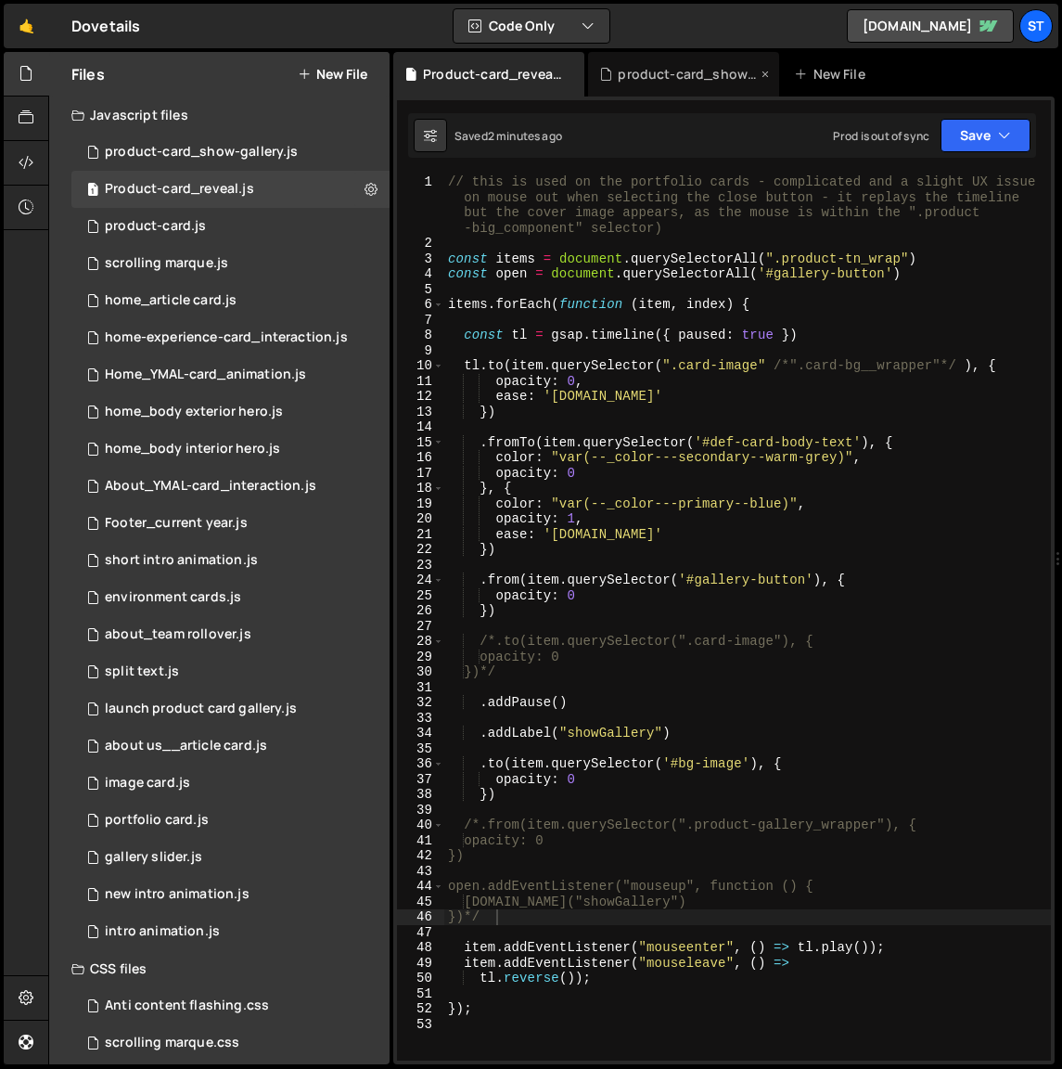
click at [697, 72] on div "product-card_show-gallery.js" at bounding box center [687, 74] width 139 height 19
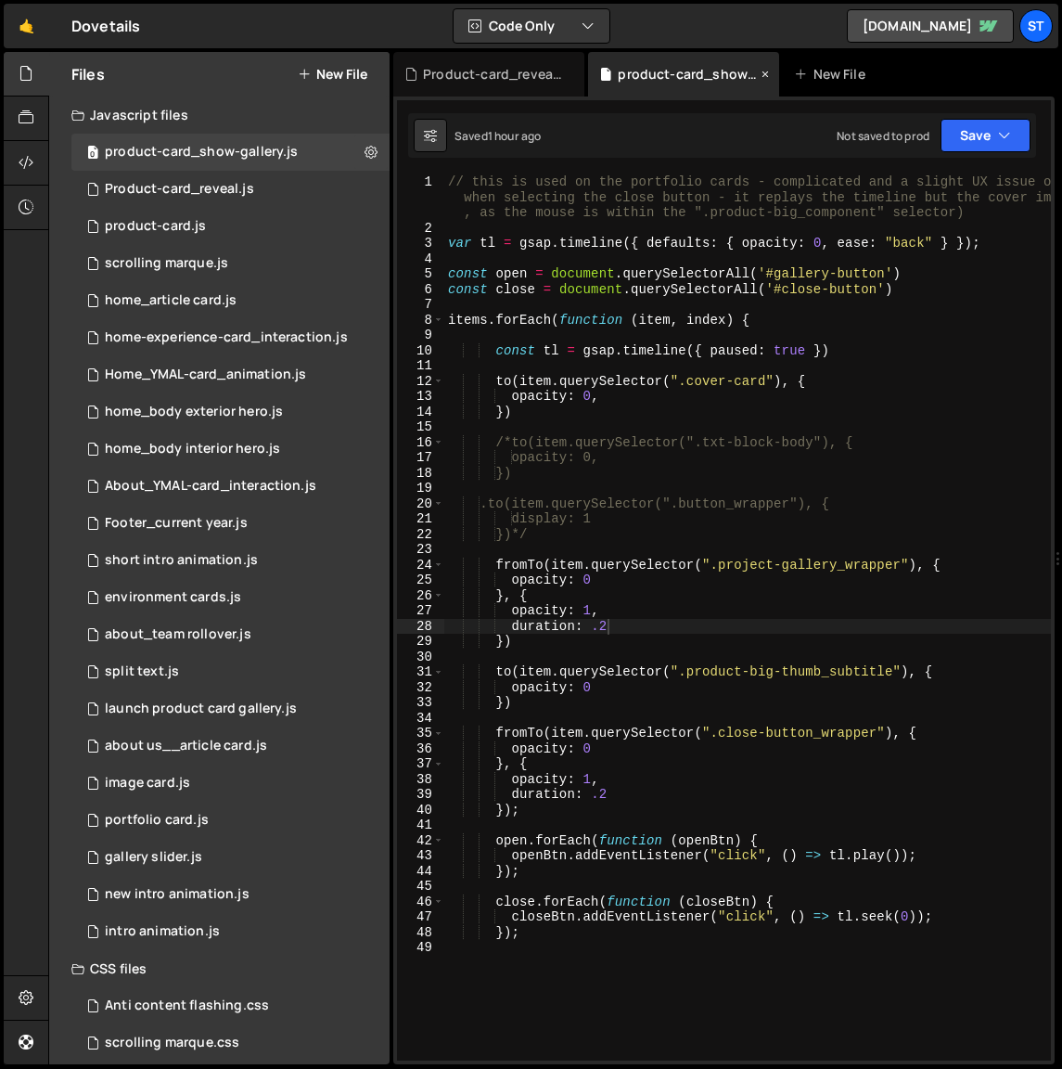
scroll to position [4376, 0]
click at [479, 70] on div "Product-card_reveal.js" at bounding box center [492, 74] width 139 height 19
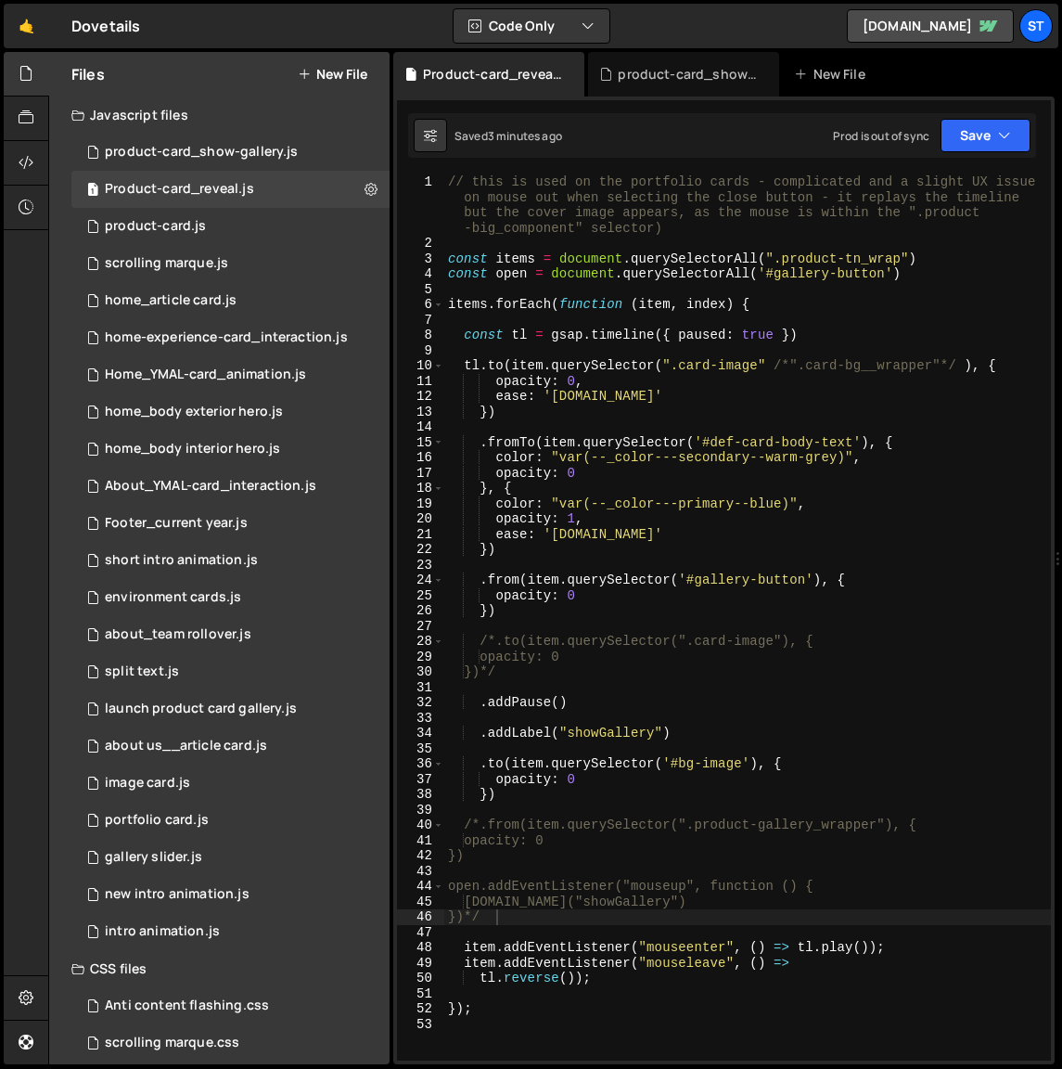
scroll to position [1906, 0]
click at [362, 156] on div "0 product-card_show-gallery.js 0" at bounding box center [230, 152] width 318 height 37
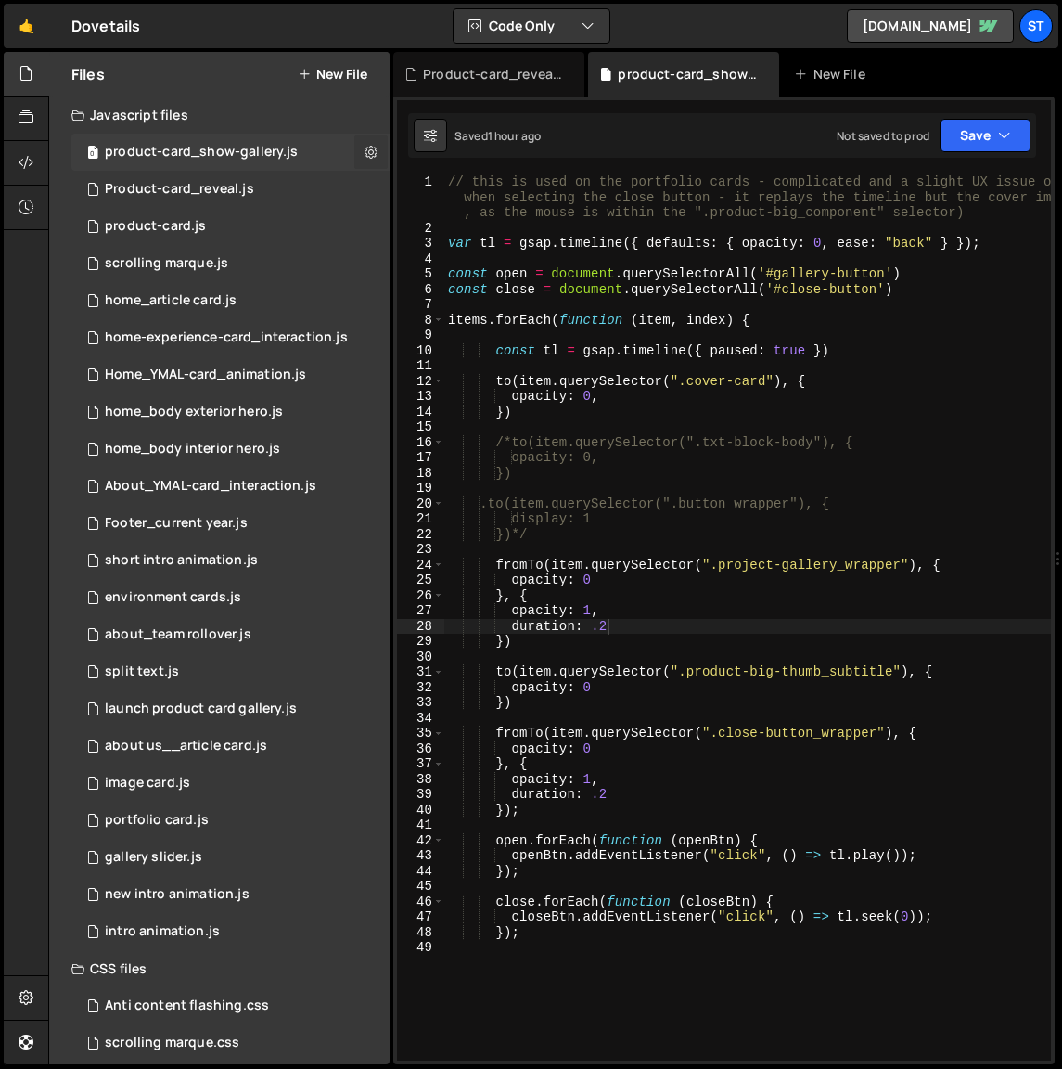
scroll to position [4376, 0]
click at [365, 153] on icon at bounding box center [371, 152] width 13 height 18
type input "product-card_show-gallery"
radio input "true"
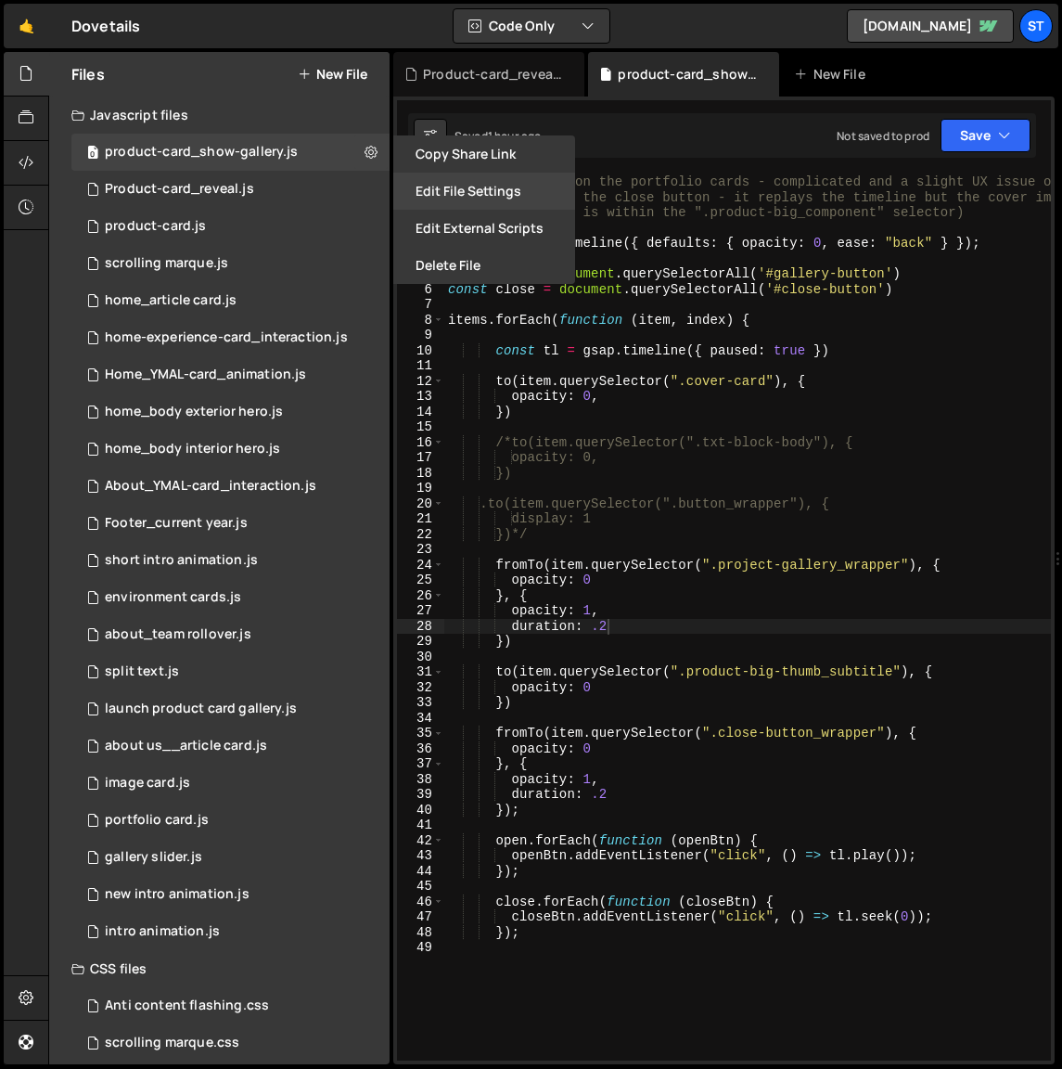
click at [460, 198] on button "Edit File Settings" at bounding box center [484, 191] width 182 height 37
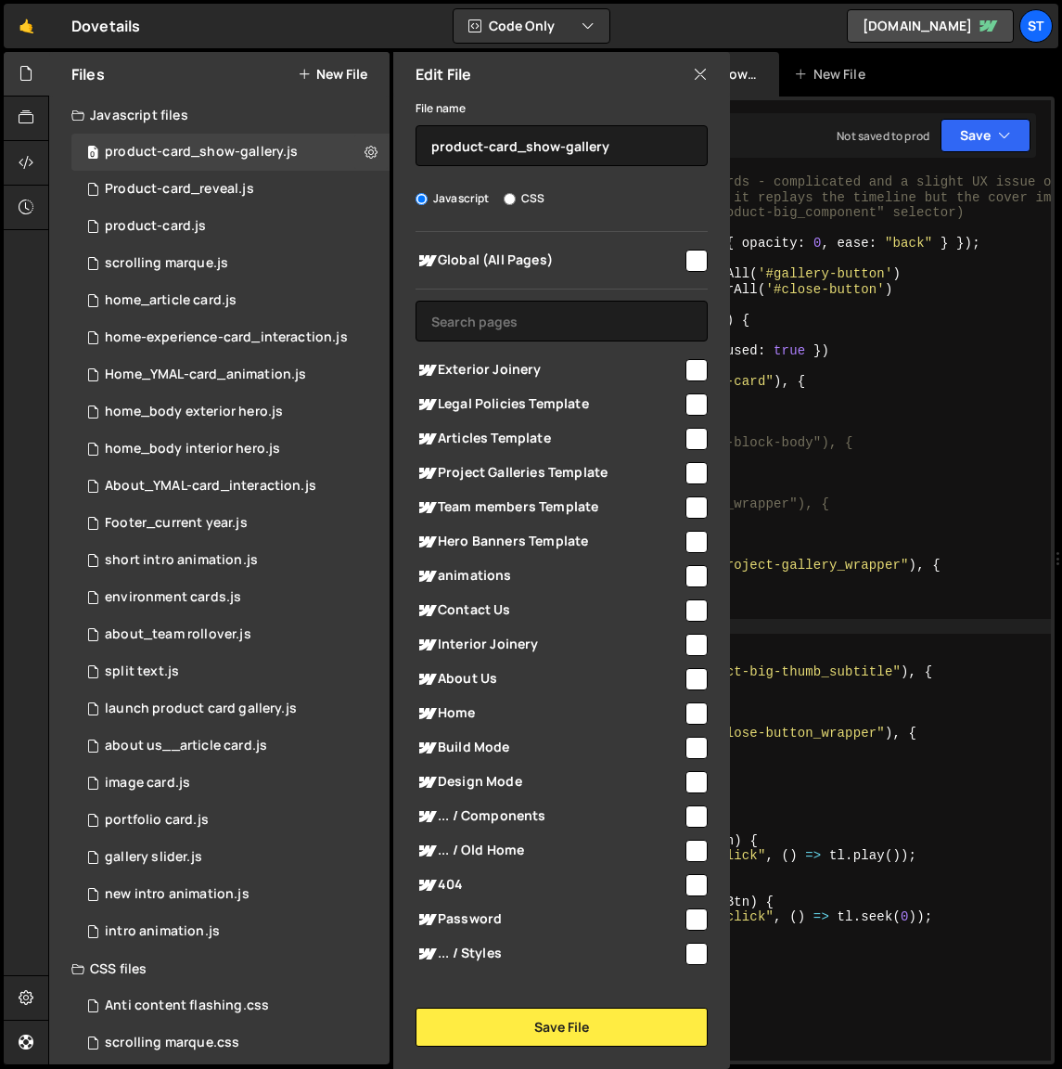
click at [689, 642] on input "checkbox" at bounding box center [697, 645] width 22 height 22
checkbox input "true"
click at [569, 1033] on button "Save File" at bounding box center [562, 1027] width 292 height 39
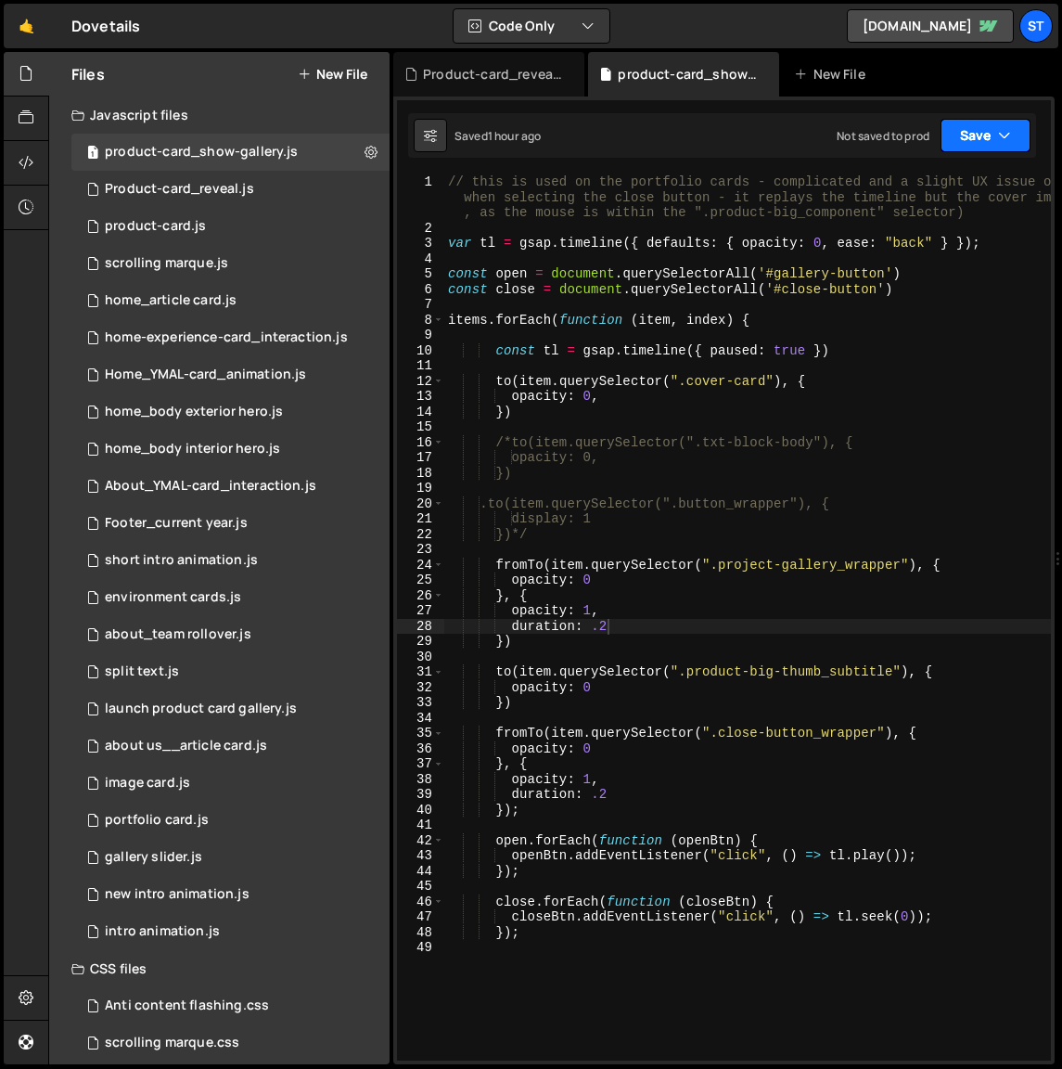
click at [1003, 135] on icon "button" at bounding box center [1004, 135] width 13 height 19
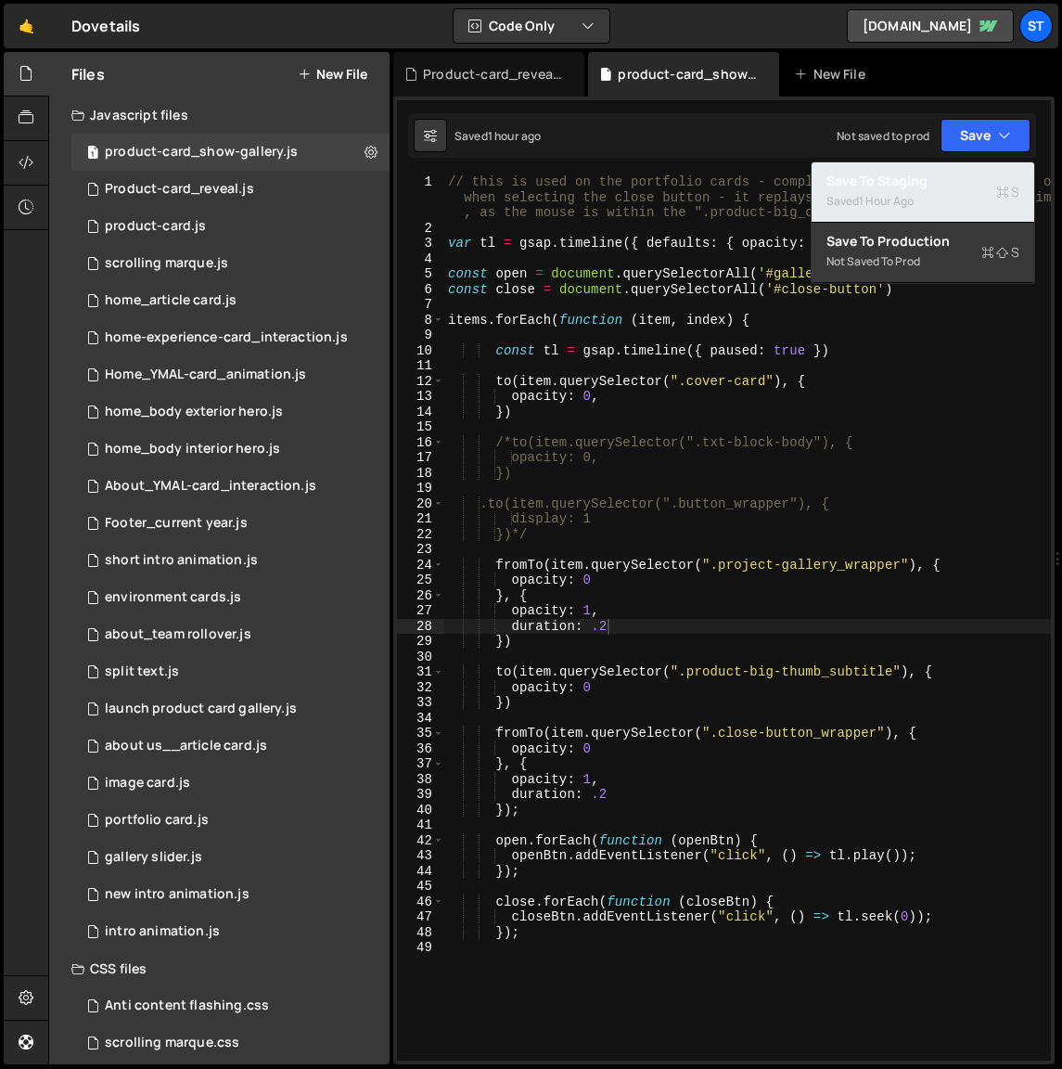
click at [886, 201] on div "1 hour ago" at bounding box center [886, 201] width 55 height 16
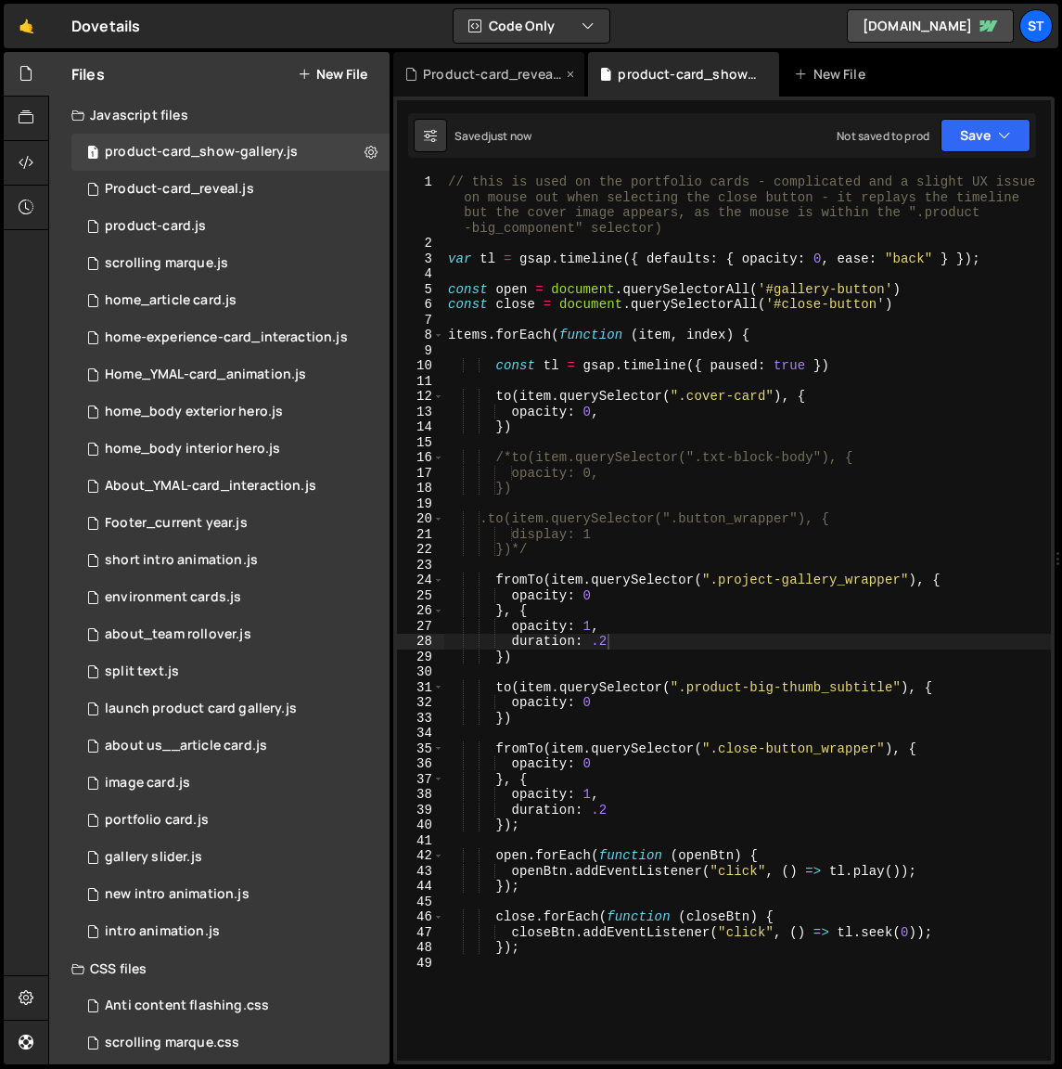
click at [522, 73] on div "Product-card_reveal.js" at bounding box center [492, 74] width 139 height 19
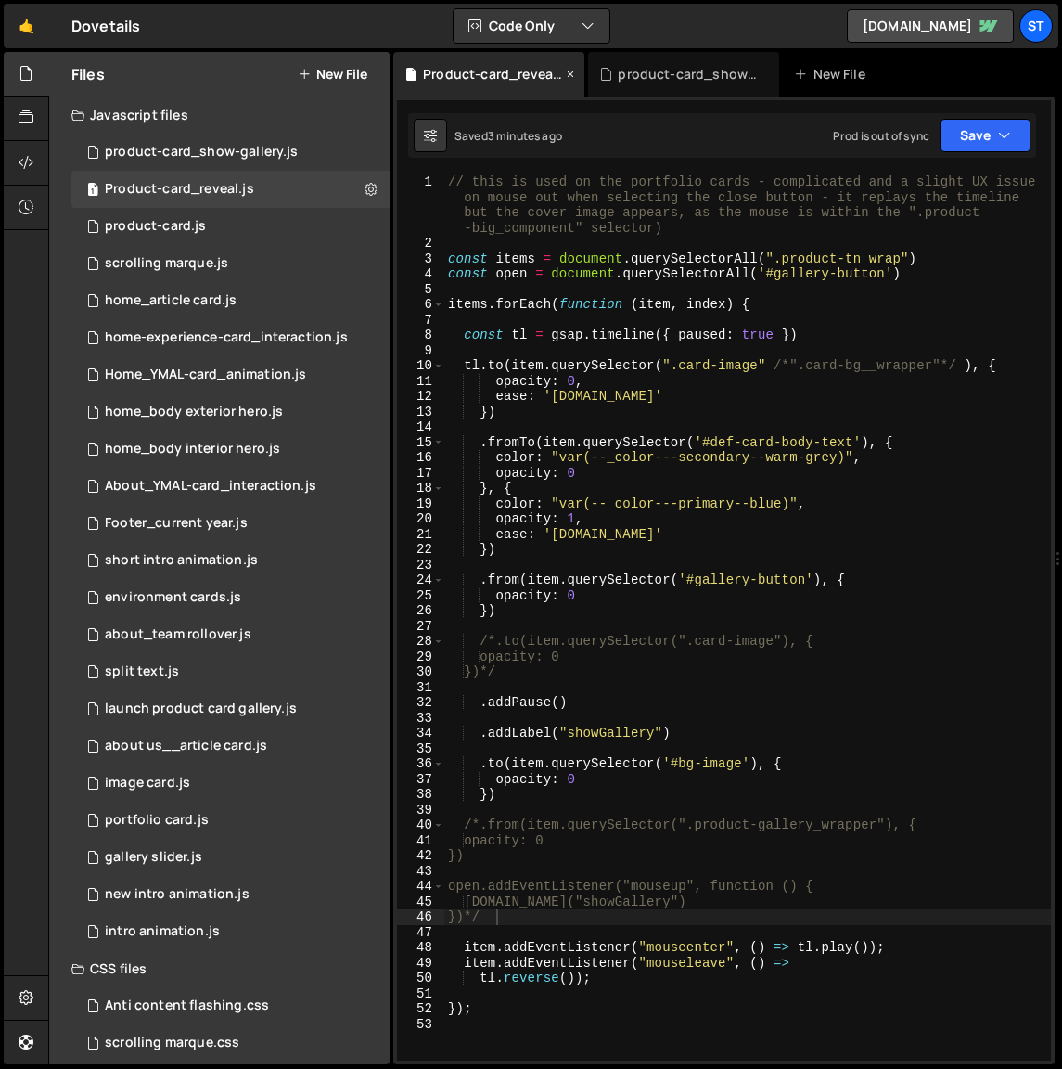
scroll to position [1906, 0]
click at [982, 137] on button "Save" at bounding box center [986, 135] width 90 height 33
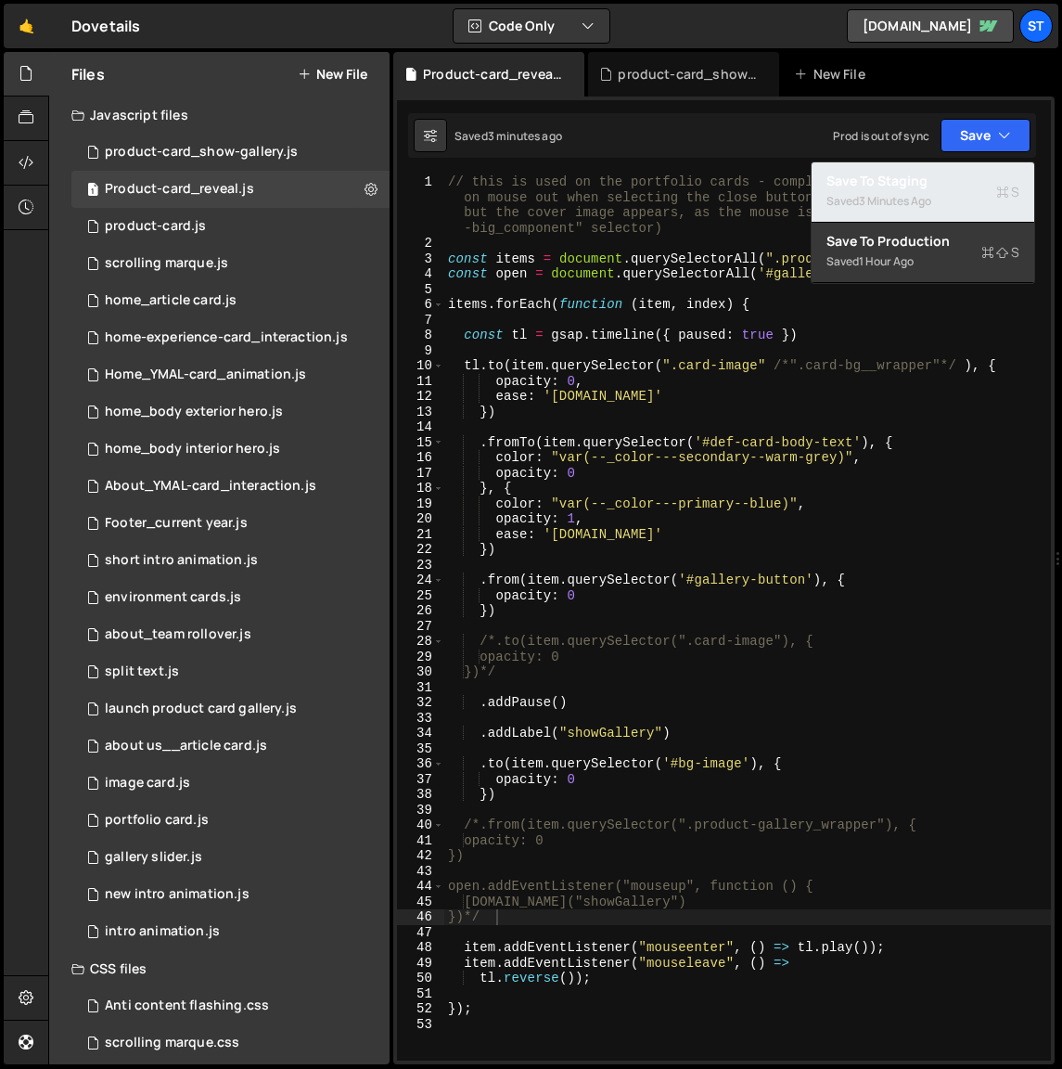
click at [924, 190] on div "Saved 3 minutes ago" at bounding box center [923, 201] width 193 height 22
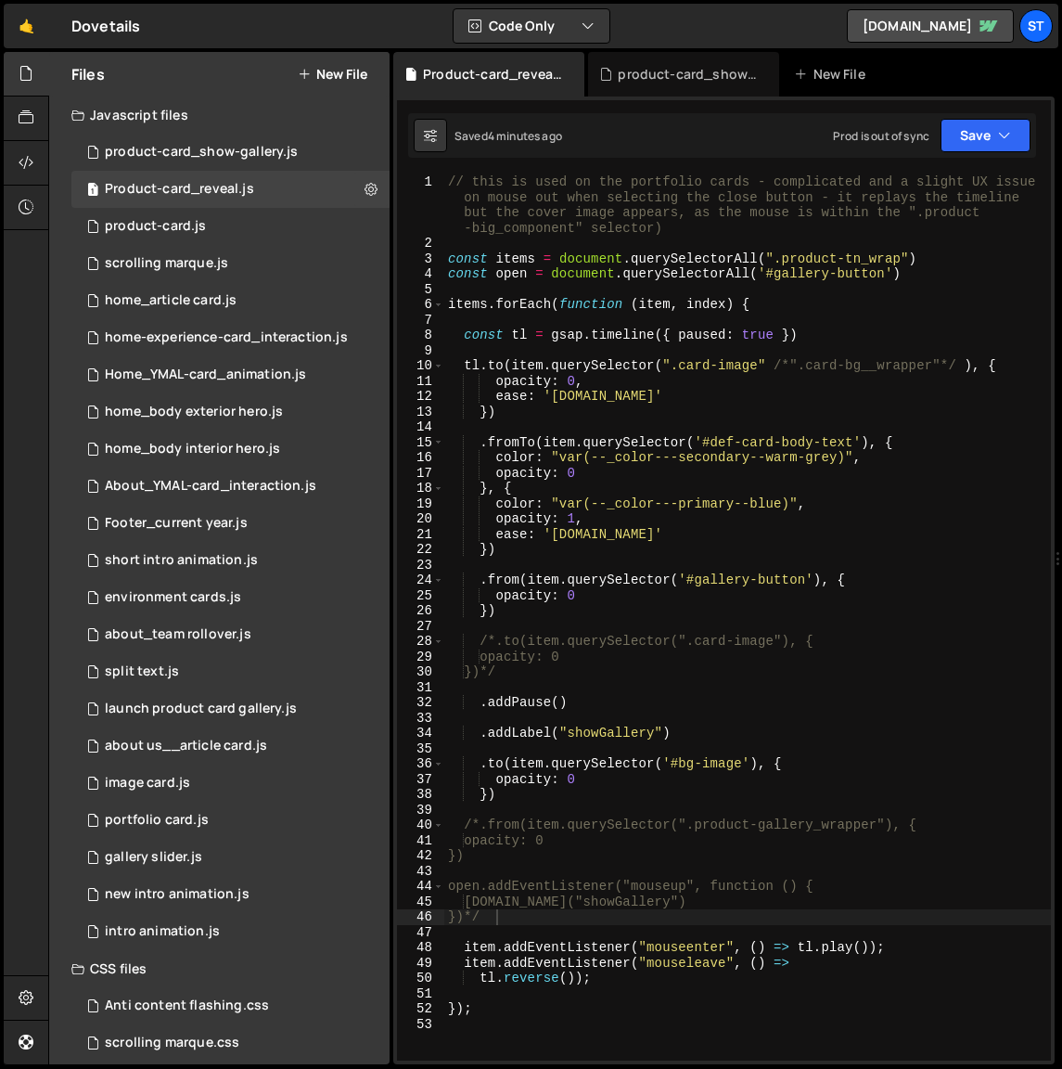
type textarea ".addLabel("showGallery")"
click at [682, 735] on div "// this is used on the portfolio cards - complicated and a slight UX issue on m…" at bounding box center [747, 655] width 607 height 963
click at [266, 151] on div "product-card_show-gallery.js" at bounding box center [201, 152] width 193 height 17
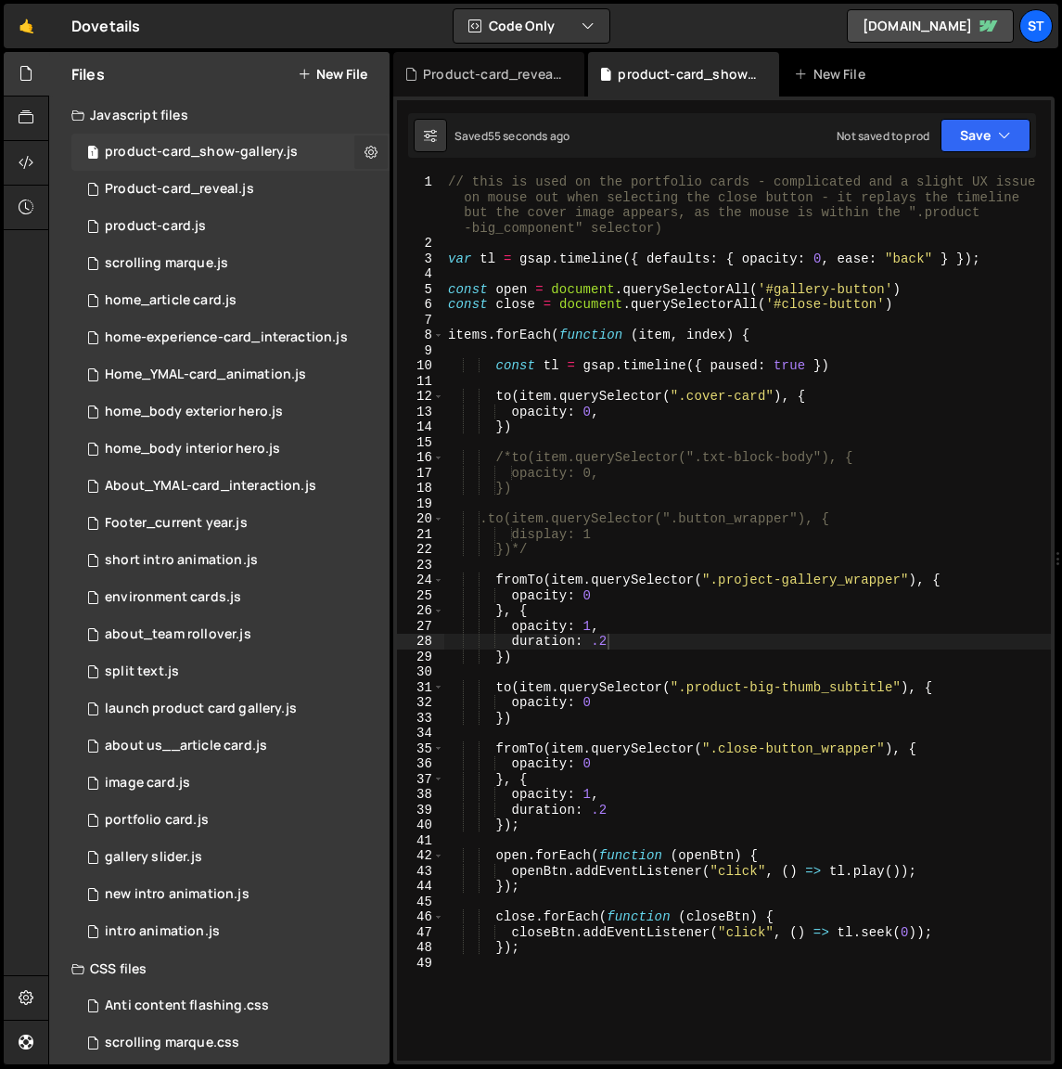
scroll to position [4376, 0]
click at [366, 149] on icon at bounding box center [371, 152] width 13 height 18
type input "product-card_show-gallery"
radio input "true"
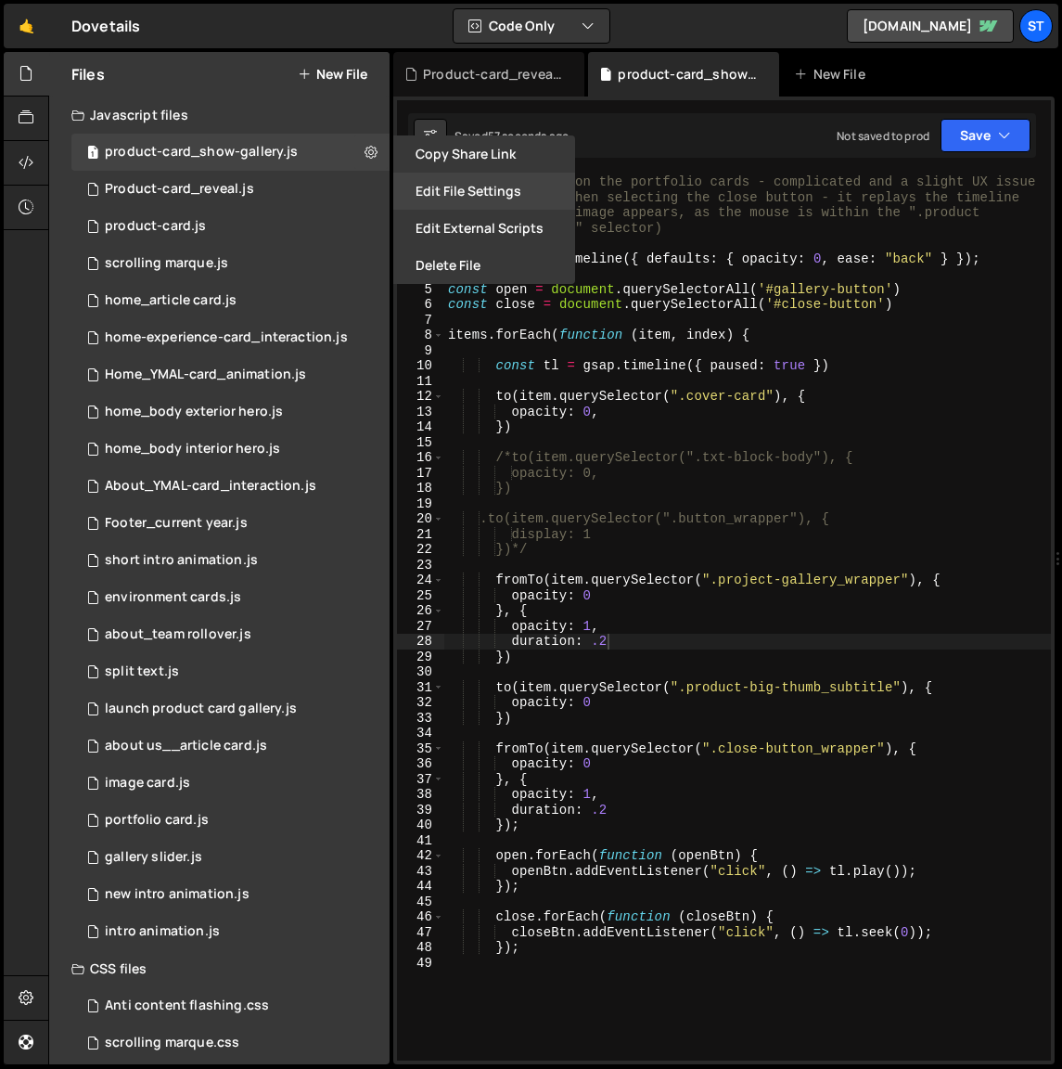
click at [455, 193] on button "Edit File Settings" at bounding box center [484, 191] width 182 height 37
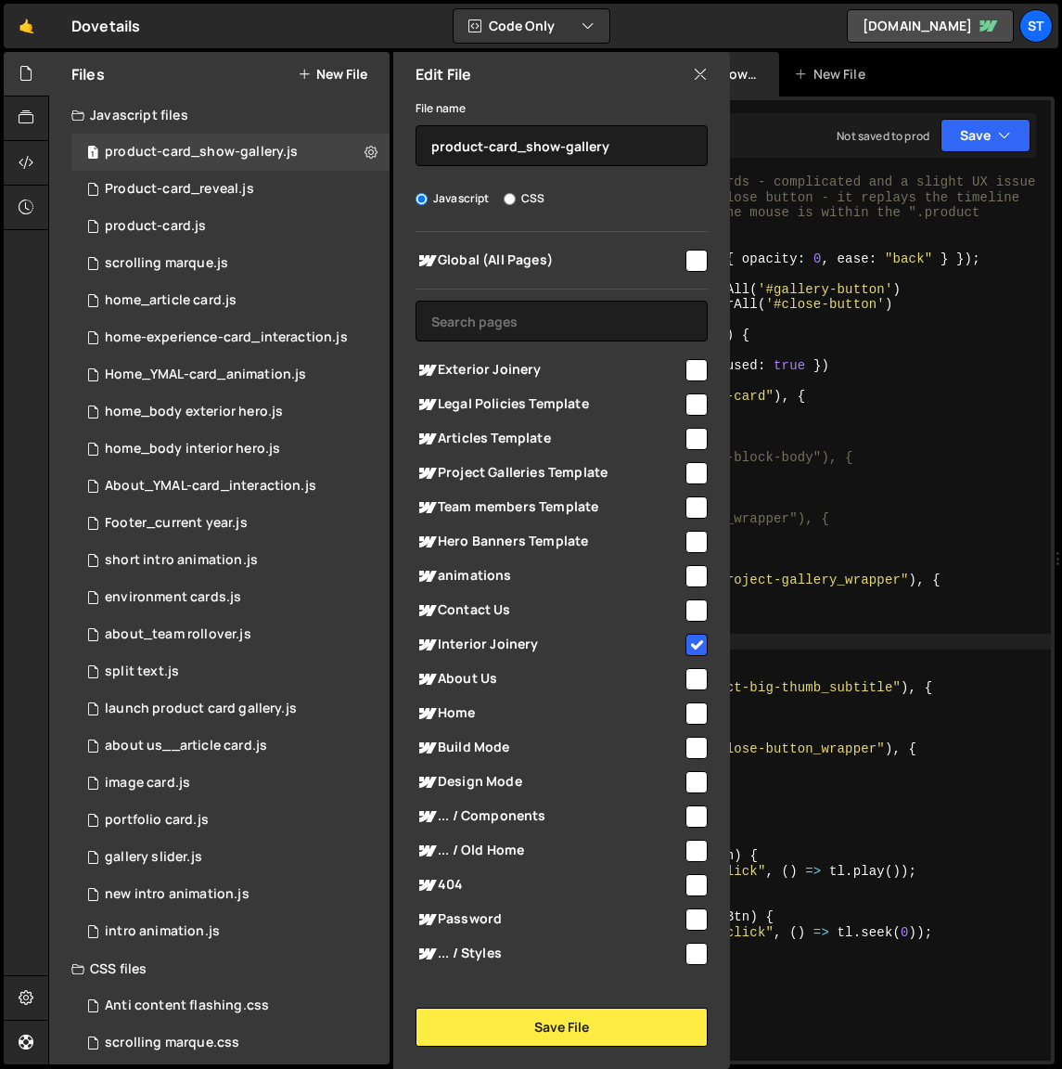
click at [689, 640] on input "checkbox" at bounding box center [697, 645] width 22 height 22
checkbox input "false"
click at [628, 1022] on button "Save File" at bounding box center [562, 1027] width 292 height 39
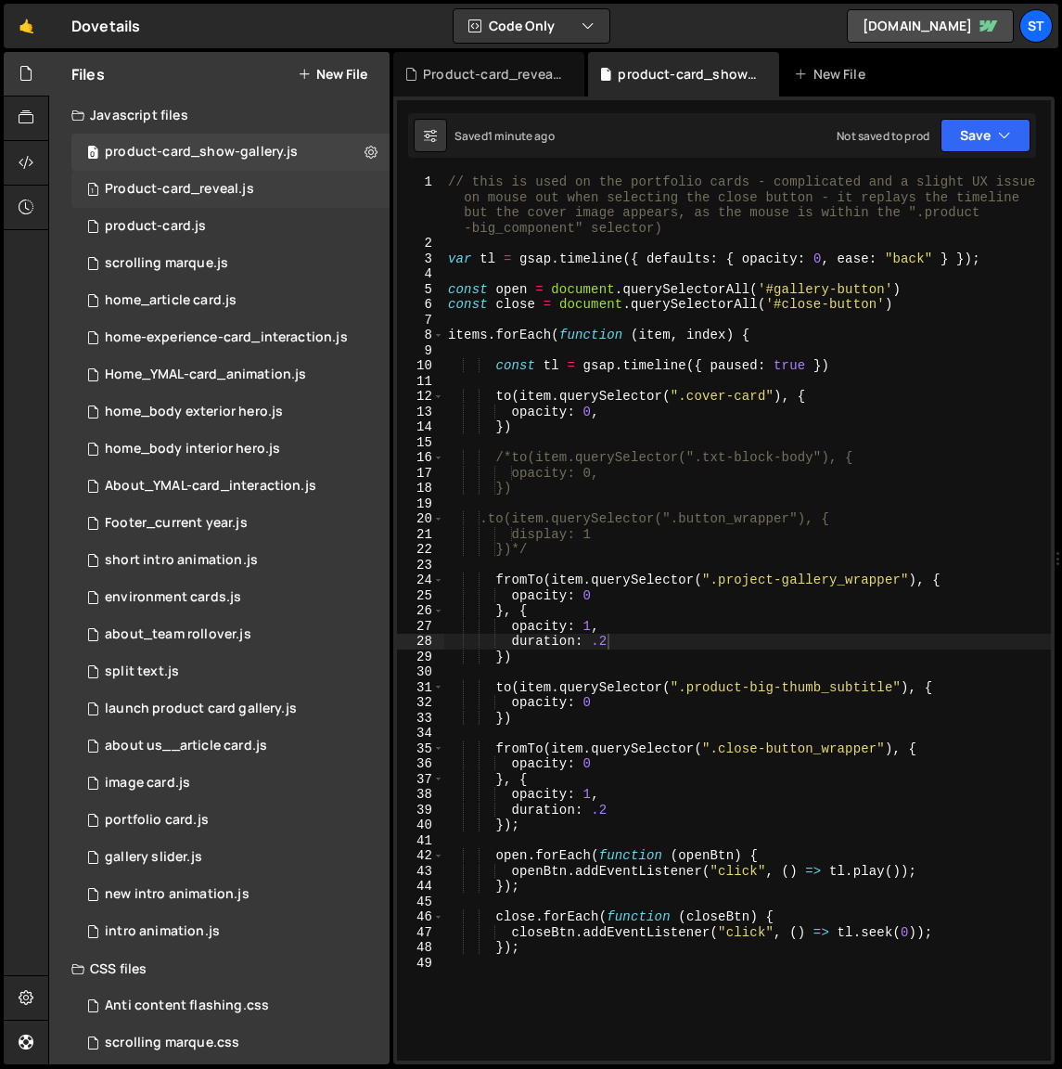
click at [187, 194] on div "Product-card_reveal.js" at bounding box center [179, 189] width 149 height 17
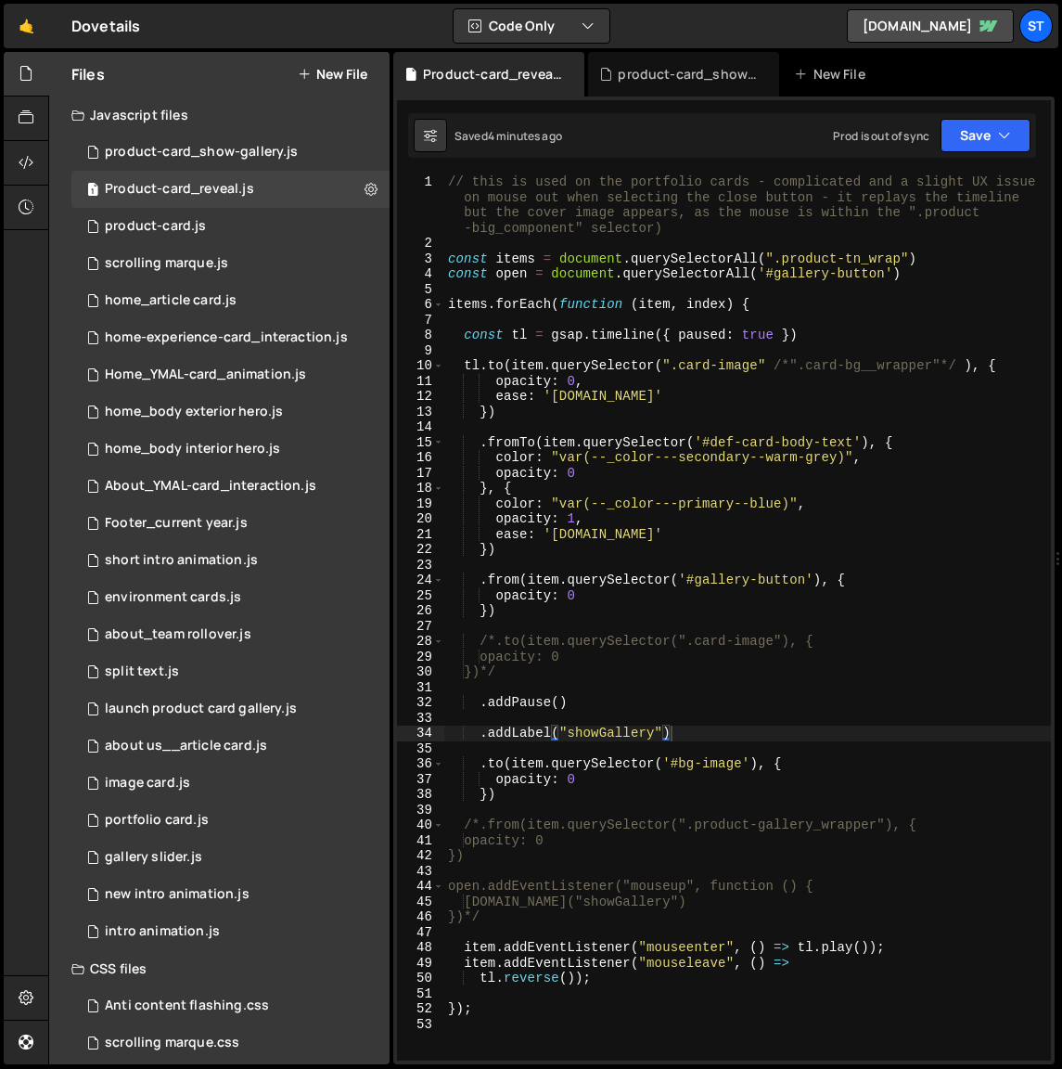
scroll to position [1906, 0]
click at [796, 728] on div "// this is used on the portfolio cards - complicated and a slight UX issue on m…" at bounding box center [747, 655] width 607 height 963
click at [572, 702] on div "// this is used on the portfolio cards - complicated and a slight UX issue on m…" at bounding box center [747, 655] width 607 height 963
click at [748, 275] on div "// this is used on the portfolio cards - complicated and a slight UX issue on m…" at bounding box center [747, 655] width 607 height 963
click at [854, 885] on div "// this is used on the portfolio cards - complicated and a slight UX issue on m…" at bounding box center [747, 655] width 607 height 963
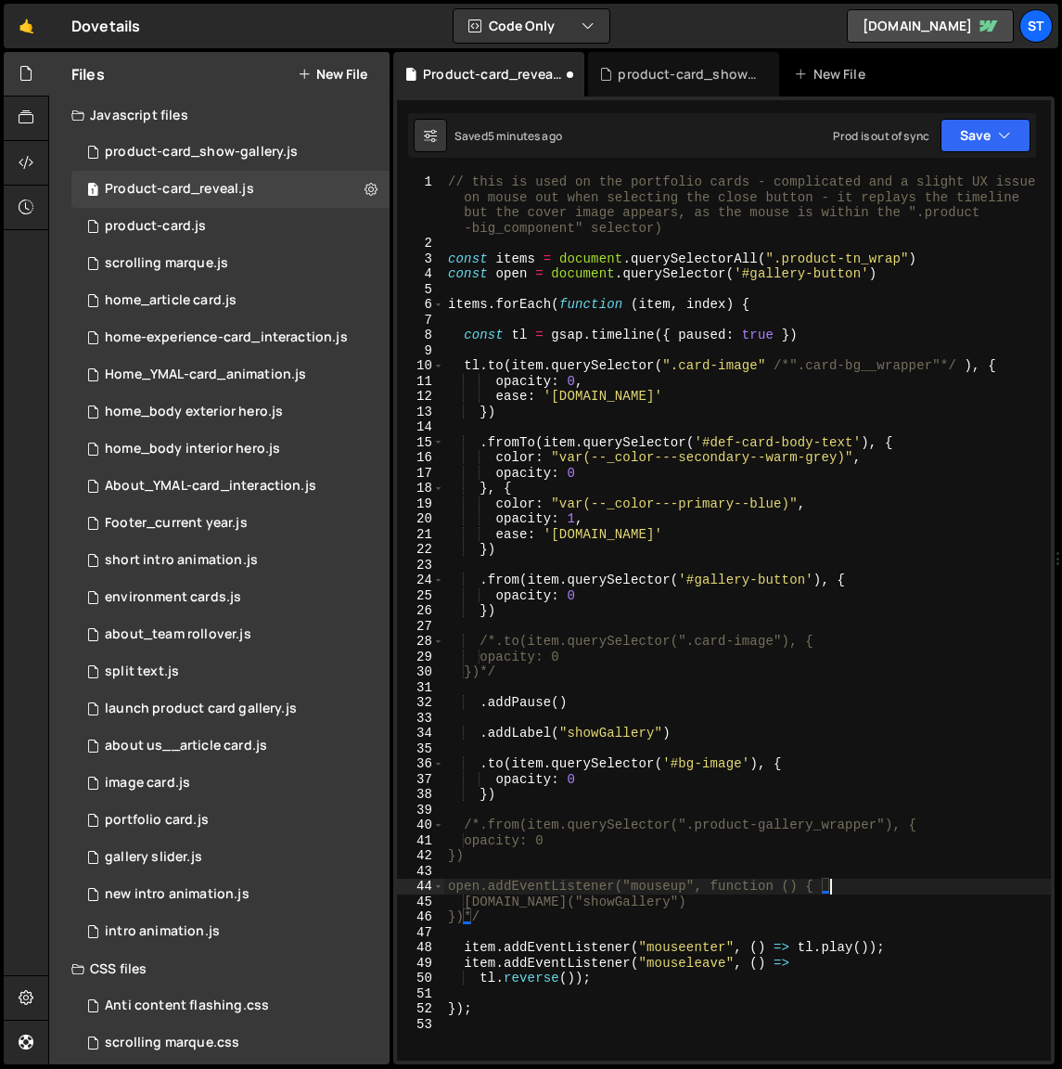
click at [496, 919] on div "// this is used on the portfolio cards - complicated and a slight UX issue on m…" at bounding box center [747, 655] width 607 height 963
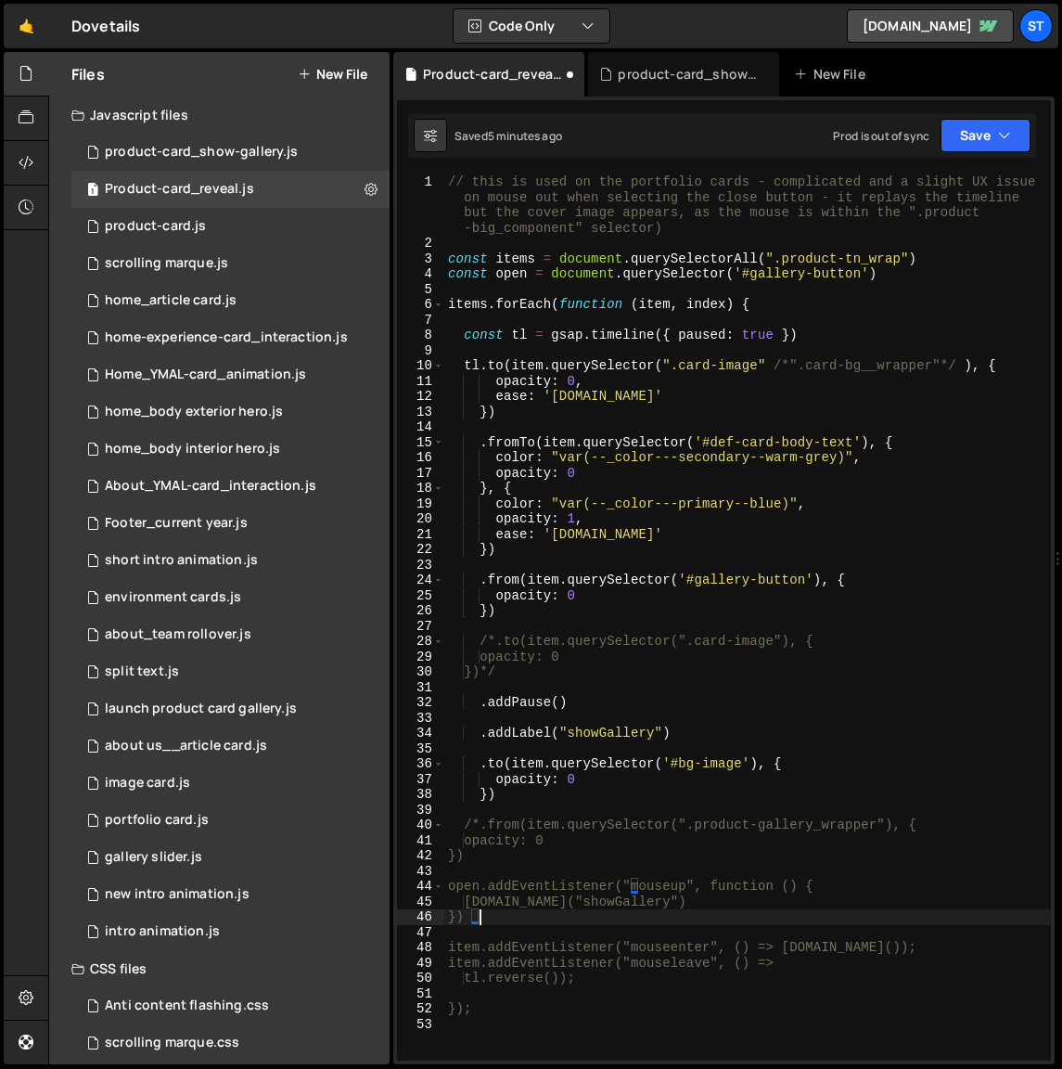
drag, startPoint x: 480, startPoint y: 854, endPoint x: 508, endPoint y: 886, distance: 42.8
click at [481, 854] on div "// this is used on the portfolio cards - complicated and a slight UX issue on m…" at bounding box center [747, 655] width 607 height 963
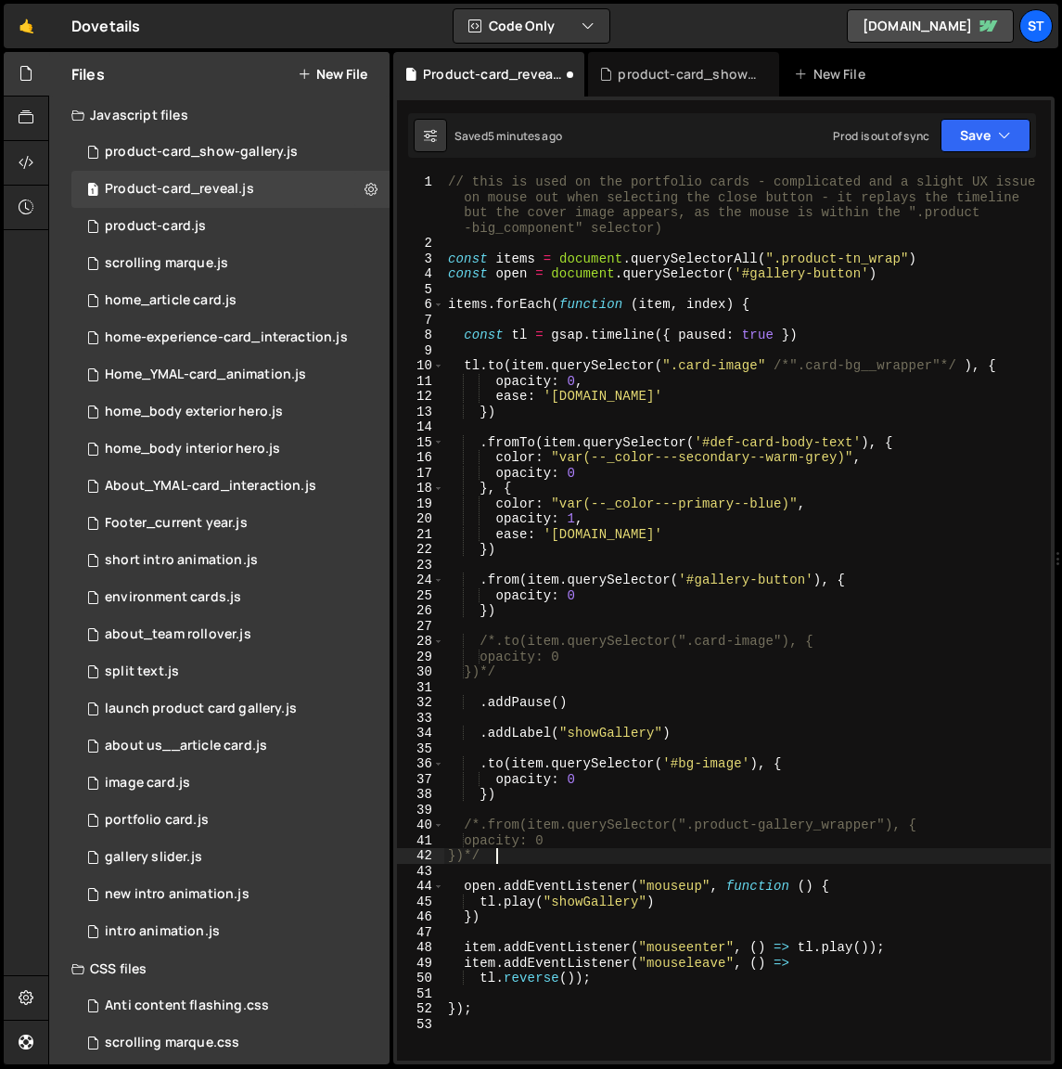
click at [496, 891] on div "// this is used on the portfolio cards - complicated and a slight UX issue on m…" at bounding box center [747, 655] width 607 height 963
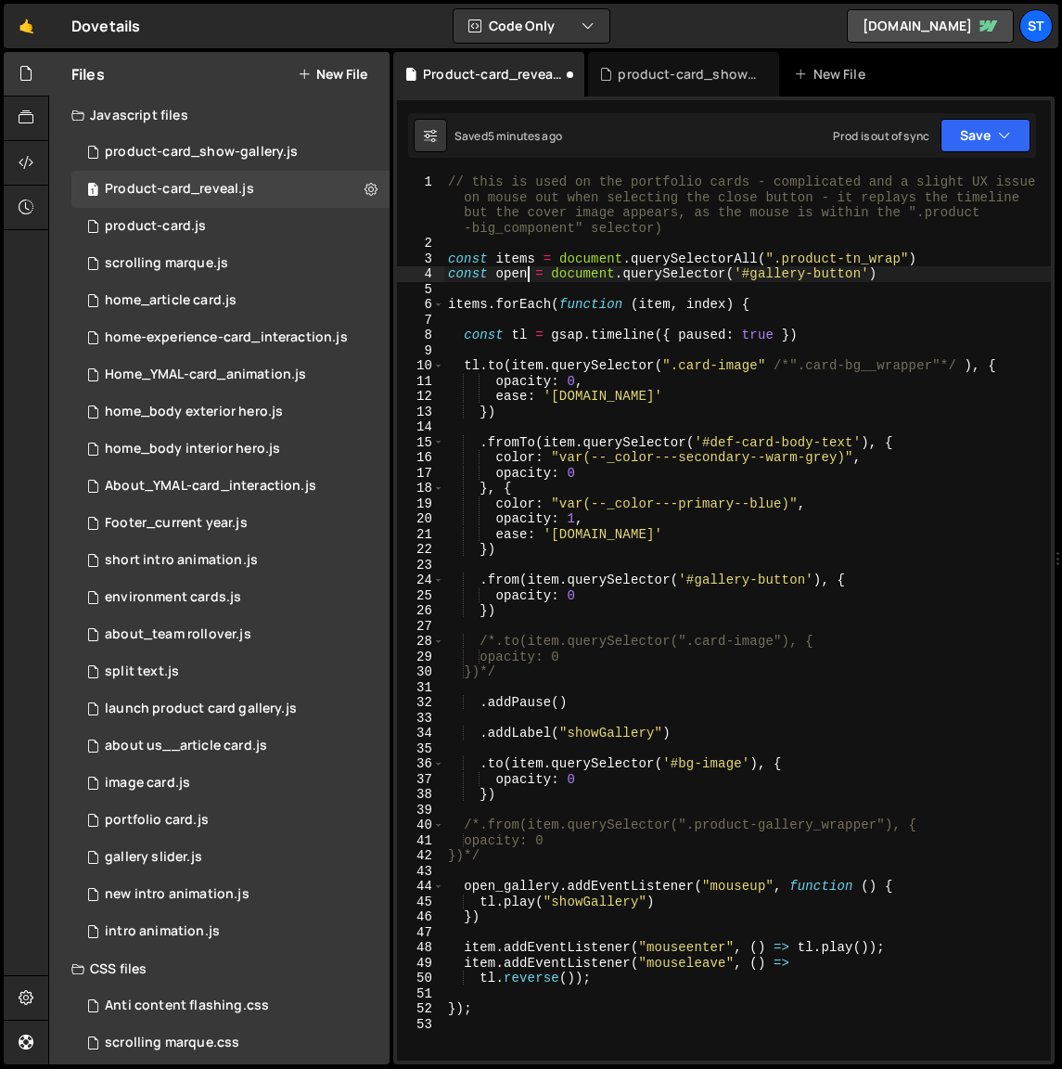
click at [528, 277] on div "// this is used on the portfolio cards - complicated and a slight UX issue on m…" at bounding box center [747, 655] width 607 height 963
drag, startPoint x: 844, startPoint y: 740, endPoint x: 852, endPoint y: 645, distance: 94.9
click at [844, 740] on div "// this is used on the portfolio cards - complicated and a slight UX issue on m…" at bounding box center [747, 655] width 607 height 963
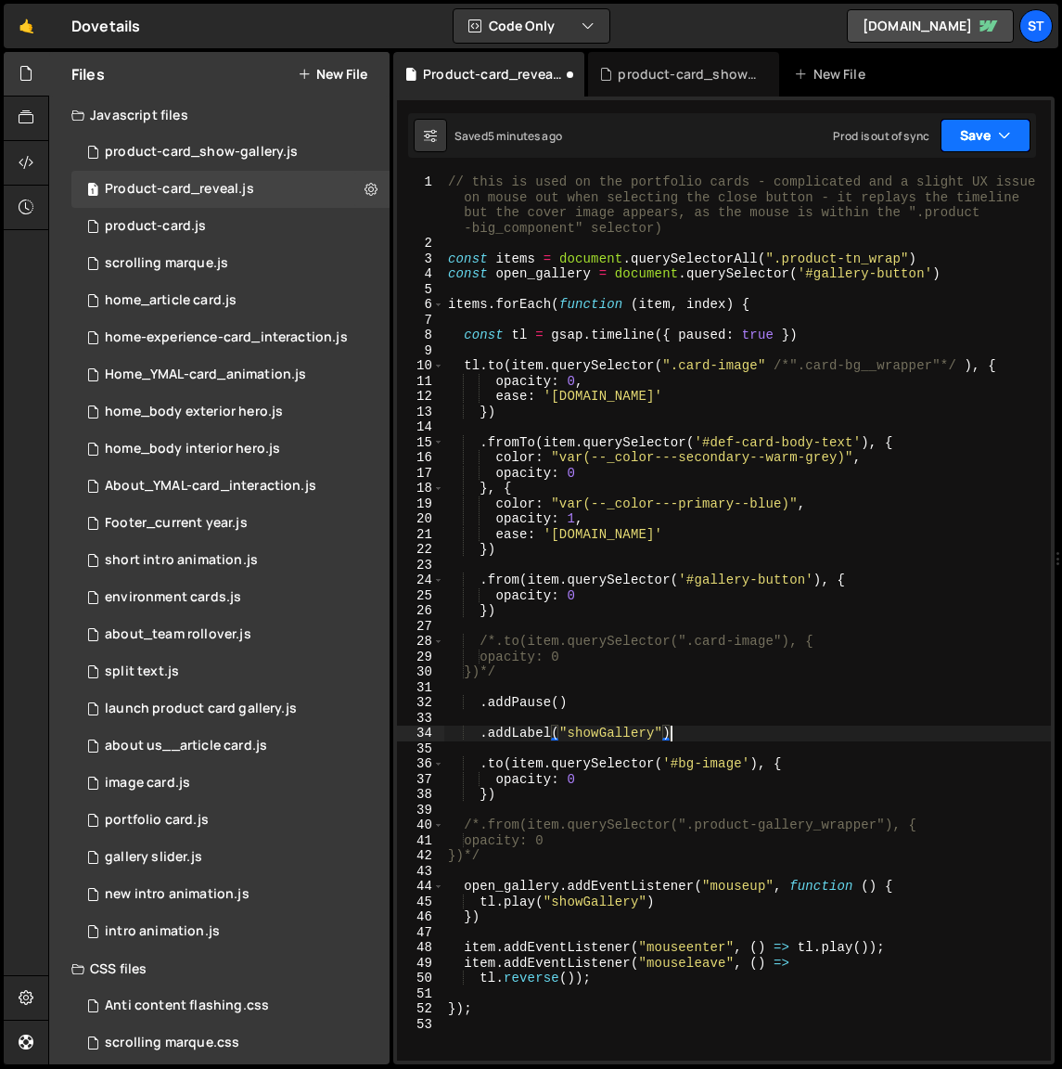
click at [1011, 137] on button "Save" at bounding box center [986, 135] width 90 height 33
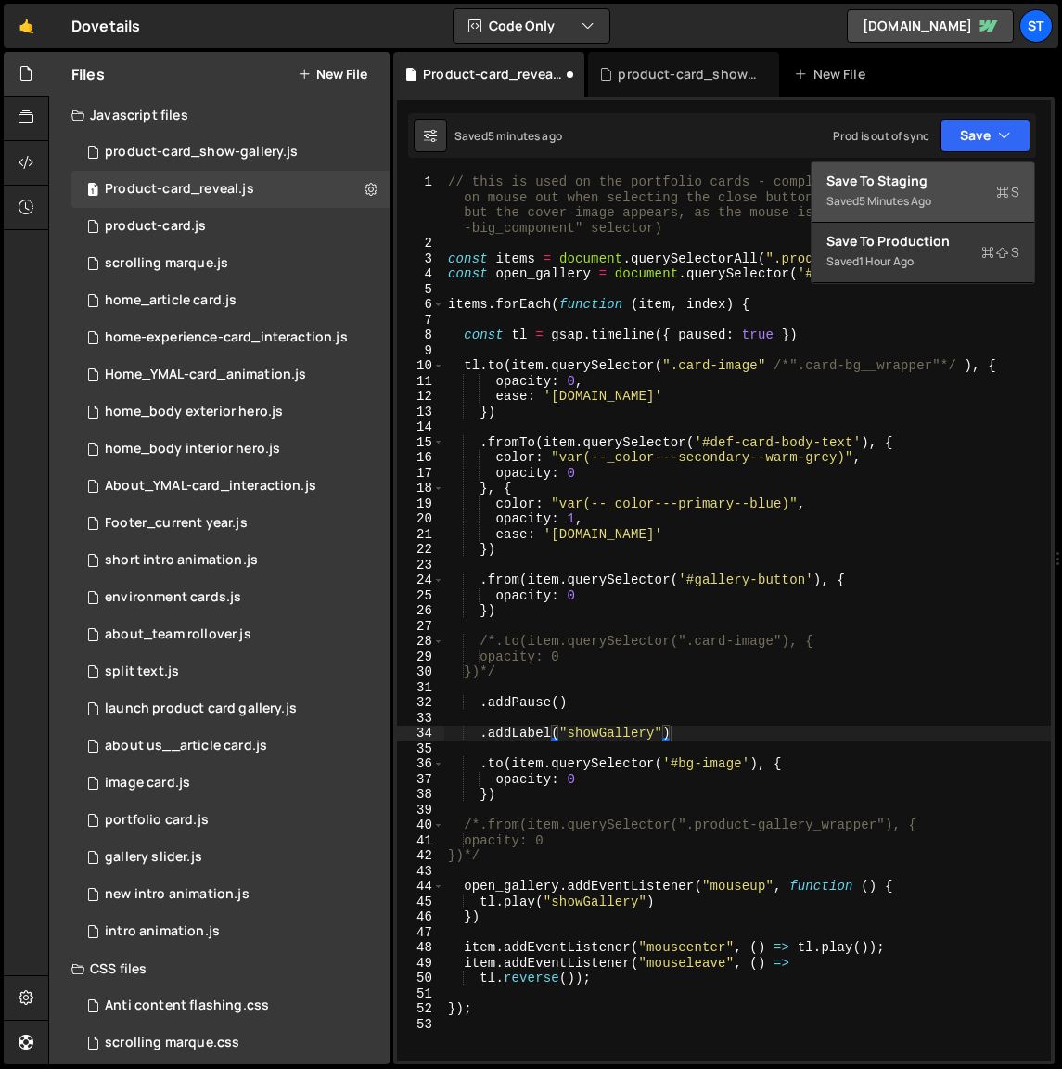
click at [908, 187] on div "Save to Staging S" at bounding box center [923, 181] width 193 height 19
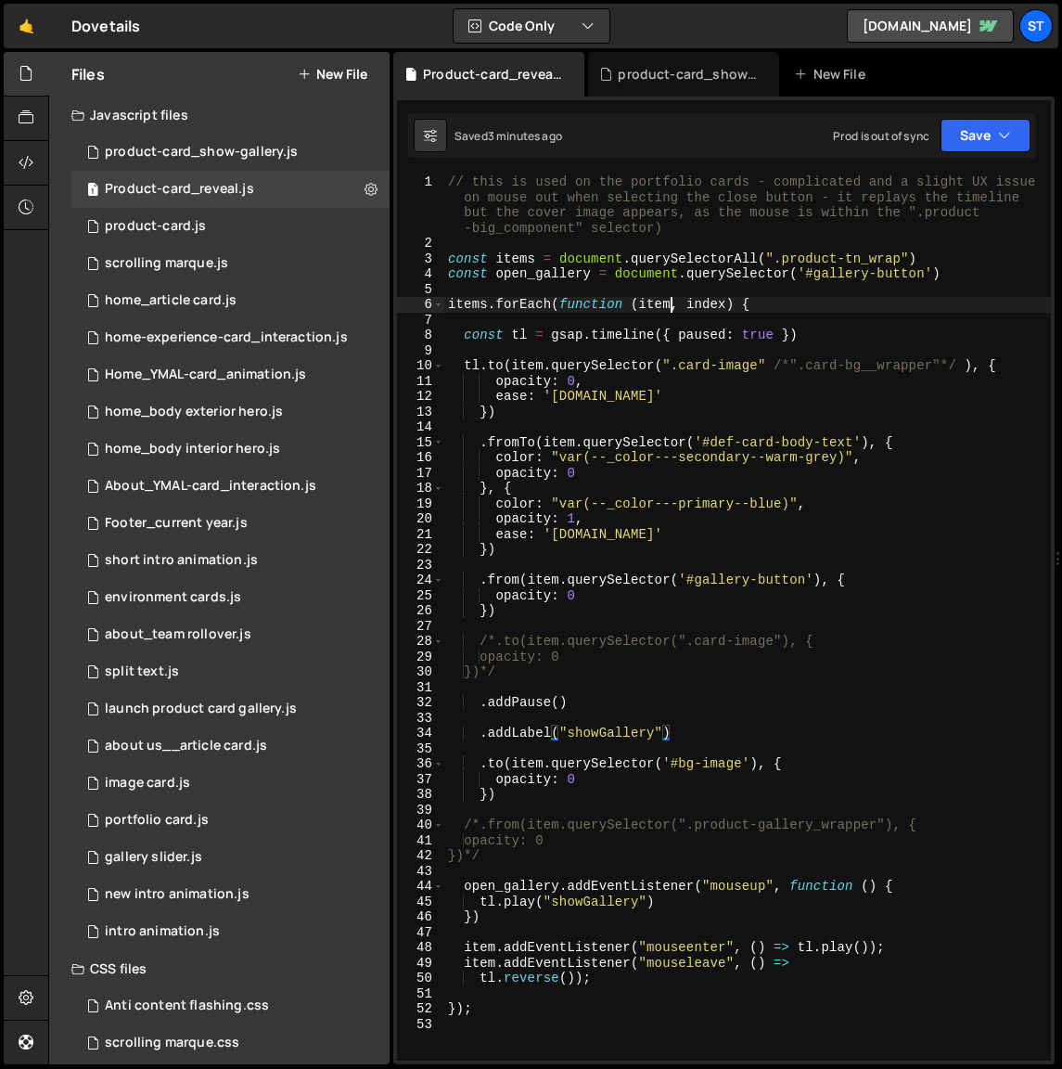
click at [671, 305] on div "// this is used on the portfolio cards - complicated and a slight UX issue on m…" at bounding box center [747, 655] width 607 height 963
click at [988, 143] on button "Save" at bounding box center [986, 135] width 90 height 33
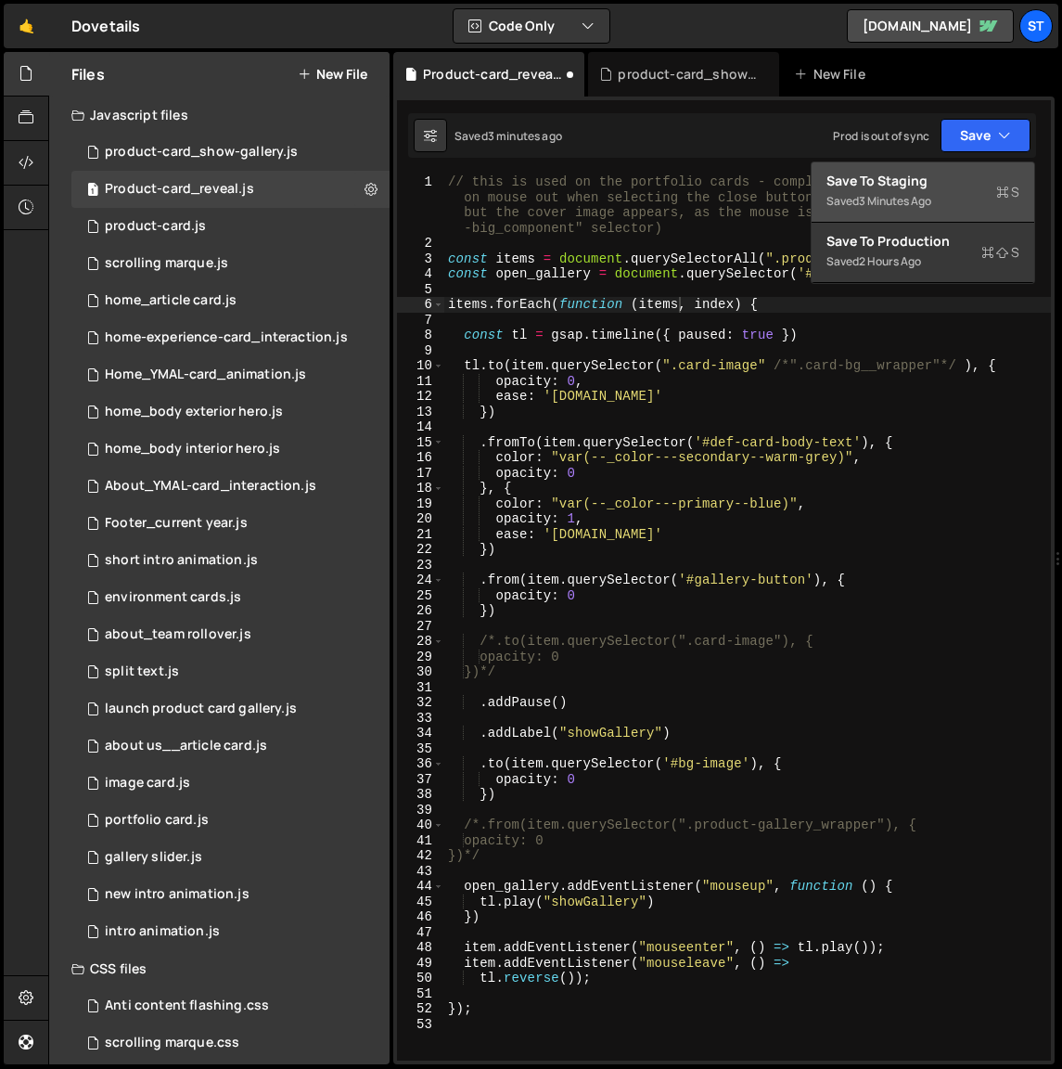
click at [892, 190] on div "Saved 3 minutes ago" at bounding box center [923, 201] width 193 height 22
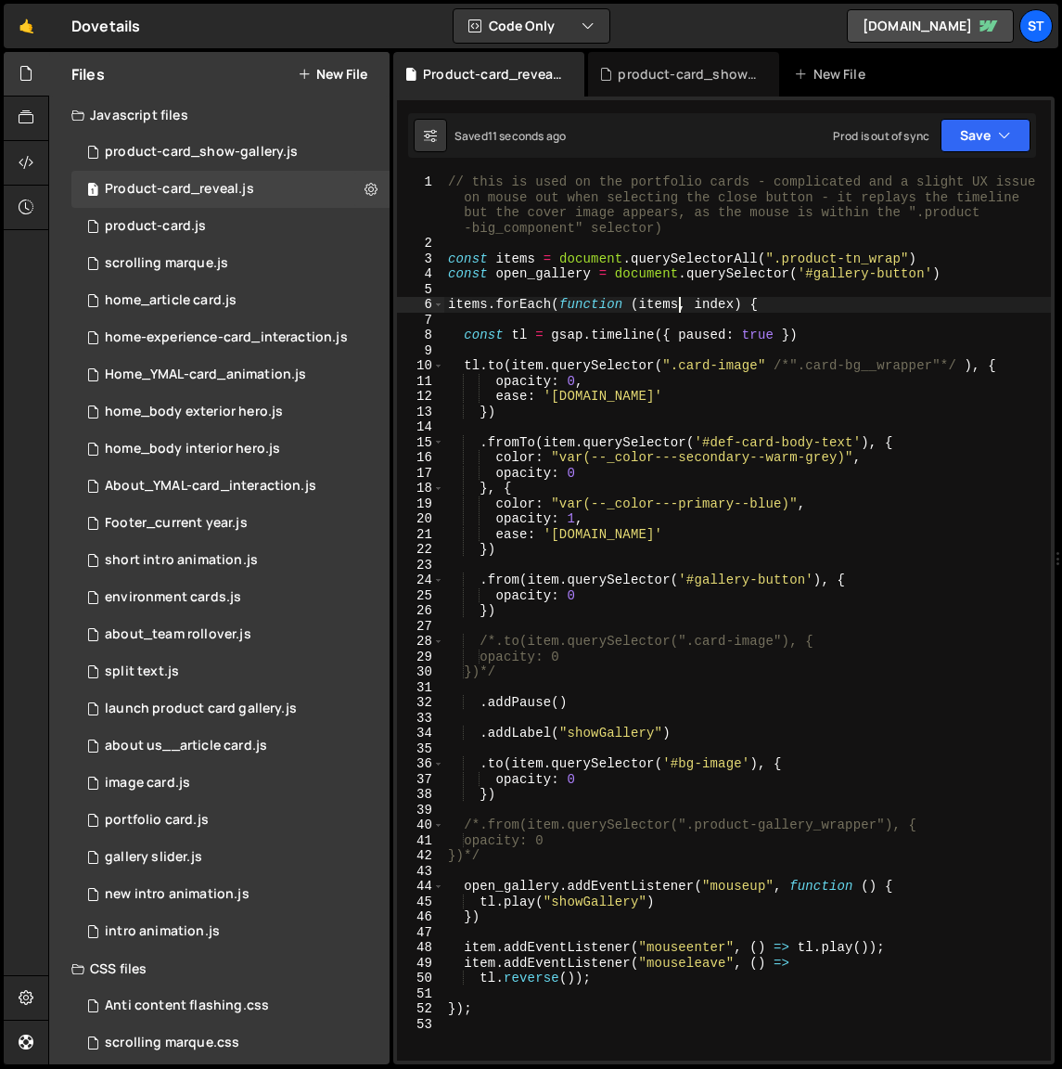
click at [678, 306] on div "// this is used on the portfolio cards - complicated and a slight UX issue on m…" at bounding box center [747, 655] width 607 height 963
click at [1005, 135] on icon "button" at bounding box center [1004, 135] width 13 height 19
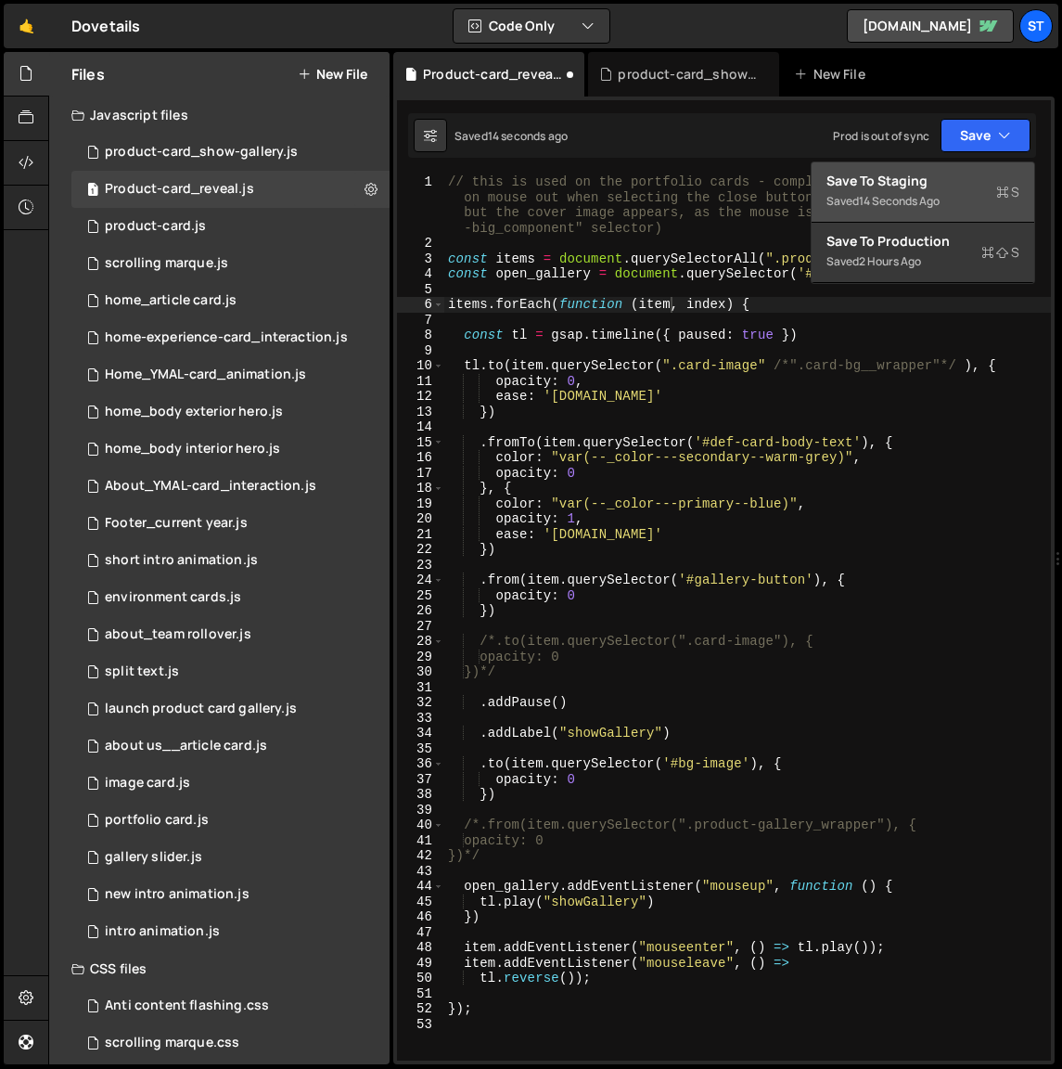
click at [921, 182] on div "Save to Staging S" at bounding box center [923, 181] width 193 height 19
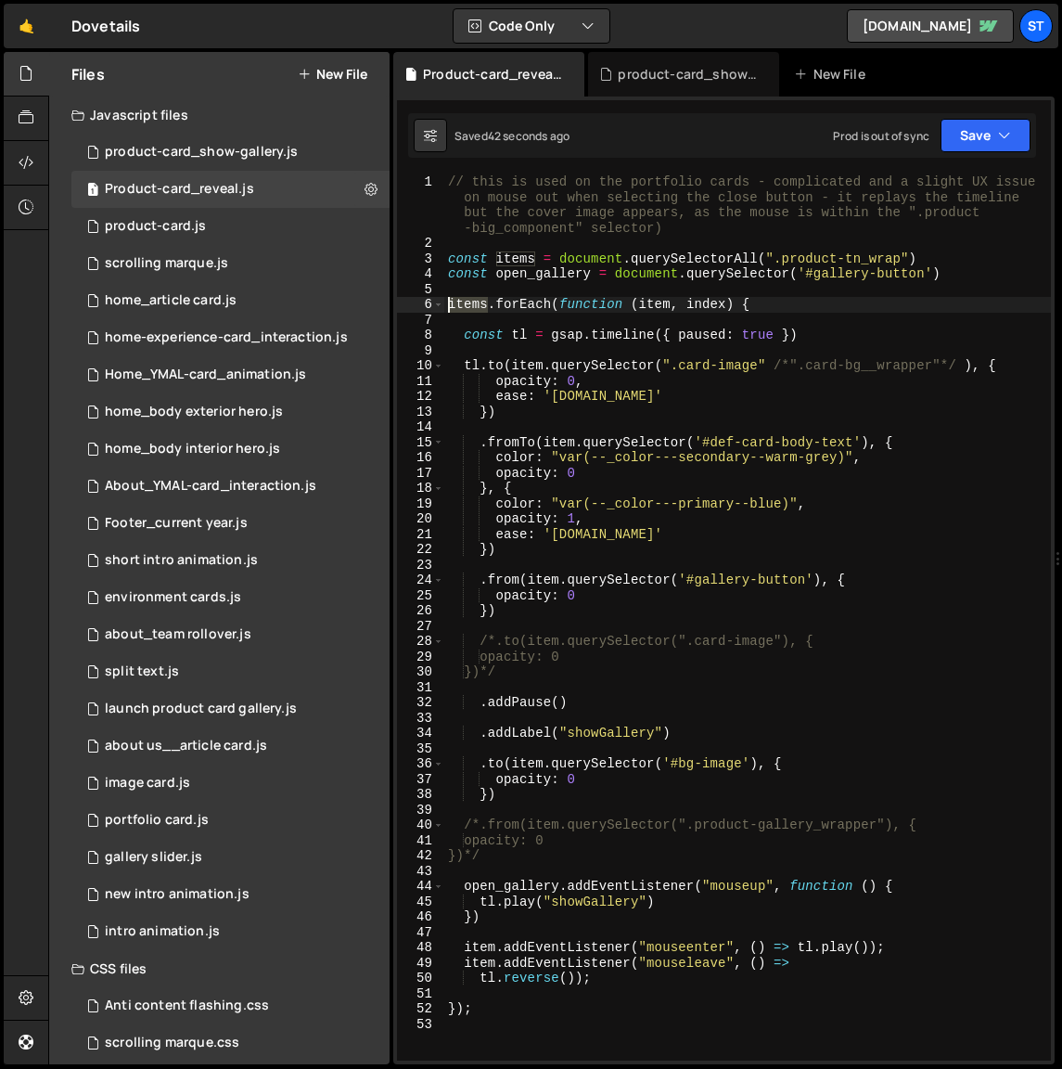
drag, startPoint x: 488, startPoint y: 308, endPoint x: 449, endPoint y: 306, distance: 39.0
click at [449, 306] on div "// this is used on the portfolio cards - complicated and a slight UX issue on m…" at bounding box center [747, 655] width 607 height 963
click at [791, 276] on div "// this is used on the portfolio cards - complicated and a slight UX issue on m…" at bounding box center [747, 655] width 607 height 963
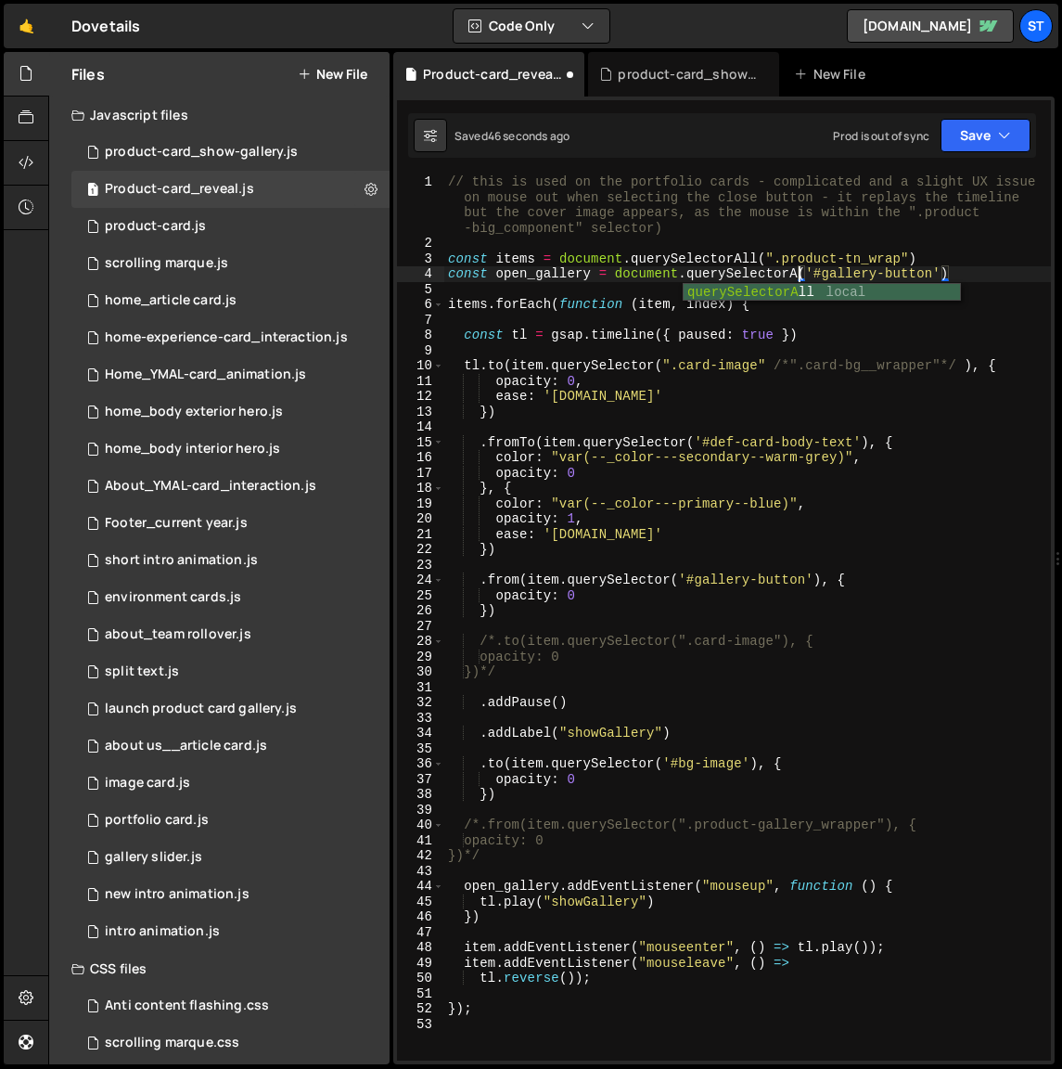
scroll to position [0, 25]
click at [758, 256] on div "// this is used on the portfolio cards - complicated and a slight UX issue on m…" at bounding box center [747, 655] width 607 height 963
drag, startPoint x: 591, startPoint y: 275, endPoint x: 496, endPoint y: 279, distance: 94.8
click at [496, 279] on div "// this is used on the portfolio cards - complicated and a slight UX issue on m…" at bounding box center [747, 655] width 607 height 963
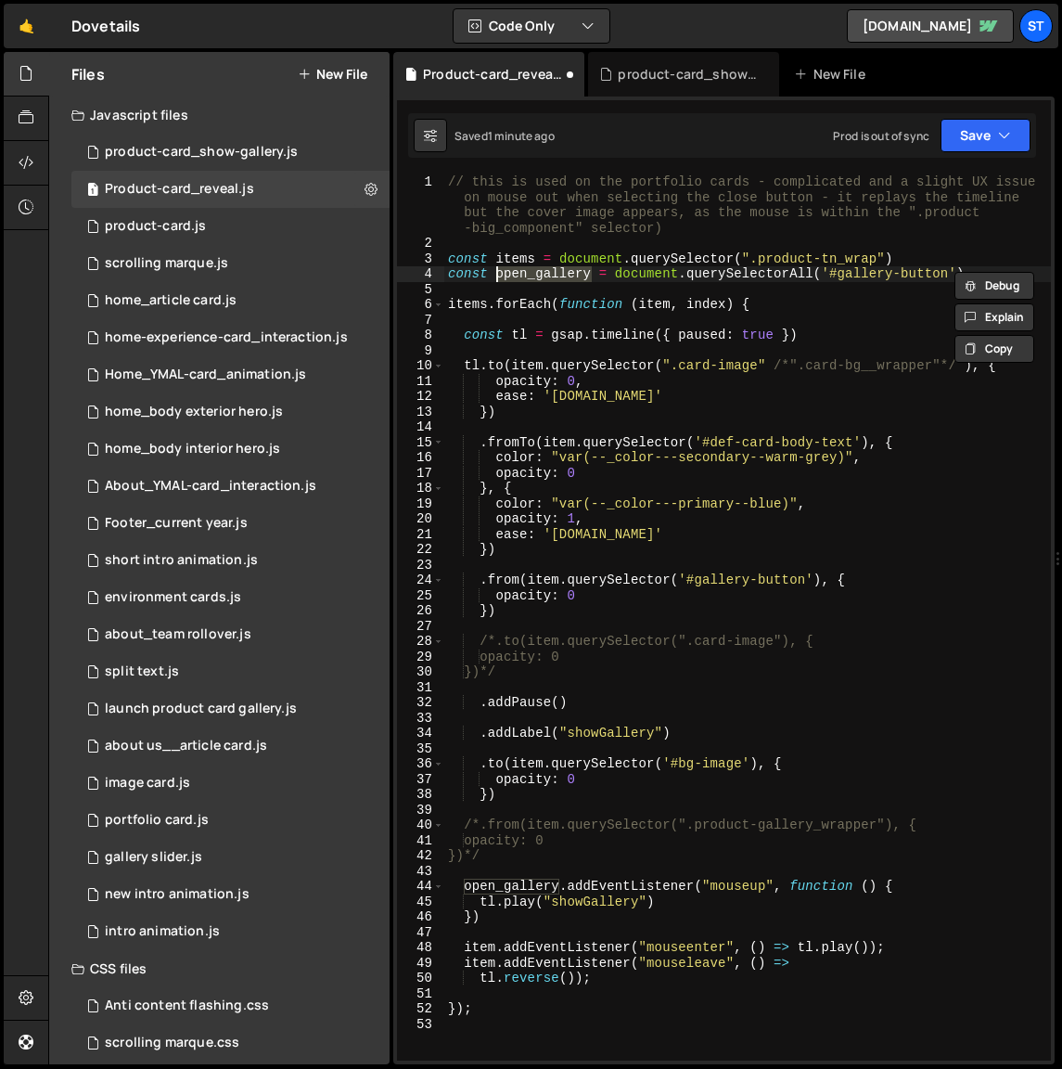
click at [449, 304] on div "// this is used on the portfolio cards - complicated and a slight UX issue on m…" at bounding box center [747, 655] width 607 height 963
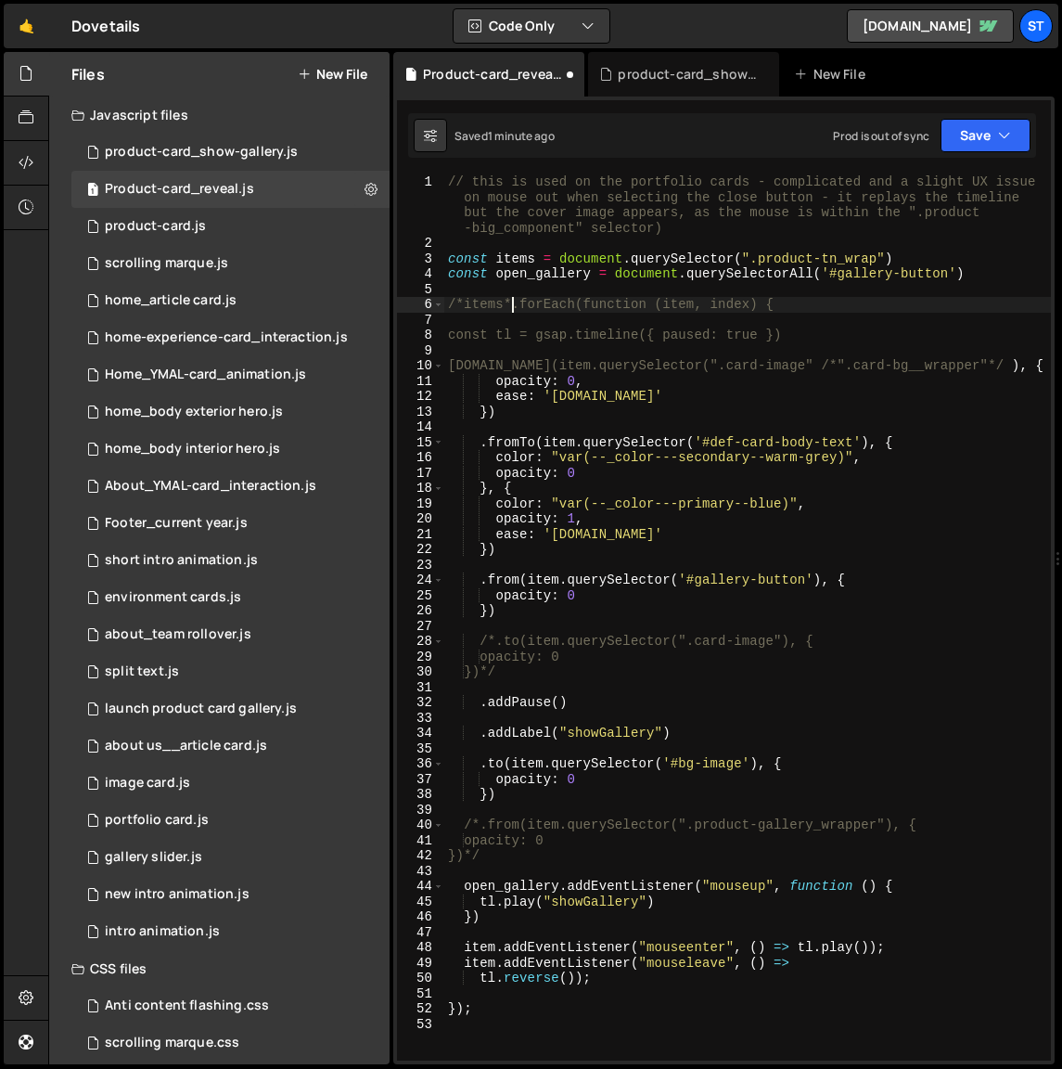
scroll to position [0, 5]
paste textarea "open_gallery"
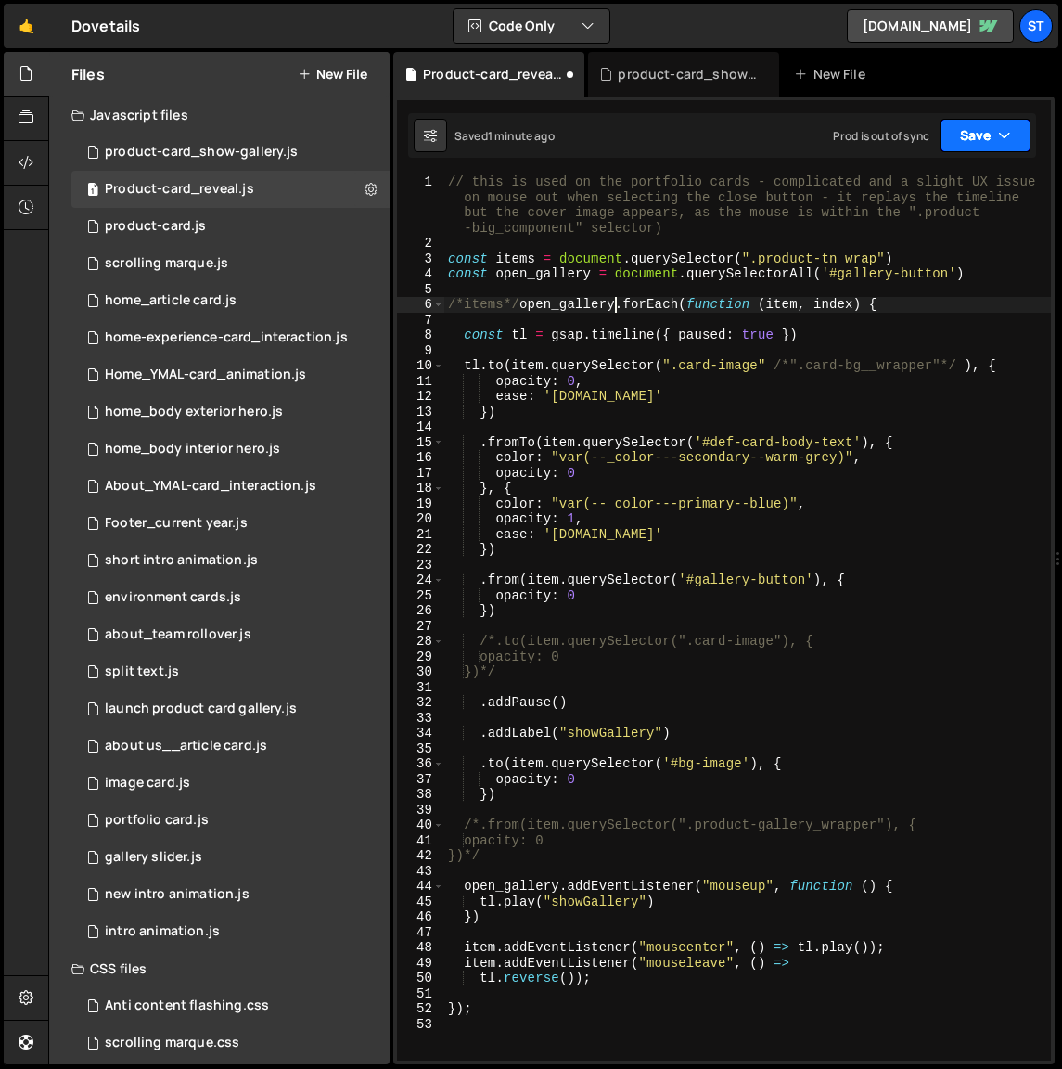
click at [968, 135] on button "Save" at bounding box center [986, 135] width 90 height 33
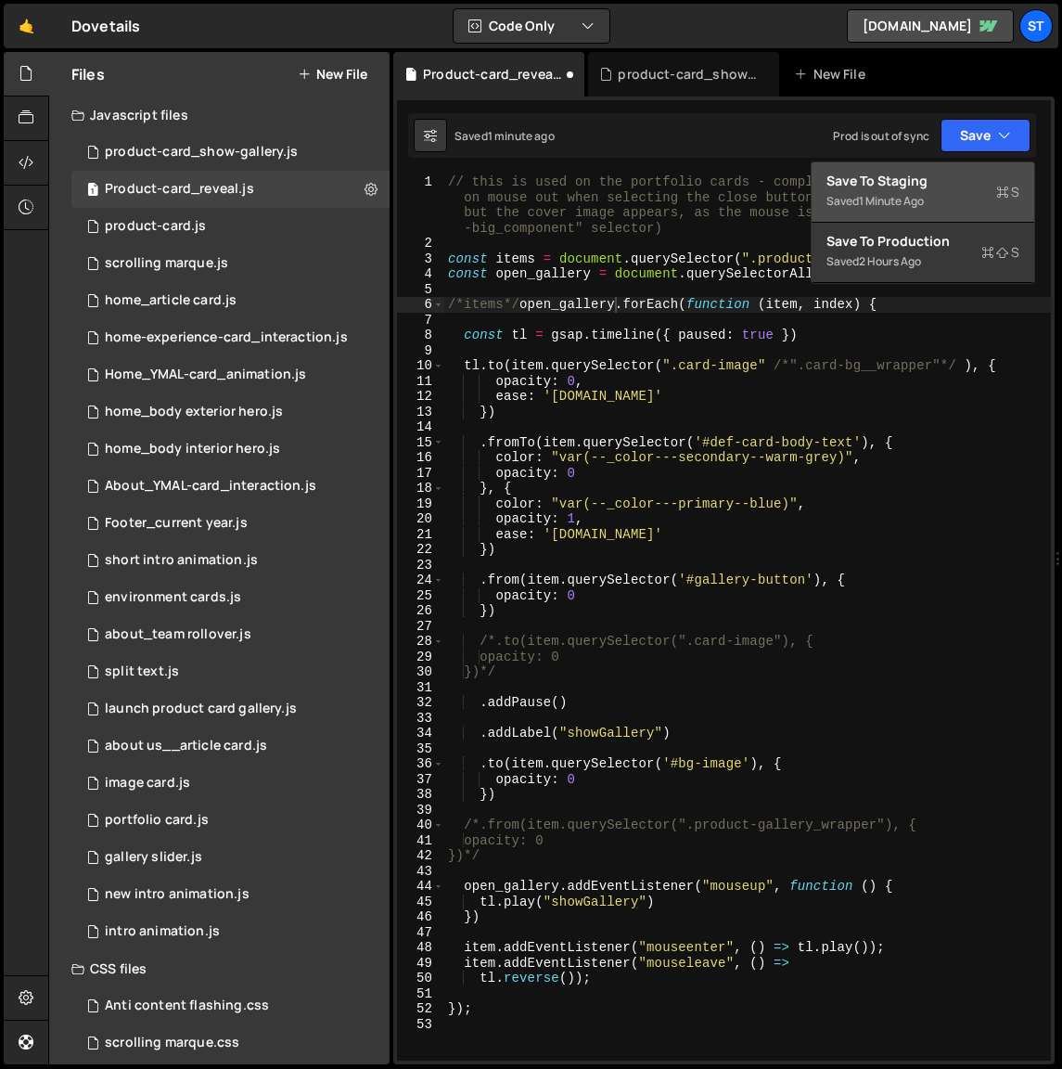
click at [926, 187] on div "Save to Staging S" at bounding box center [923, 181] width 193 height 19
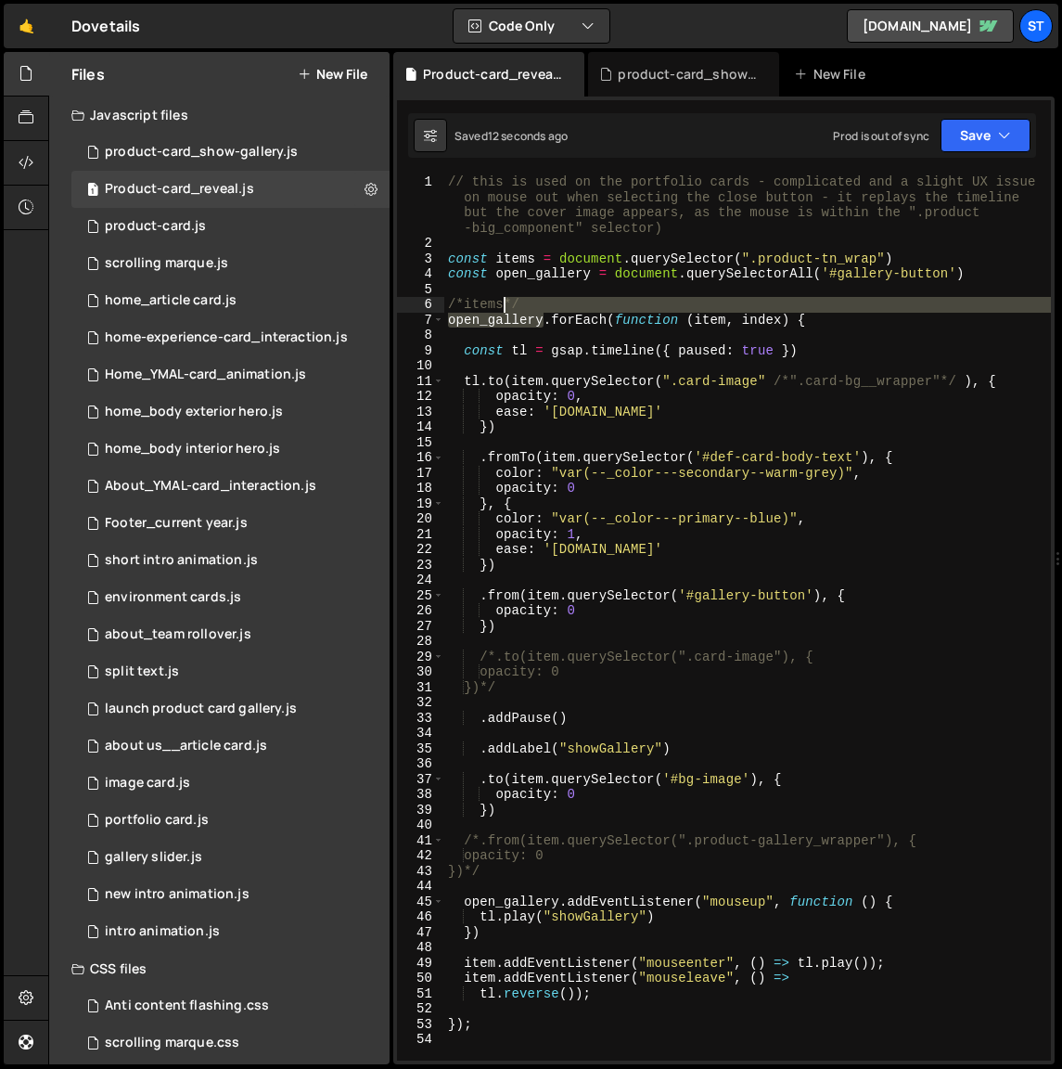
drag, startPoint x: 544, startPoint y: 318, endPoint x: 506, endPoint y: 303, distance: 41.2
click at [506, 303] on div "// this is used on the portfolio cards - complicated and a slight UX issue on m…" at bounding box center [747, 655] width 607 height 963
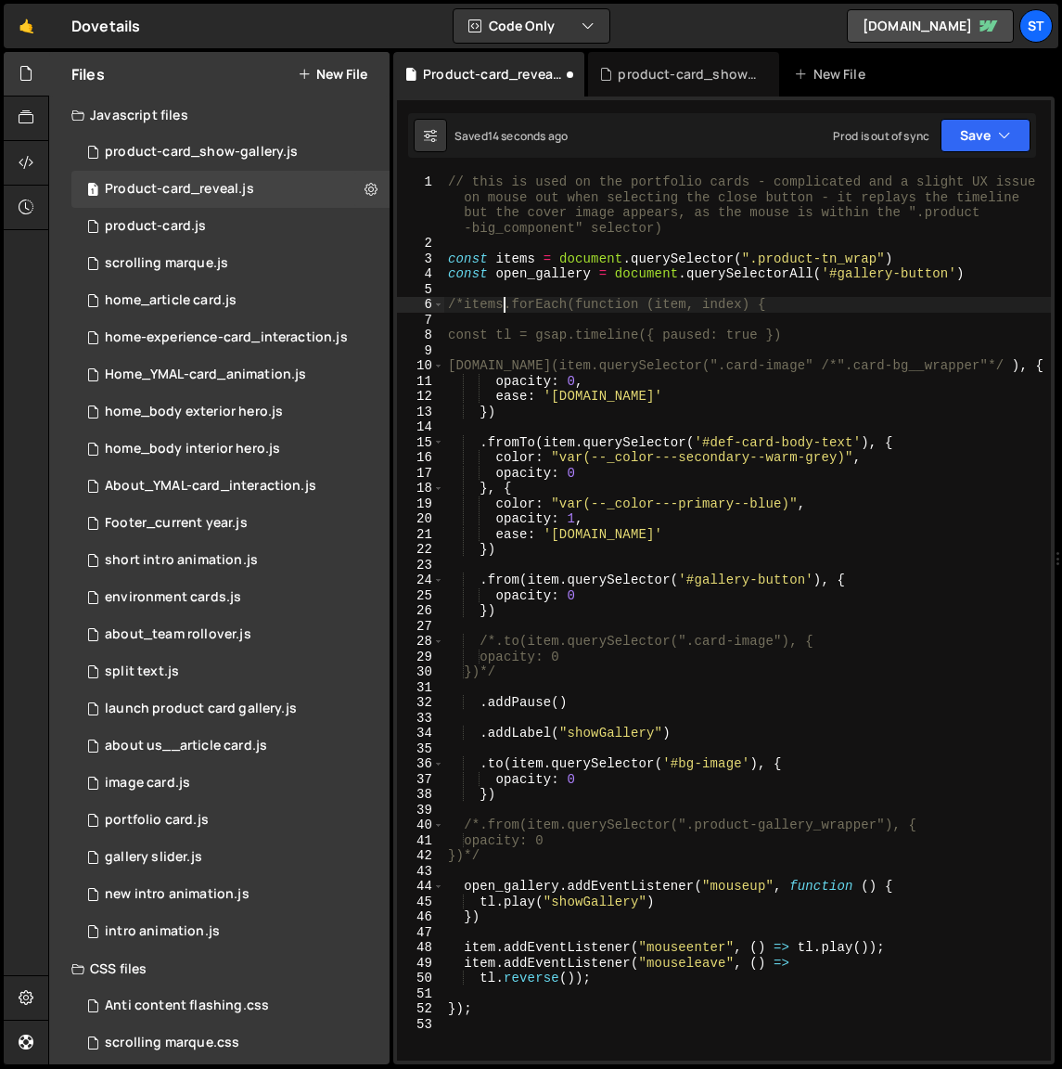
click at [463, 305] on div "// this is used on the portfolio cards - complicated and a slight UX issue on m…" at bounding box center [747, 655] width 607 height 963
click at [734, 260] on div "// this is used on the portfolio cards - complicated and a slight UX issue on m…" at bounding box center [747, 655] width 607 height 963
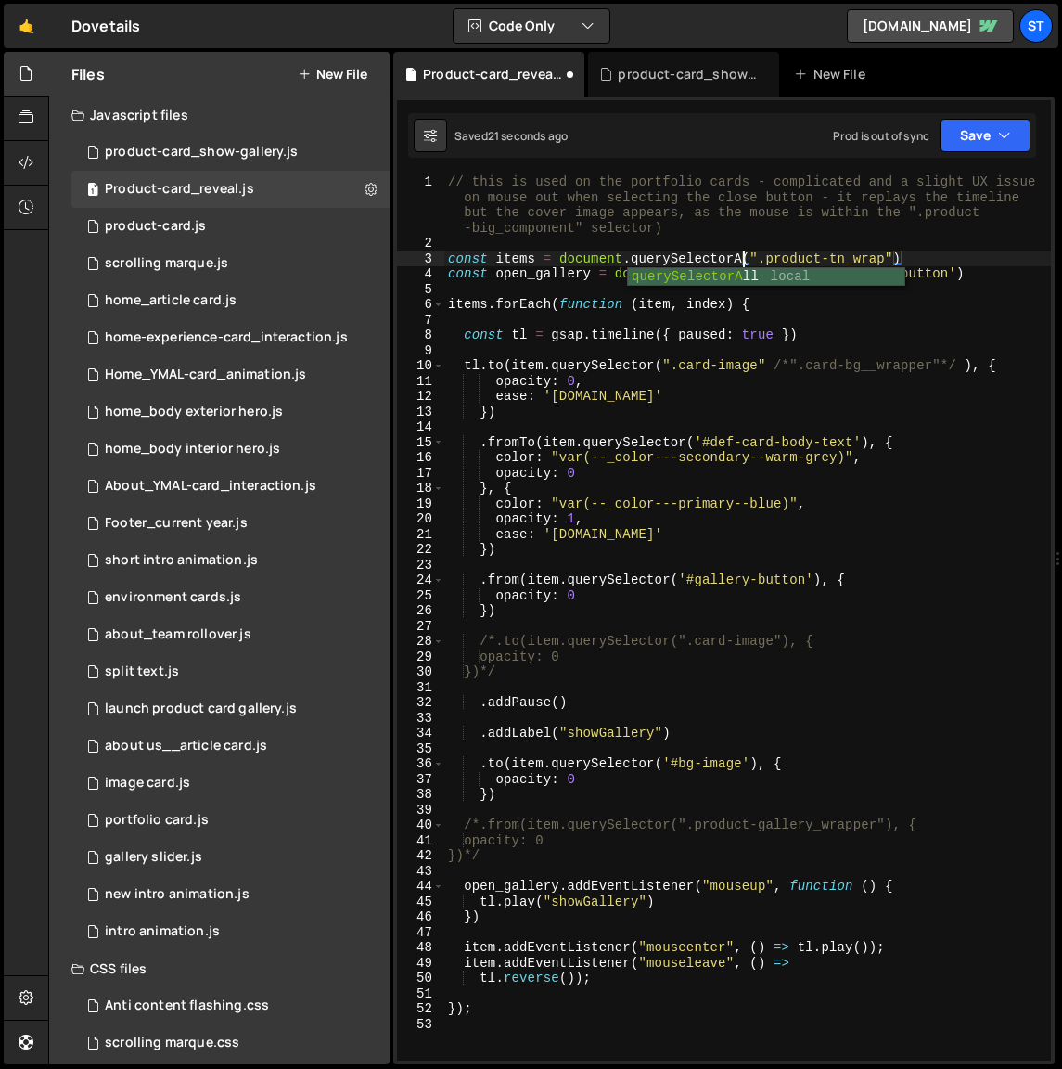
scroll to position [0, 21]
click at [814, 276] on div "// this is used on the portfolio cards - complicated and a slight UX issue on m…" at bounding box center [747, 655] width 607 height 963
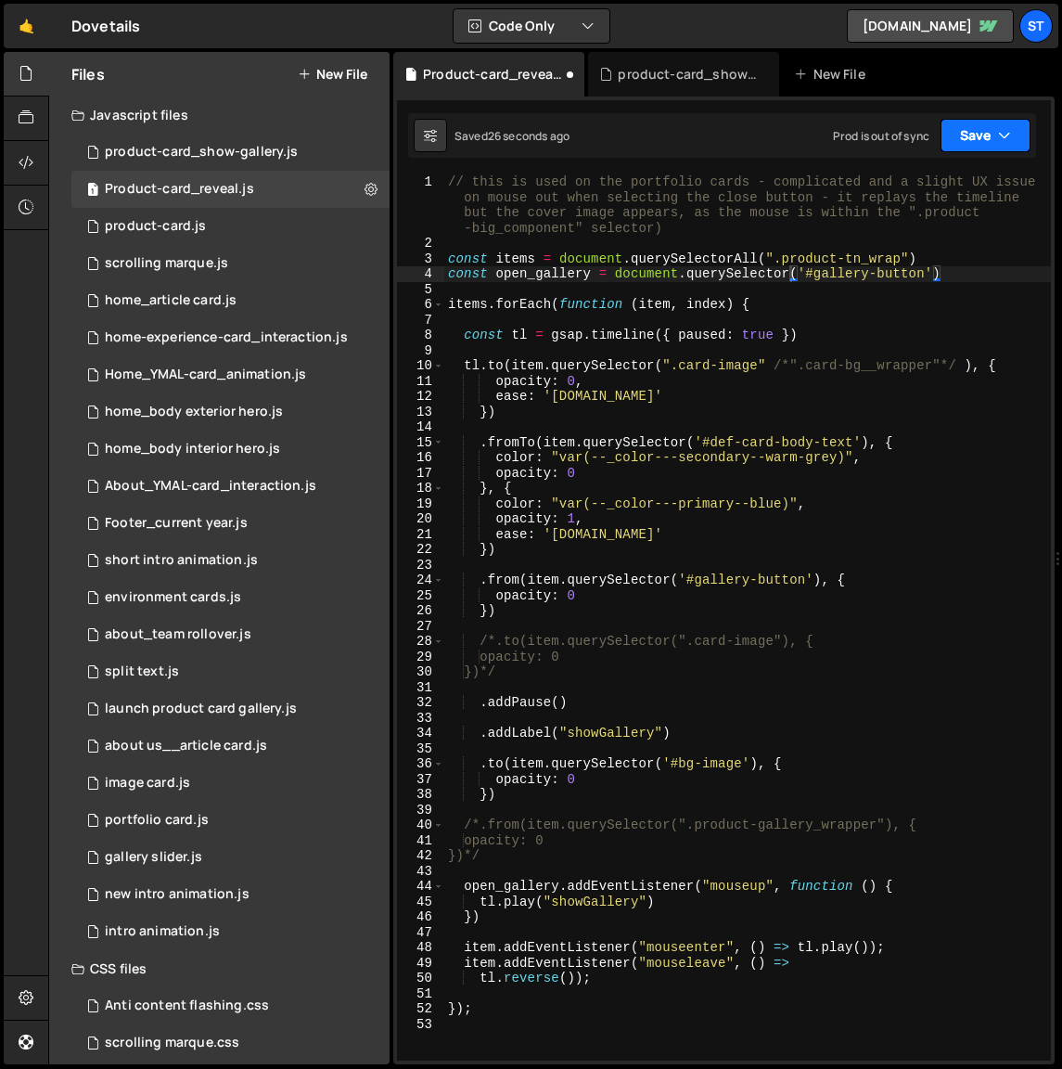
click at [993, 134] on button "Save" at bounding box center [986, 135] width 90 height 33
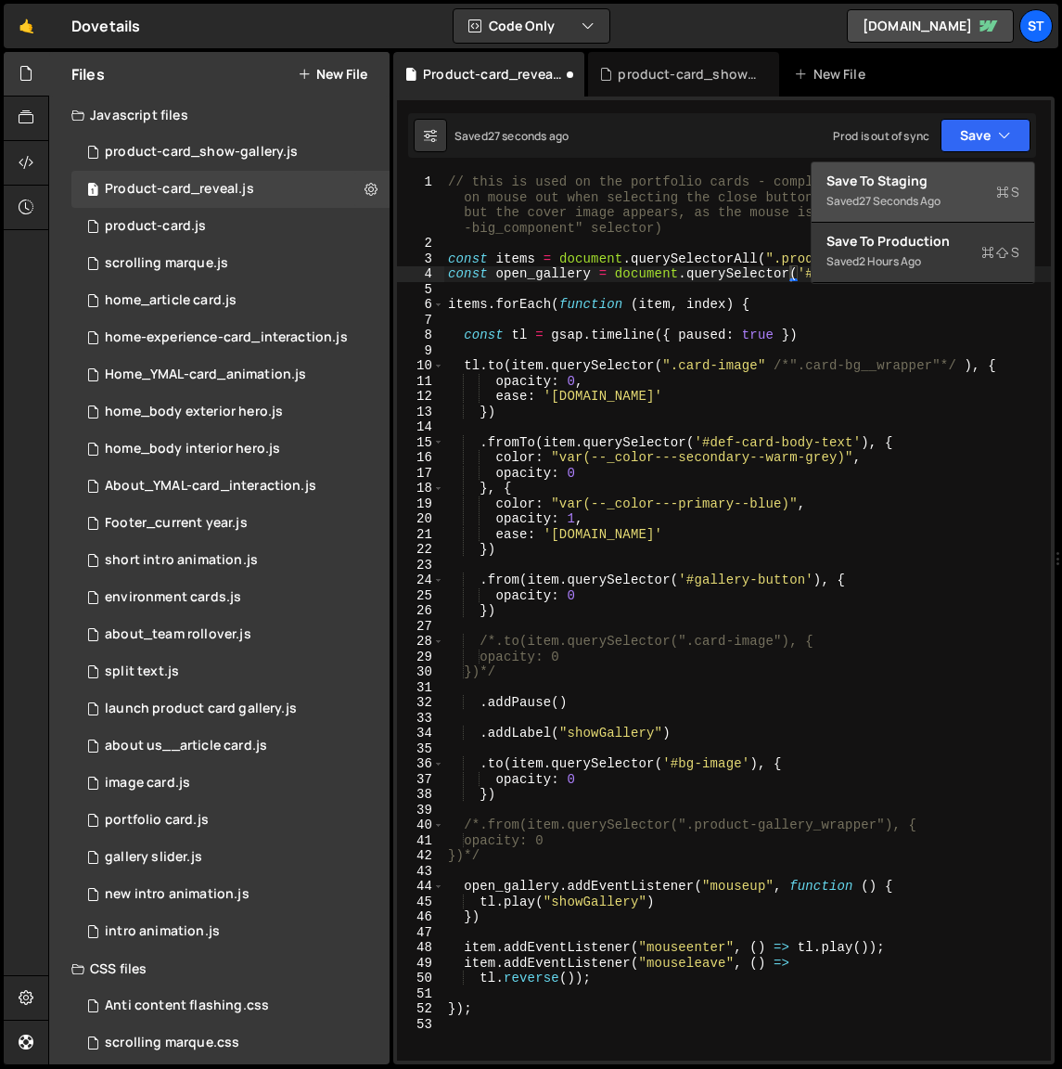
click at [902, 187] on div "Save to Staging S" at bounding box center [923, 181] width 193 height 19
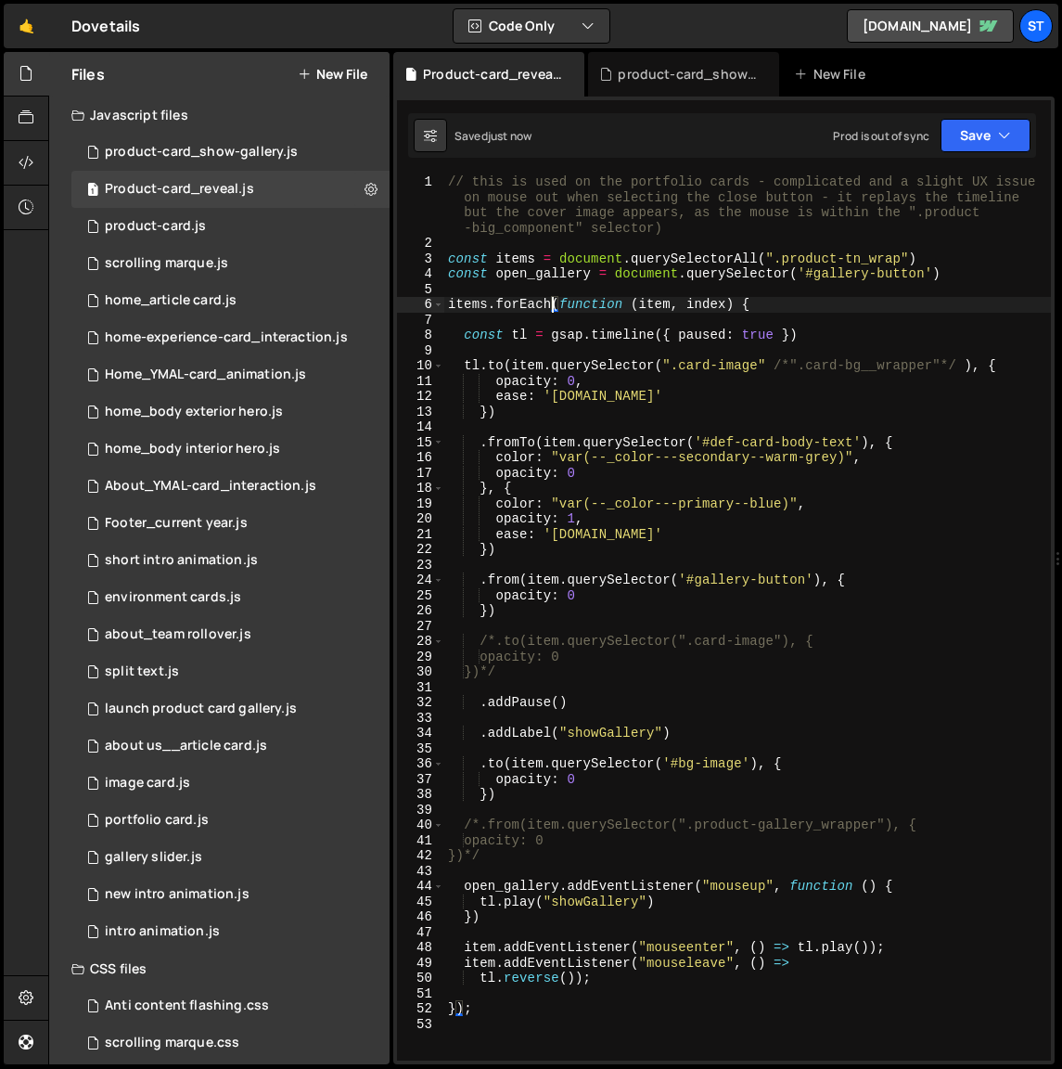
scroll to position [0, 20]
drag, startPoint x: 553, startPoint y: 305, endPoint x: 451, endPoint y: 301, distance: 102.2
click at [451, 301] on div "// this is used on the portfolio cards - complicated and a slight UX issue on m…" at bounding box center [747, 655] width 607 height 963
click at [781, 308] on div "// this is used on the portfolio cards - complicated and a slight UX issue on m…" at bounding box center [747, 655] width 607 height 963
drag, startPoint x: 955, startPoint y: 271, endPoint x: 942, endPoint y: 275, distance: 13.5
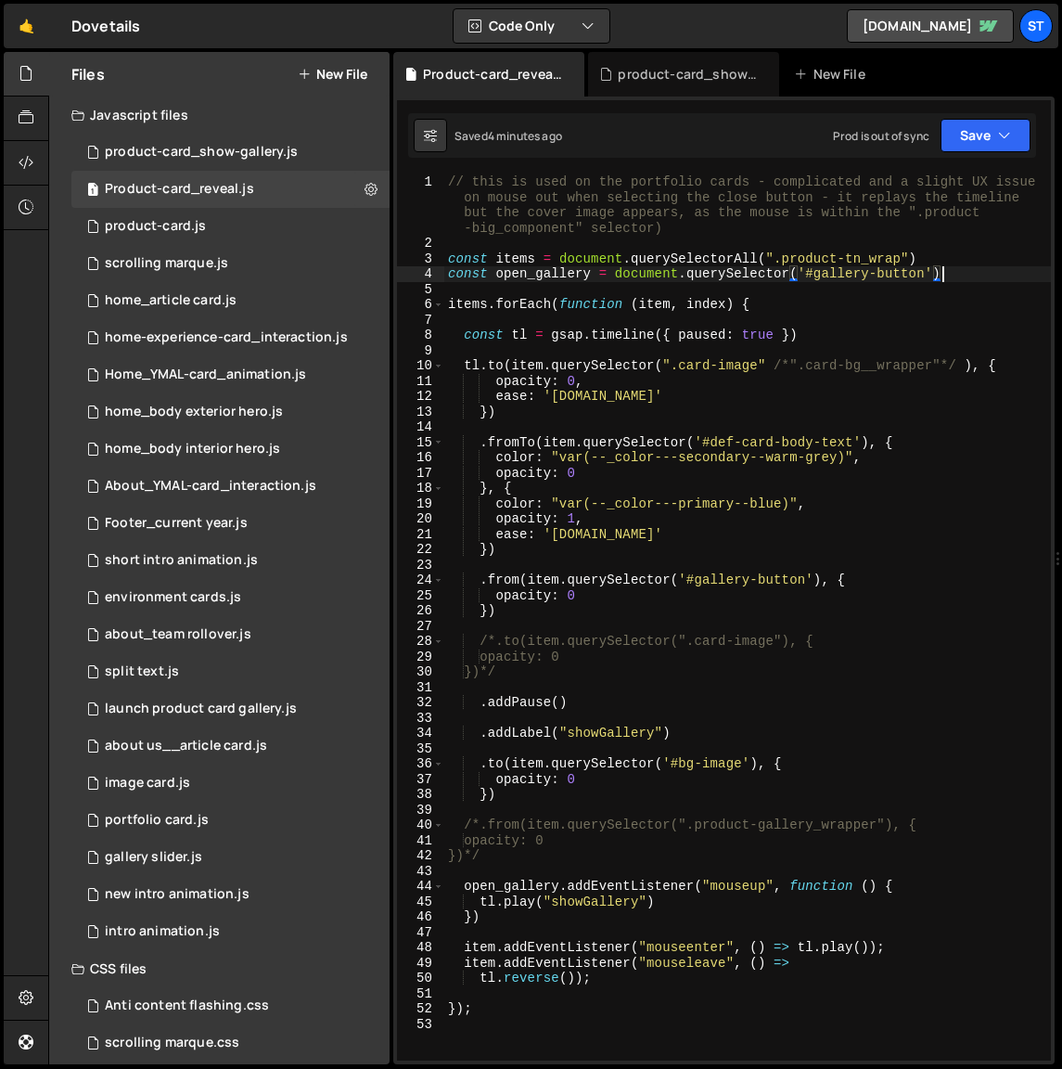
click at [942, 275] on div "// this is used on the portfolio cards - complicated and a slight UX issue on m…" at bounding box center [747, 655] width 607 height 963
click at [499, 918] on div "// this is used on the portfolio cards - complicated and a slight UX issue on m…" at bounding box center [747, 655] width 607 height 963
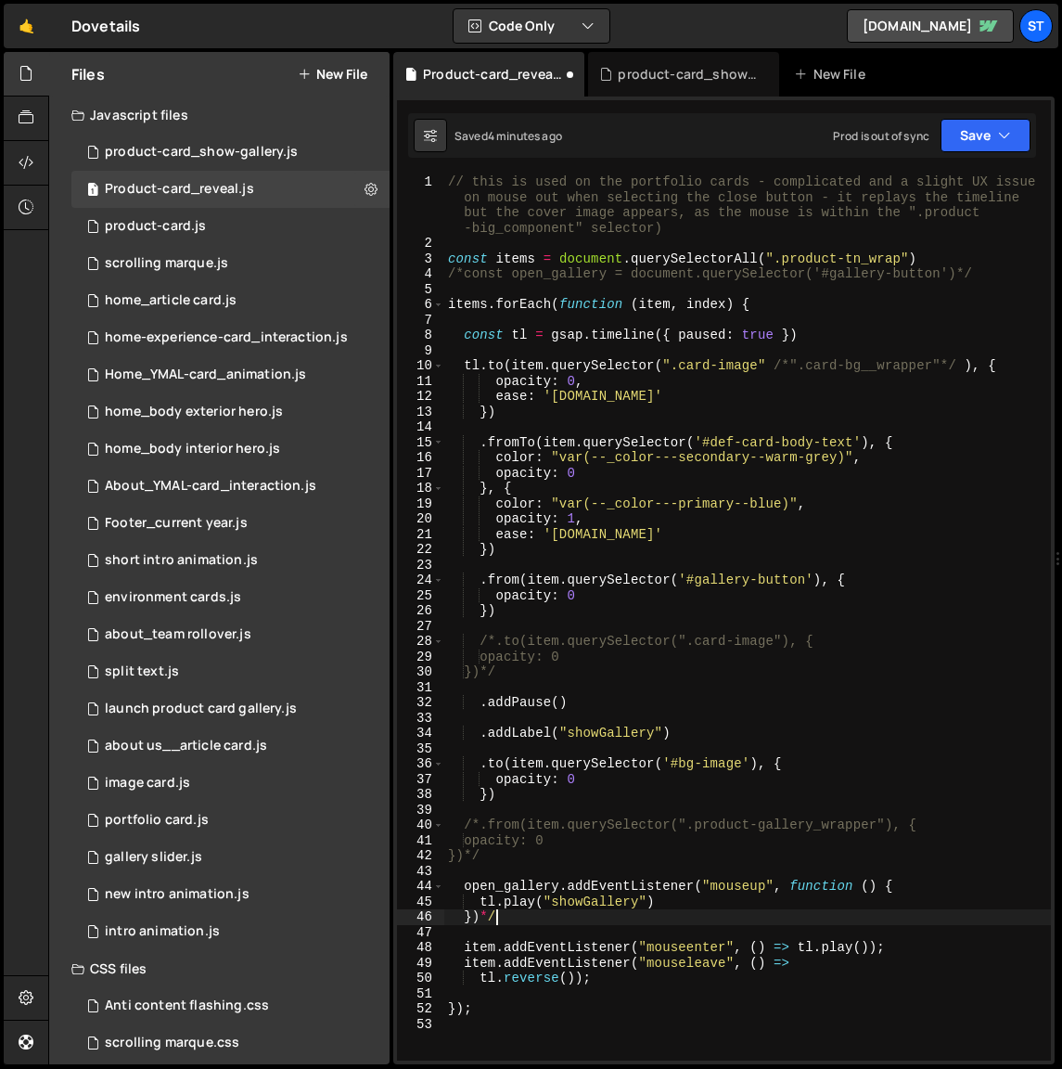
scroll to position [0, 2]
type textarea "open_gallery.addEventListener("mouseup", function () {"
drag, startPoint x: 496, startPoint y: 856, endPoint x: 484, endPoint y: 856, distance: 11.2
click at [484, 856] on div "// this is used on the portfolio cards - complicated and a slight UX issue on m…" at bounding box center [747, 655] width 607 height 963
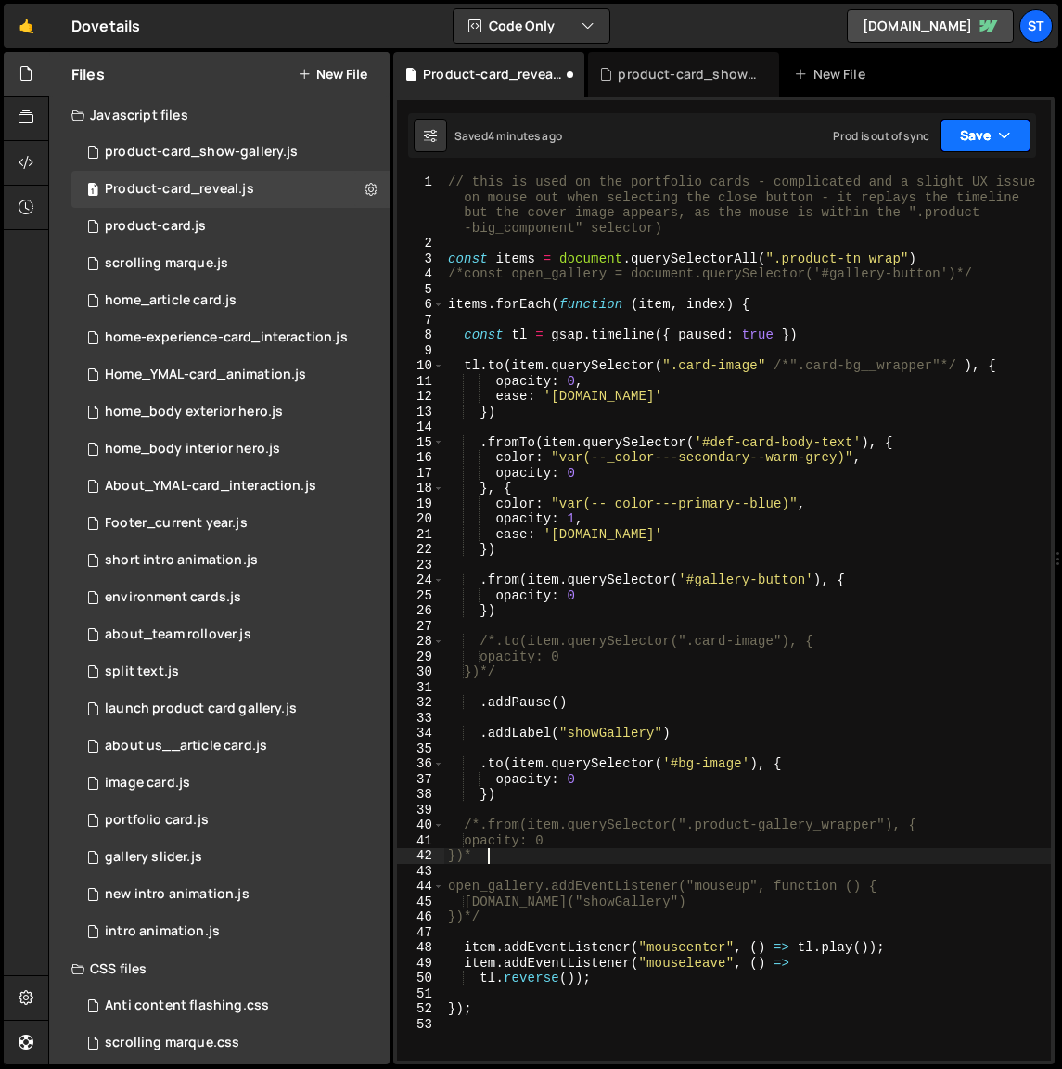
type textarea "})*"
click at [999, 129] on icon "button" at bounding box center [1004, 135] width 13 height 19
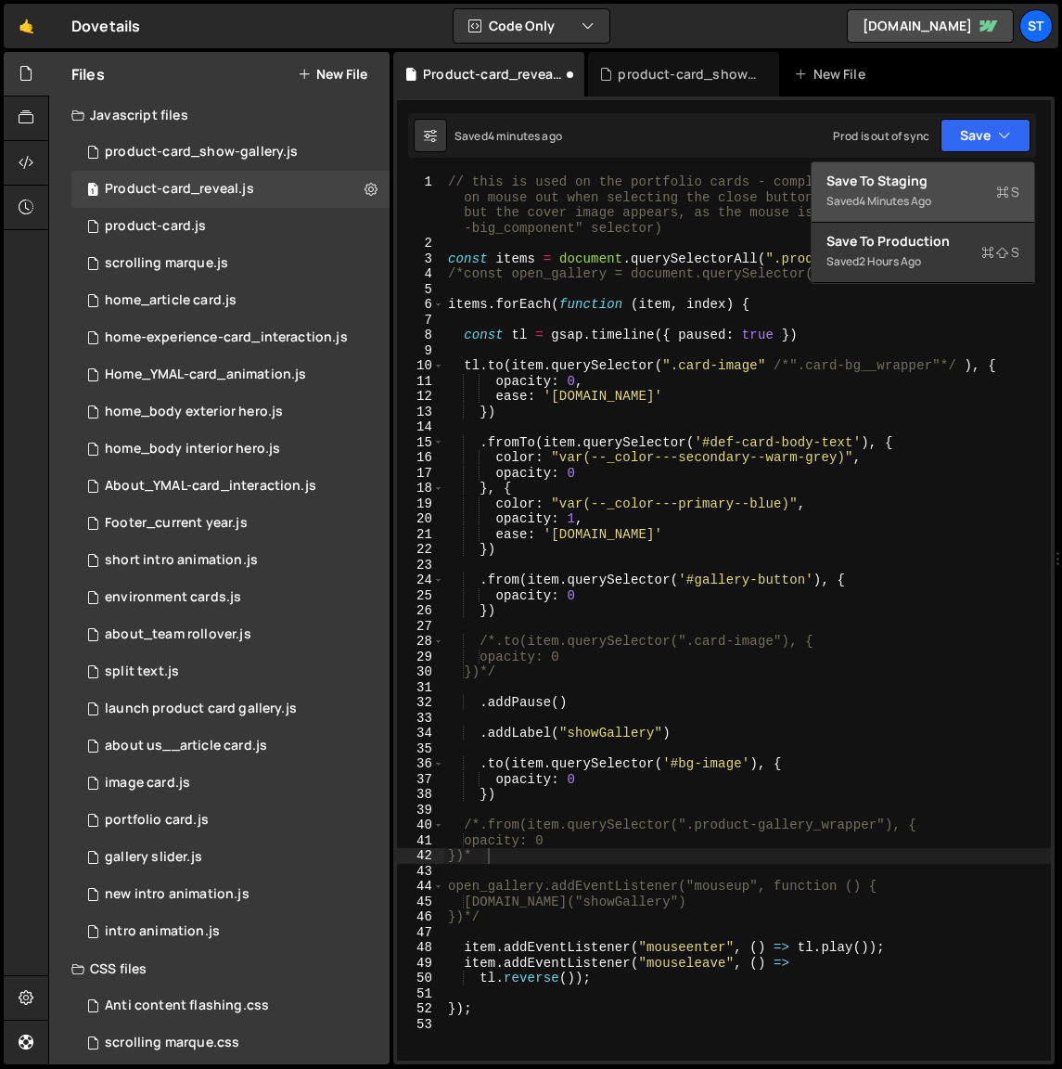
click at [966, 178] on div "Save to Staging S" at bounding box center [923, 181] width 193 height 19
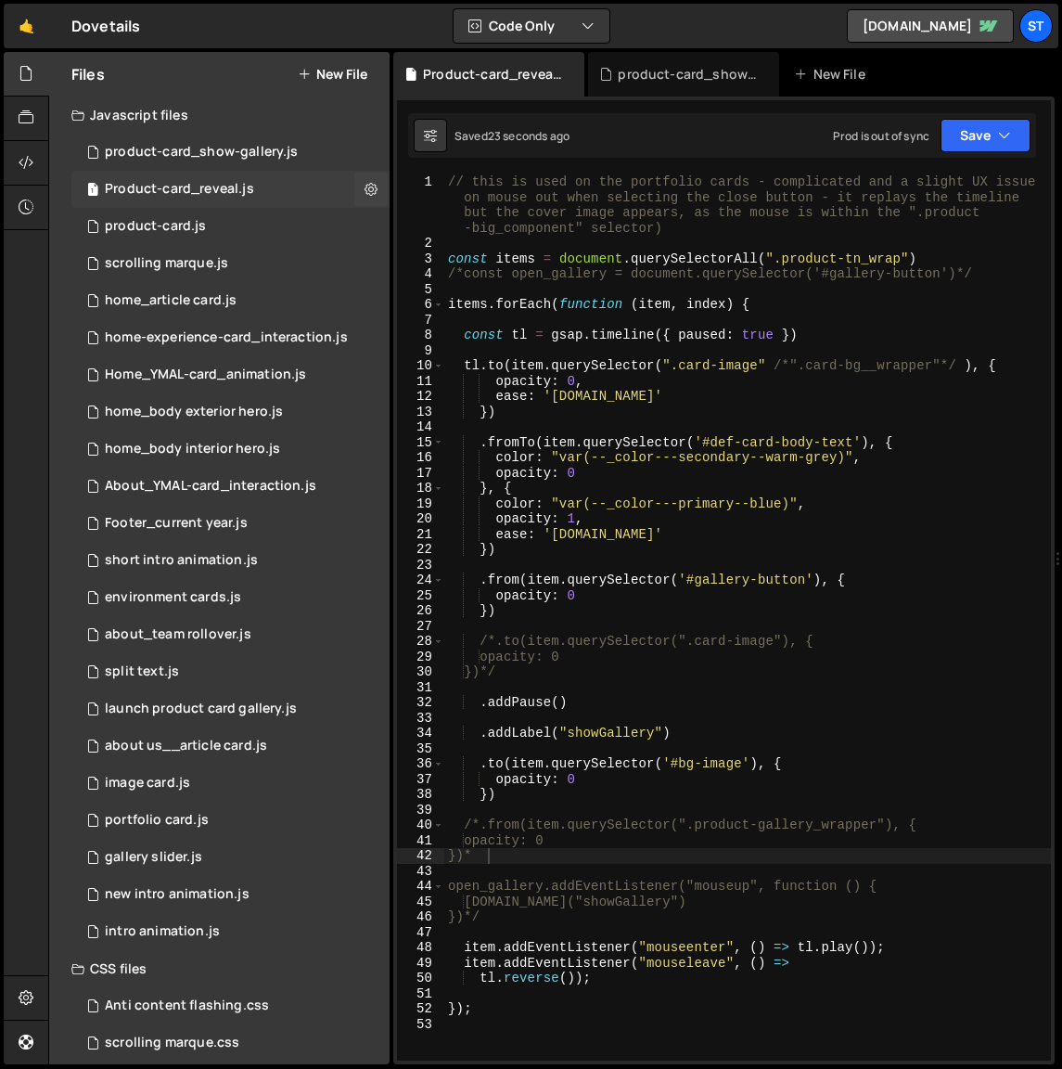
click at [256, 184] on div "1 Product-card_reveal.js 0" at bounding box center [230, 189] width 318 height 37
click at [367, 185] on icon at bounding box center [371, 189] width 13 height 18
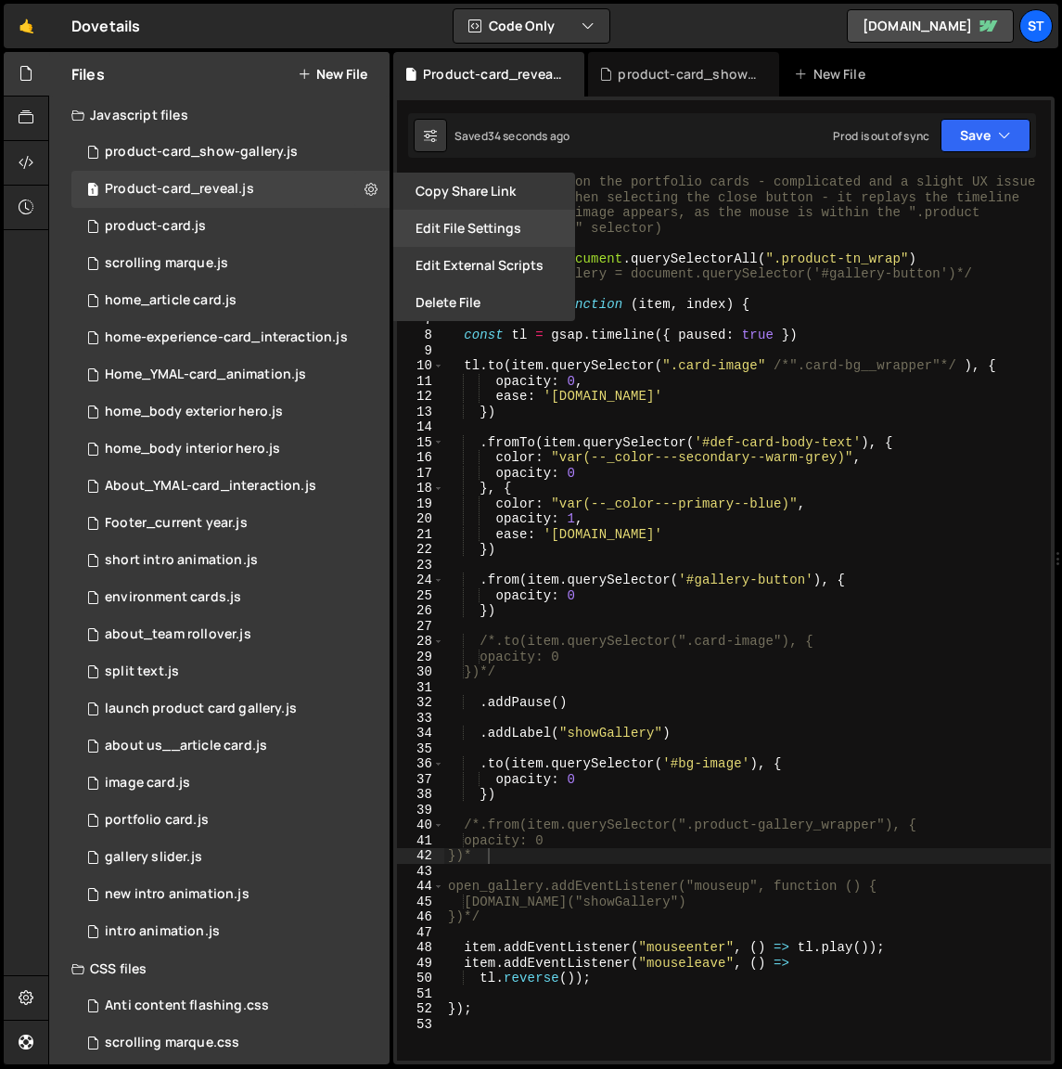
click at [442, 232] on button "Edit File Settings" at bounding box center [484, 228] width 182 height 37
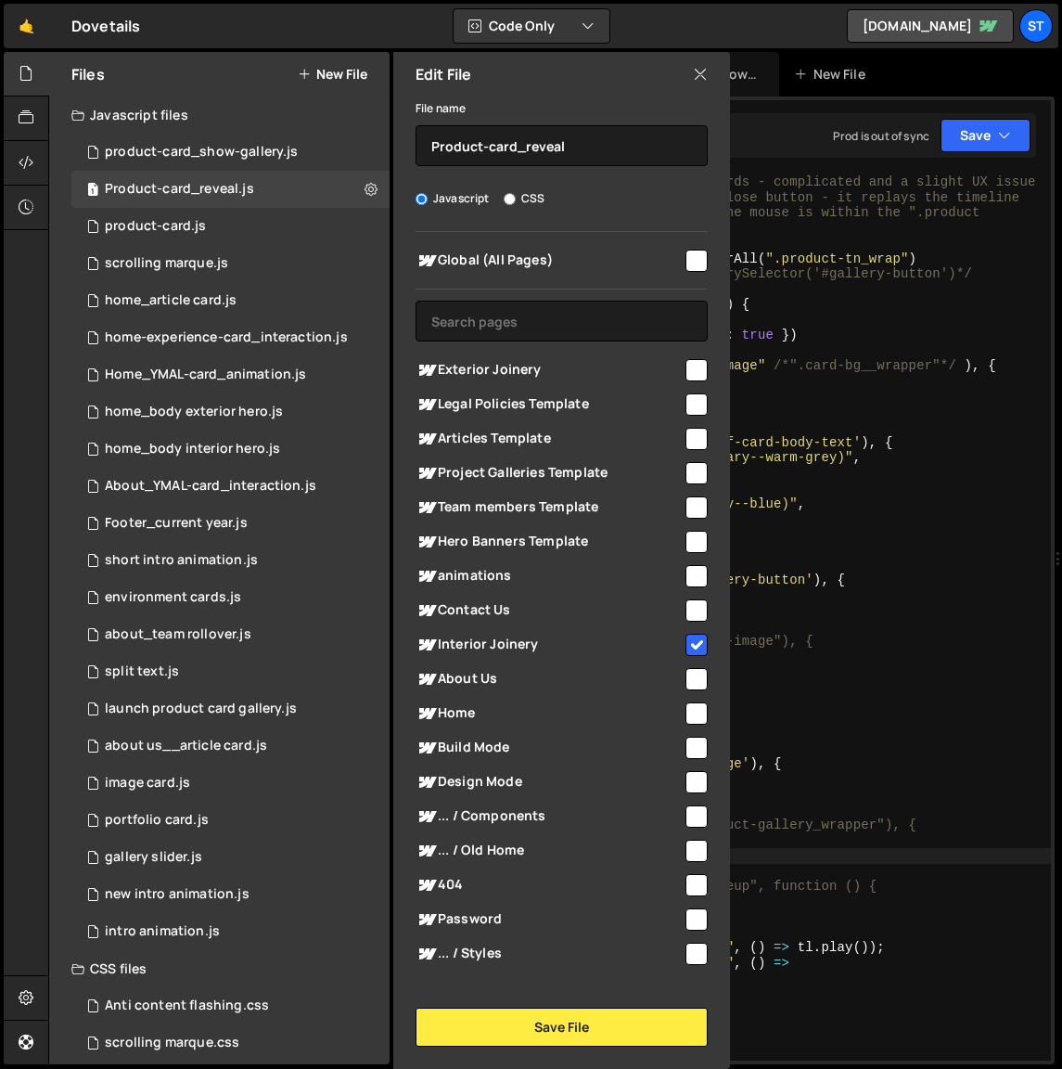
click at [689, 641] on input "checkbox" at bounding box center [697, 645] width 22 height 22
checkbox input "false"
click at [554, 1035] on button "Save File" at bounding box center [562, 1027] width 292 height 39
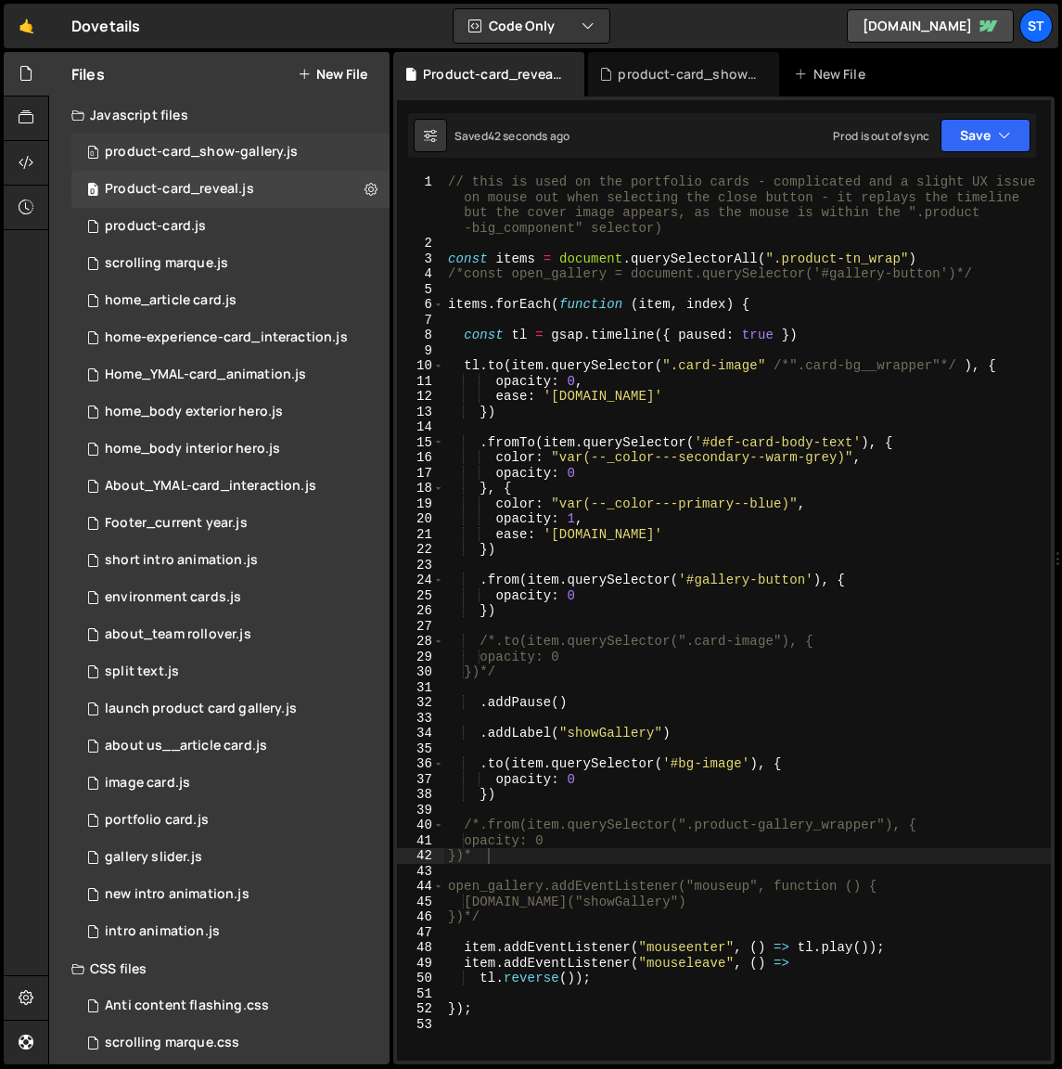
click at [246, 153] on div "product-card_show-gallery.js" at bounding box center [201, 152] width 193 height 17
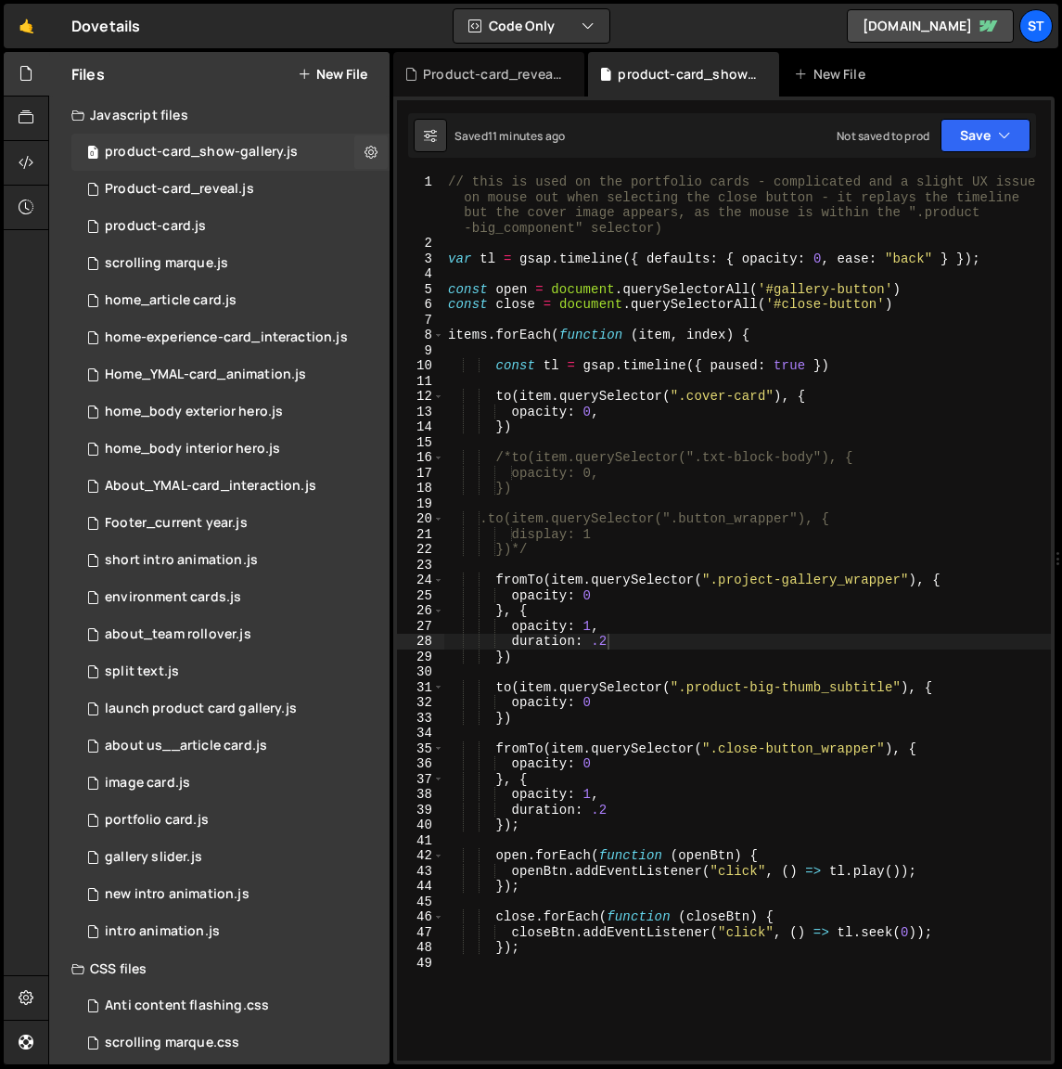
scroll to position [4376, 0]
click at [229, 187] on div "Product-card_reveal.js" at bounding box center [179, 189] width 149 height 17
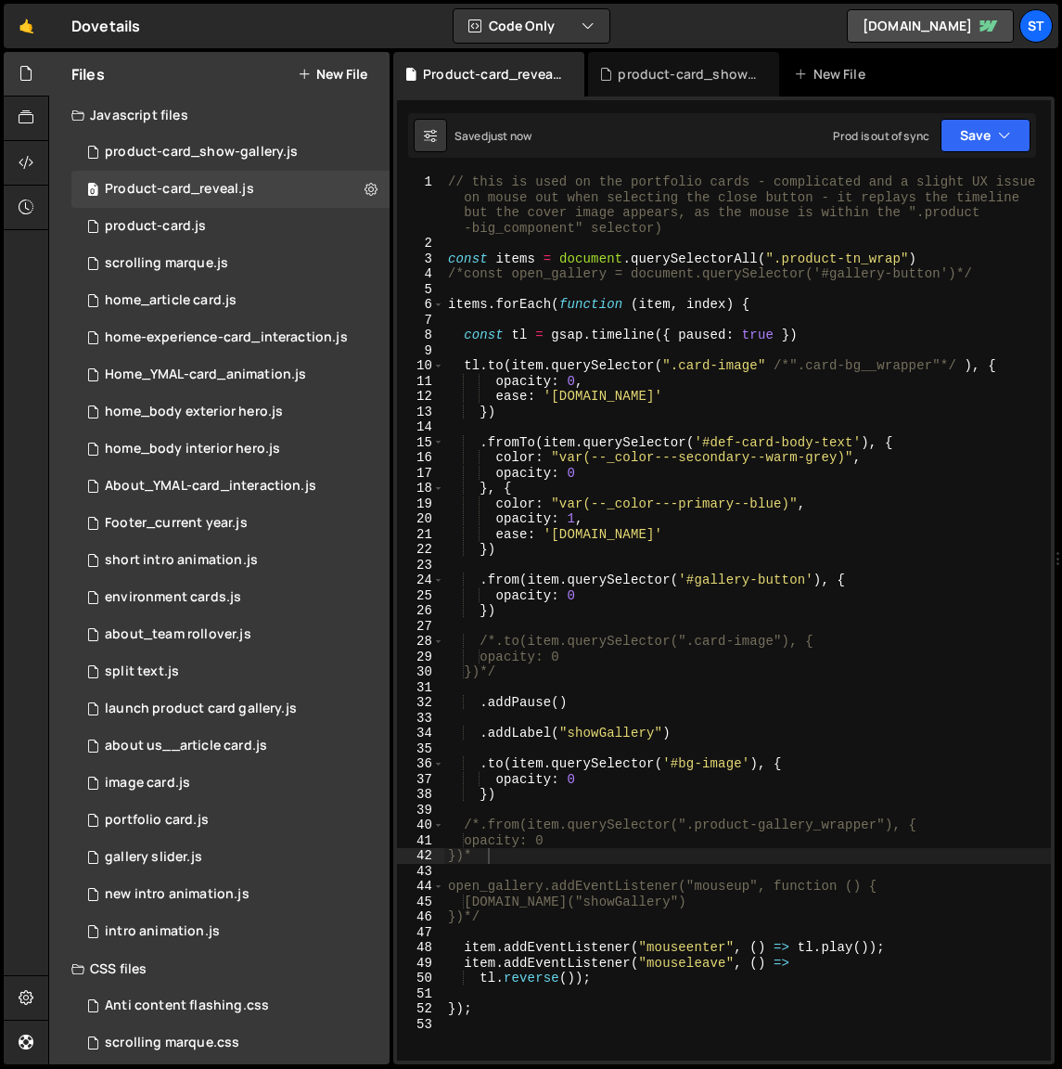
scroll to position [1906, 0]
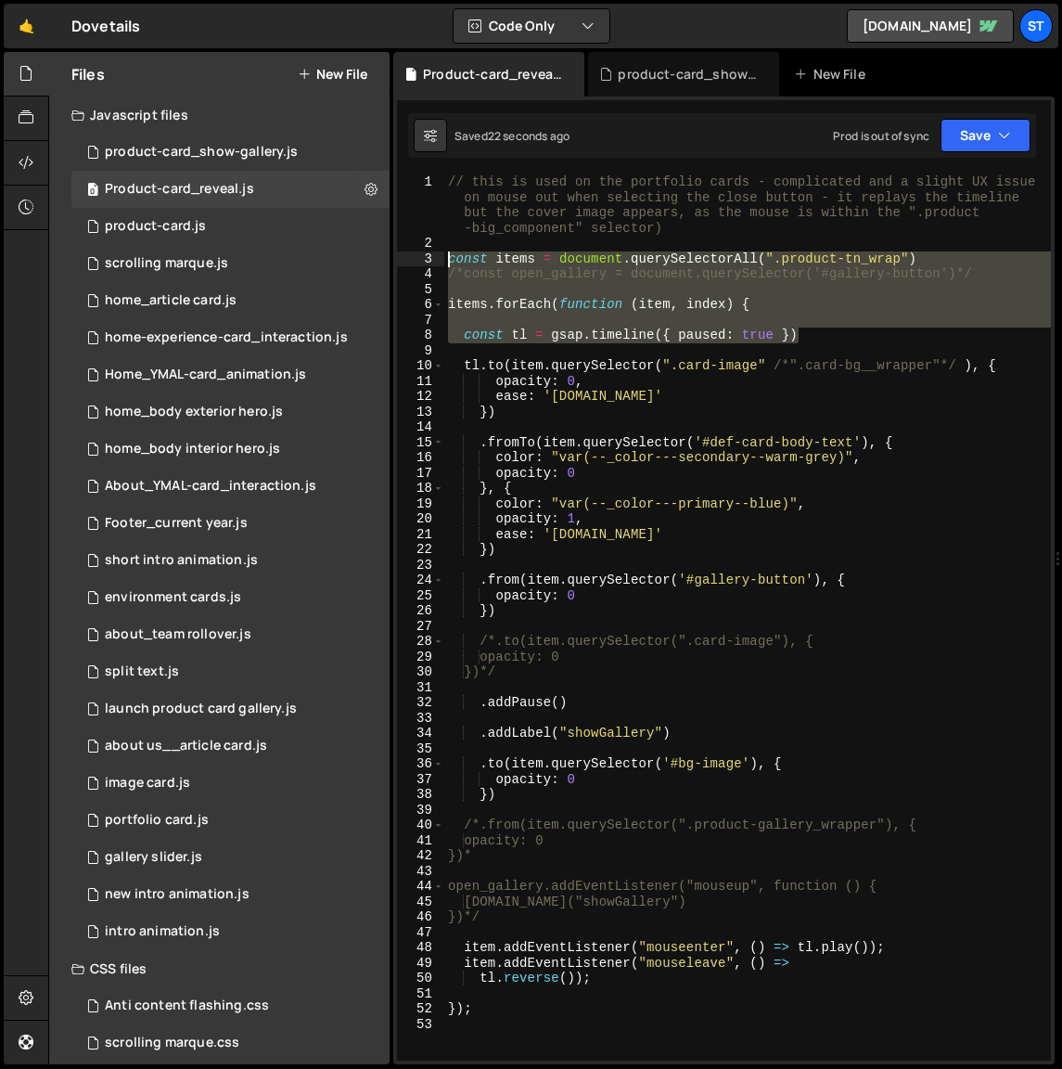
drag, startPoint x: 813, startPoint y: 338, endPoint x: 445, endPoint y: 261, distance: 375.4
click at [445, 261] on div "// this is used on the portfolio cards - complicated and a slight UX issue on m…" at bounding box center [747, 655] width 607 height 963
click at [718, 902] on div "// this is used on the portfolio cards - complicated and a slight UX issue on m…" at bounding box center [747, 655] width 607 height 963
type textarea "[DOMAIN_NAME]("showGallery")"
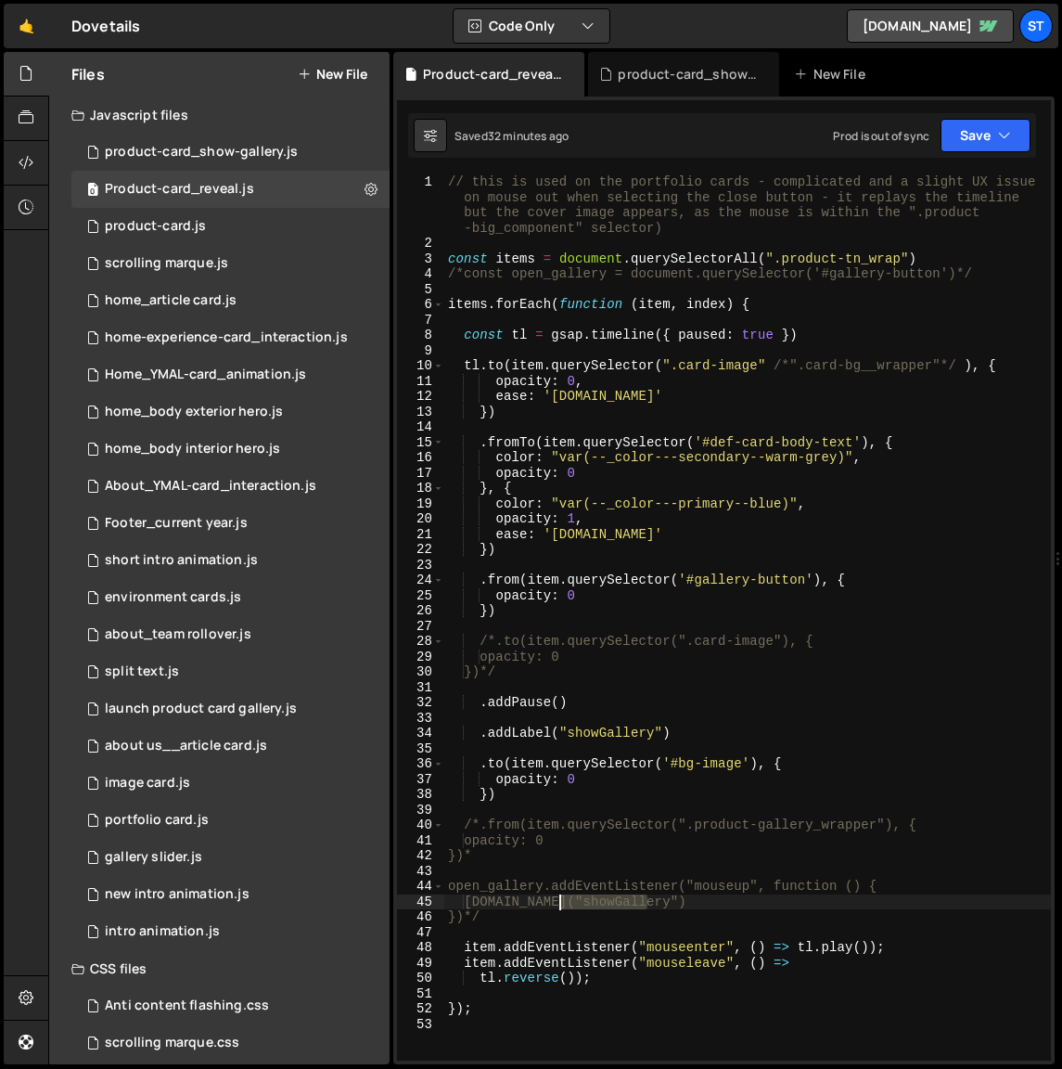
drag, startPoint x: 648, startPoint y: 901, endPoint x: 556, endPoint y: 898, distance: 91.9
click at [556, 898] on div "// this is used on the portfolio cards - complicated and a slight UX issue on m…" at bounding box center [747, 655] width 607 height 963
click at [807, 689] on div "// this is used on the portfolio cards - complicated and a slight UX issue on m…" at bounding box center [747, 655] width 607 height 963
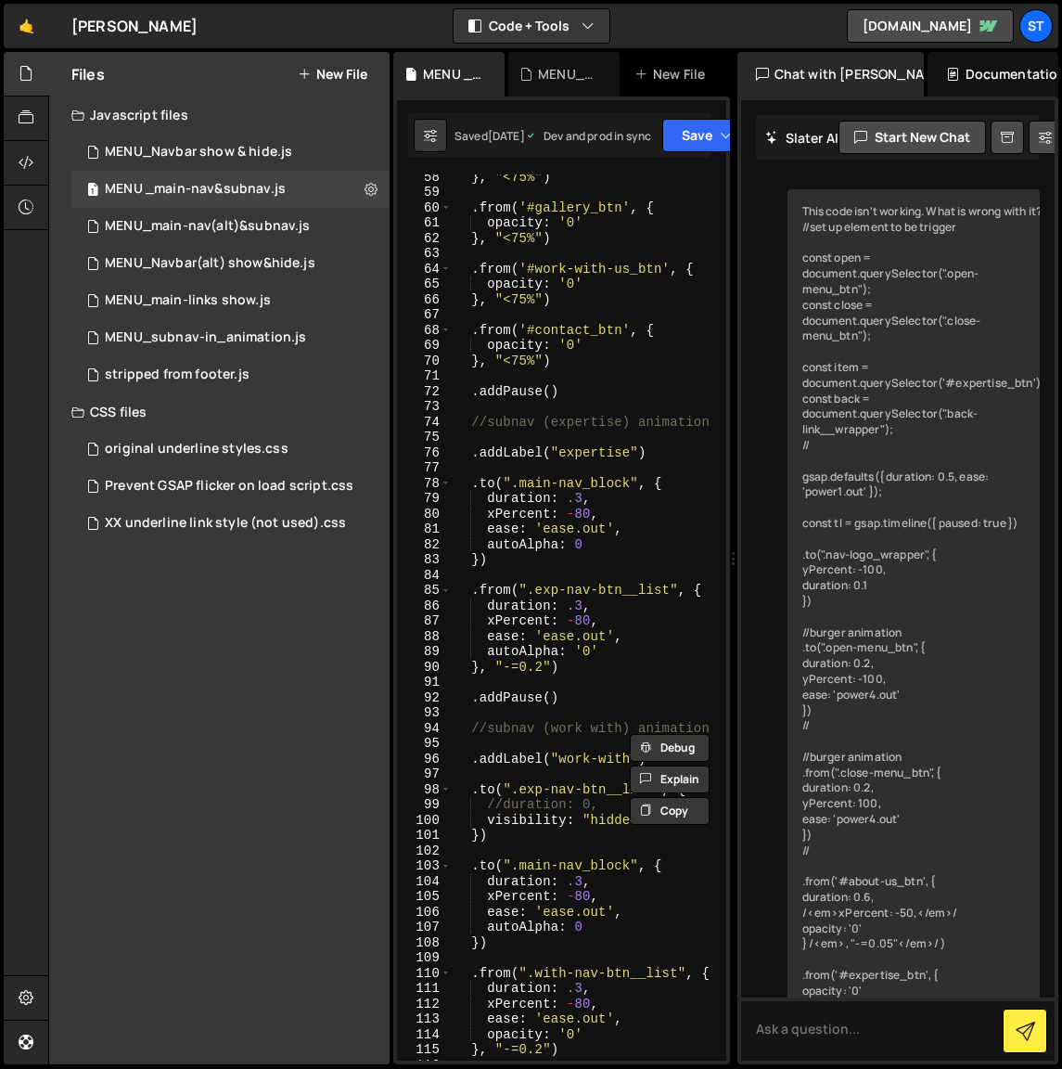
scroll to position [2326, 0]
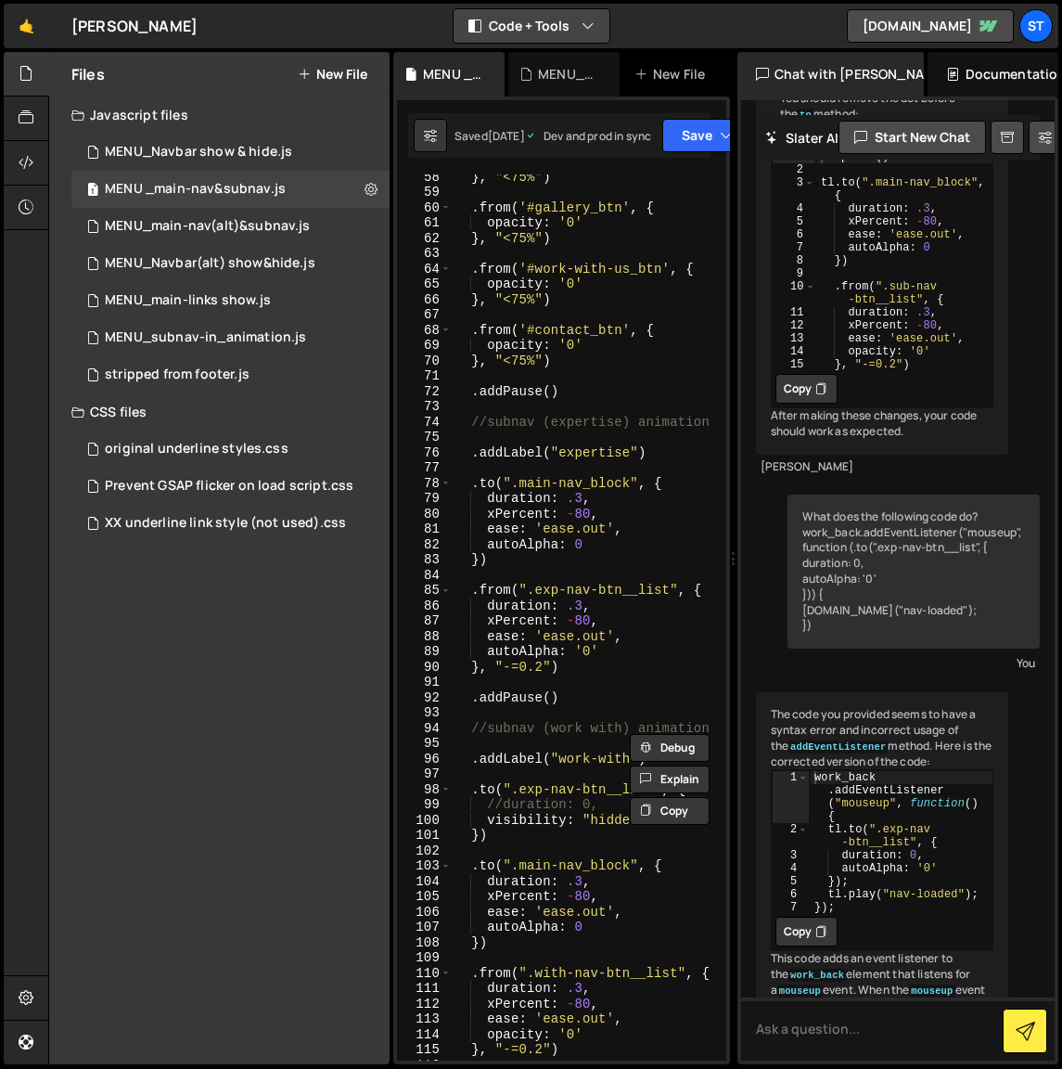
click at [566, 26] on button "Code + Tools" at bounding box center [532, 25] width 156 height 33
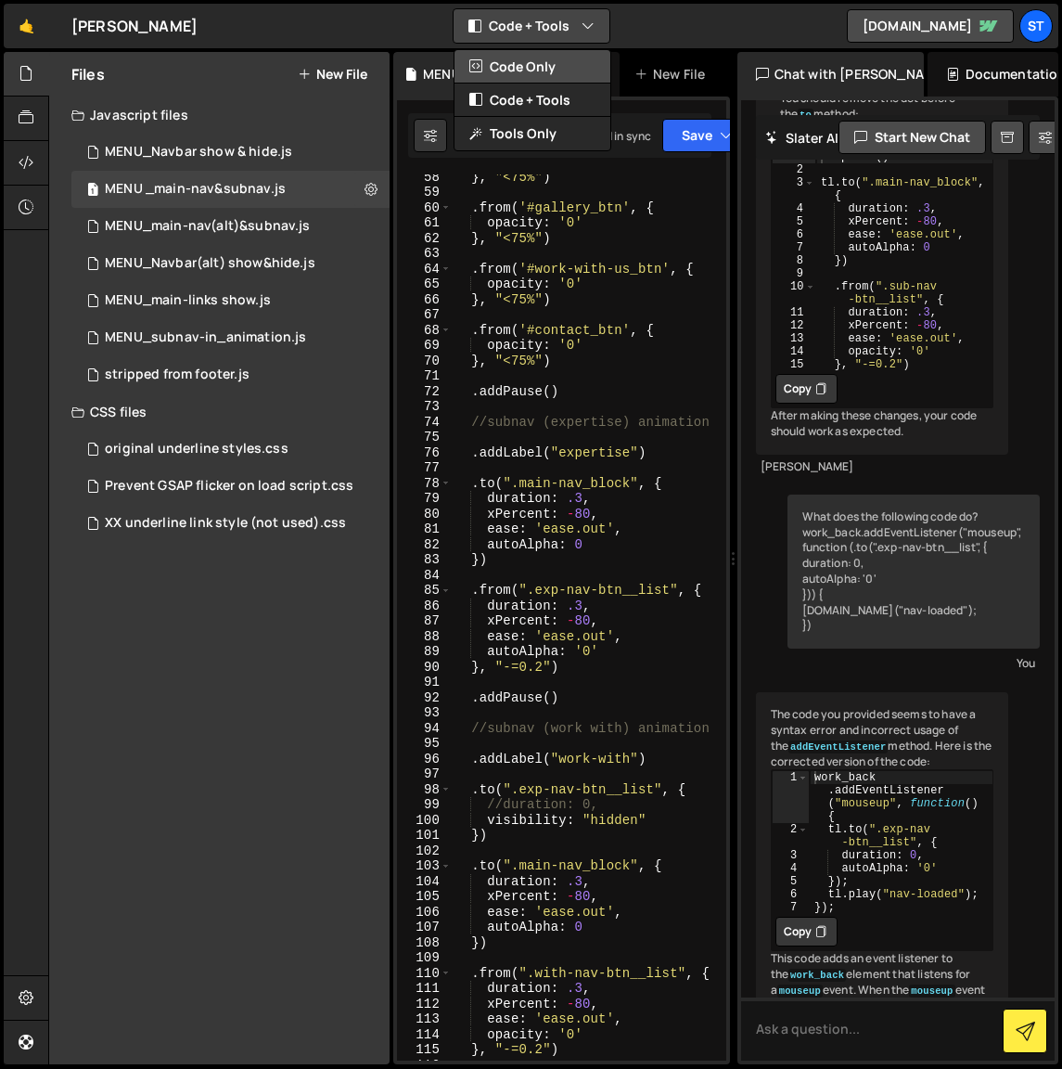
click at [531, 64] on button "Code Only" at bounding box center [533, 66] width 156 height 33
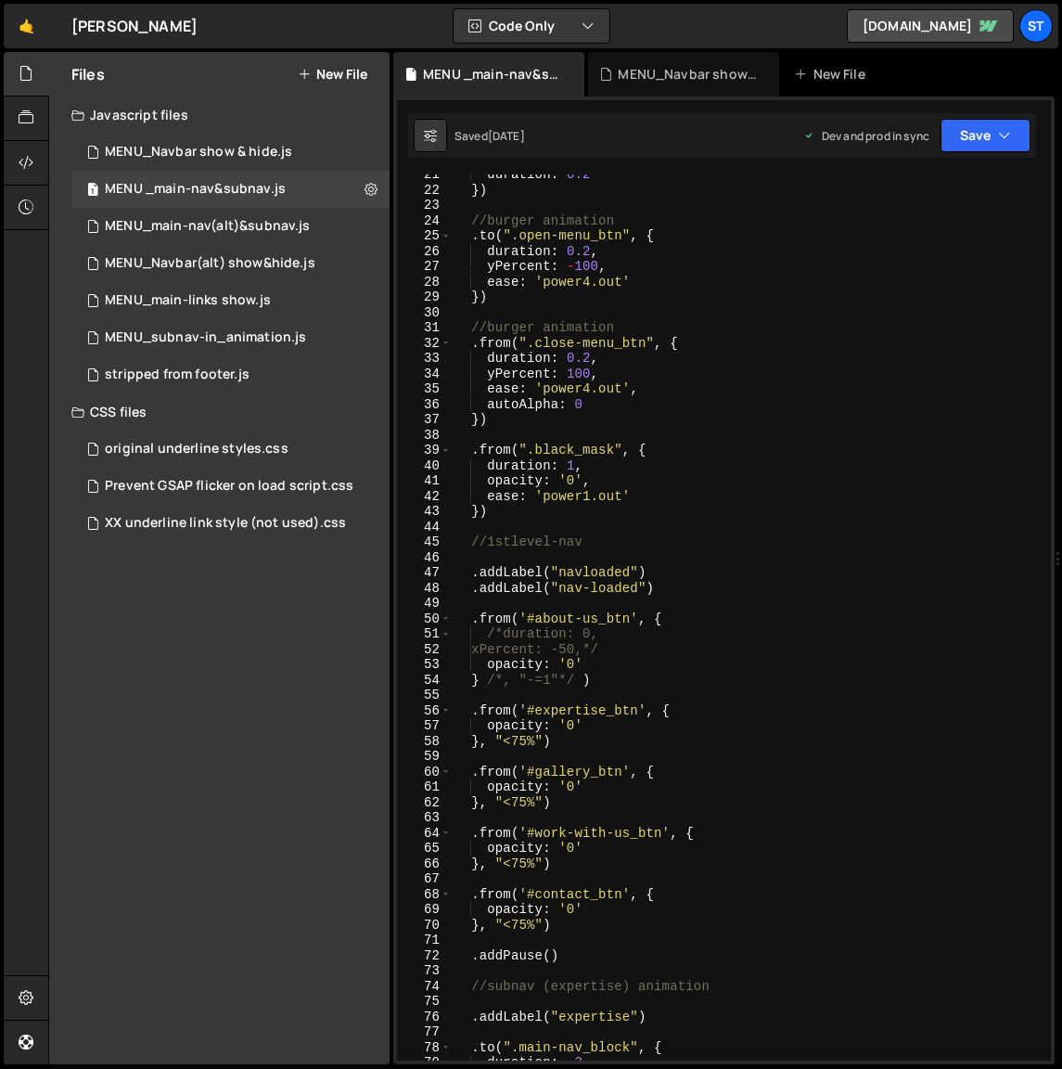
scroll to position [0, 0]
